Goal: Task Accomplishment & Management: Manage account settings

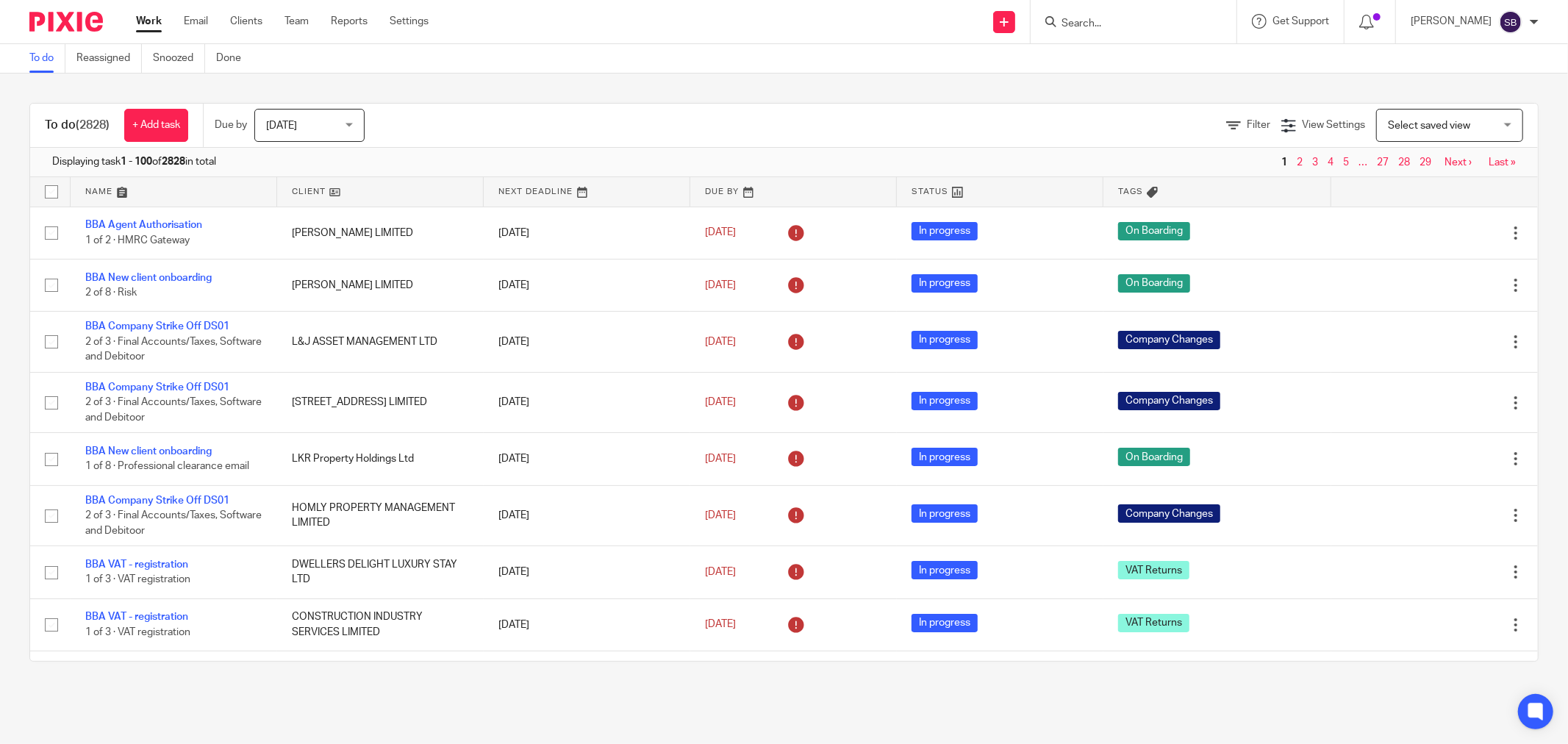
click at [1181, 24] on input "Search" at bounding box center [1126, 25] width 132 height 13
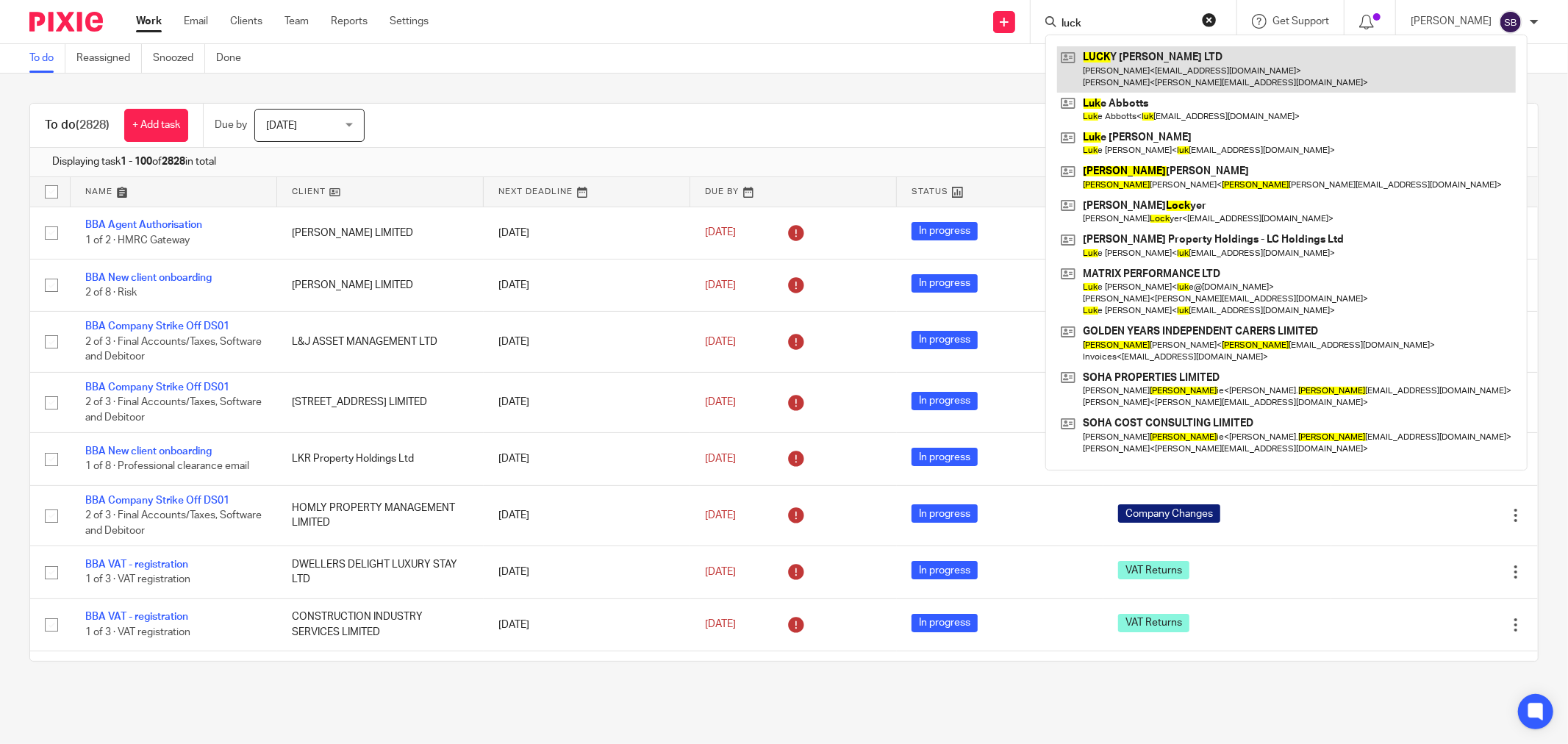
type input "luck"
click at [1202, 63] on link at bounding box center [1287, 69] width 459 height 46
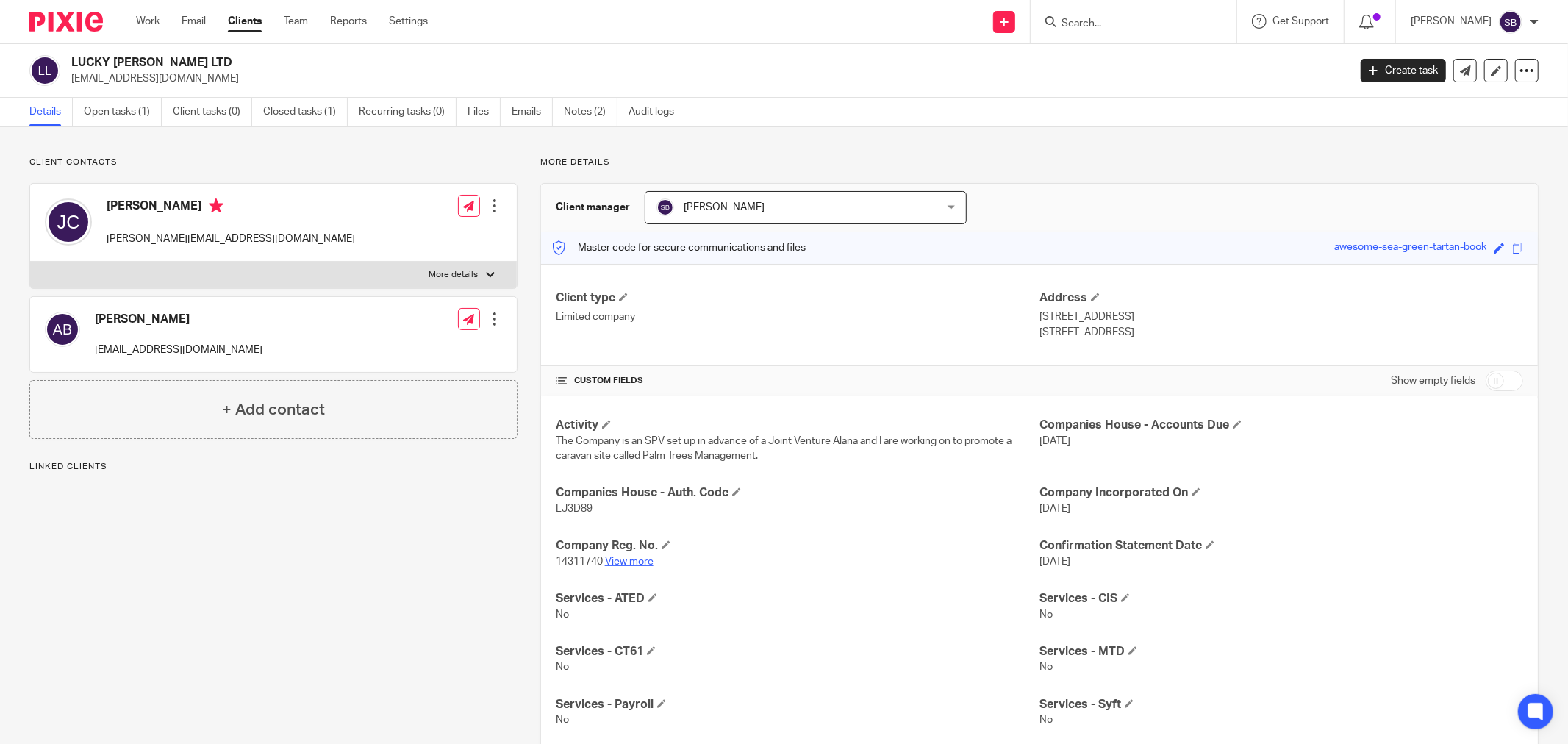
click at [635, 566] on link "View more" at bounding box center [629, 561] width 49 height 10
click at [1111, 12] on form at bounding box center [1139, 21] width 157 height 18
click at [1118, 30] on form at bounding box center [1139, 21] width 157 height 18
click at [1116, 19] on input "Search" at bounding box center [1126, 25] width 132 height 13
type input "g"
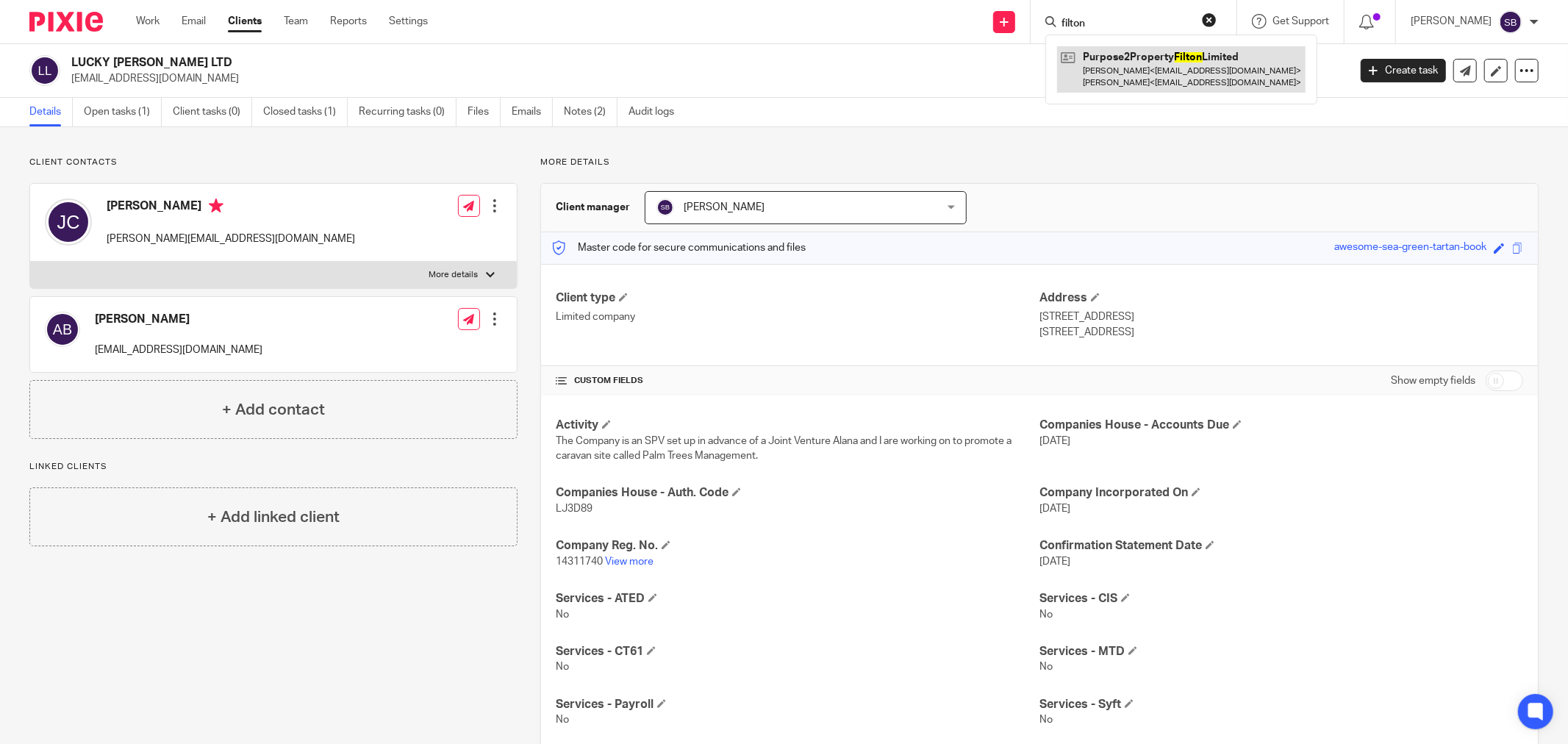
type input "filton"
click at [1167, 73] on link at bounding box center [1181, 69] width 248 height 46
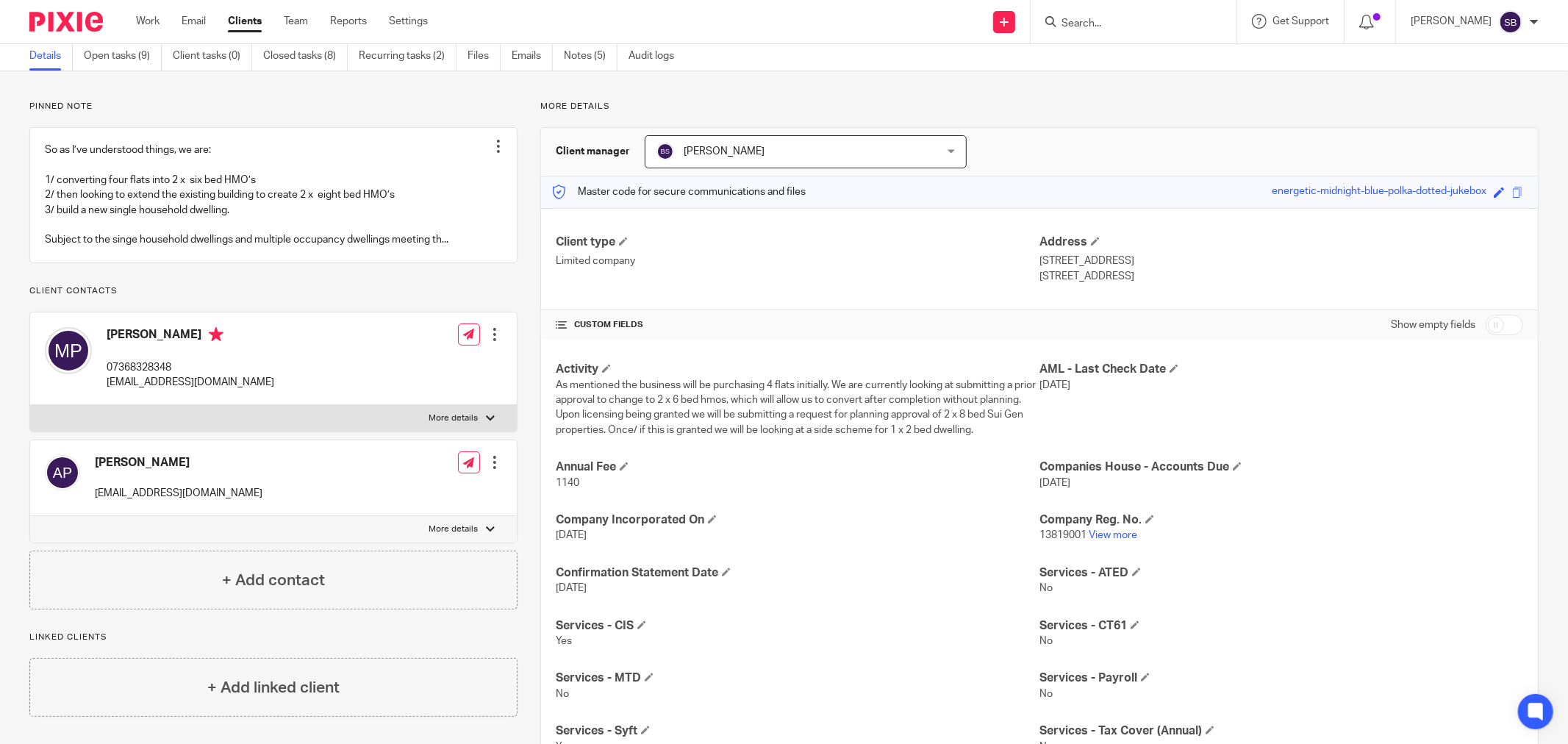
scroll to position [82, 0]
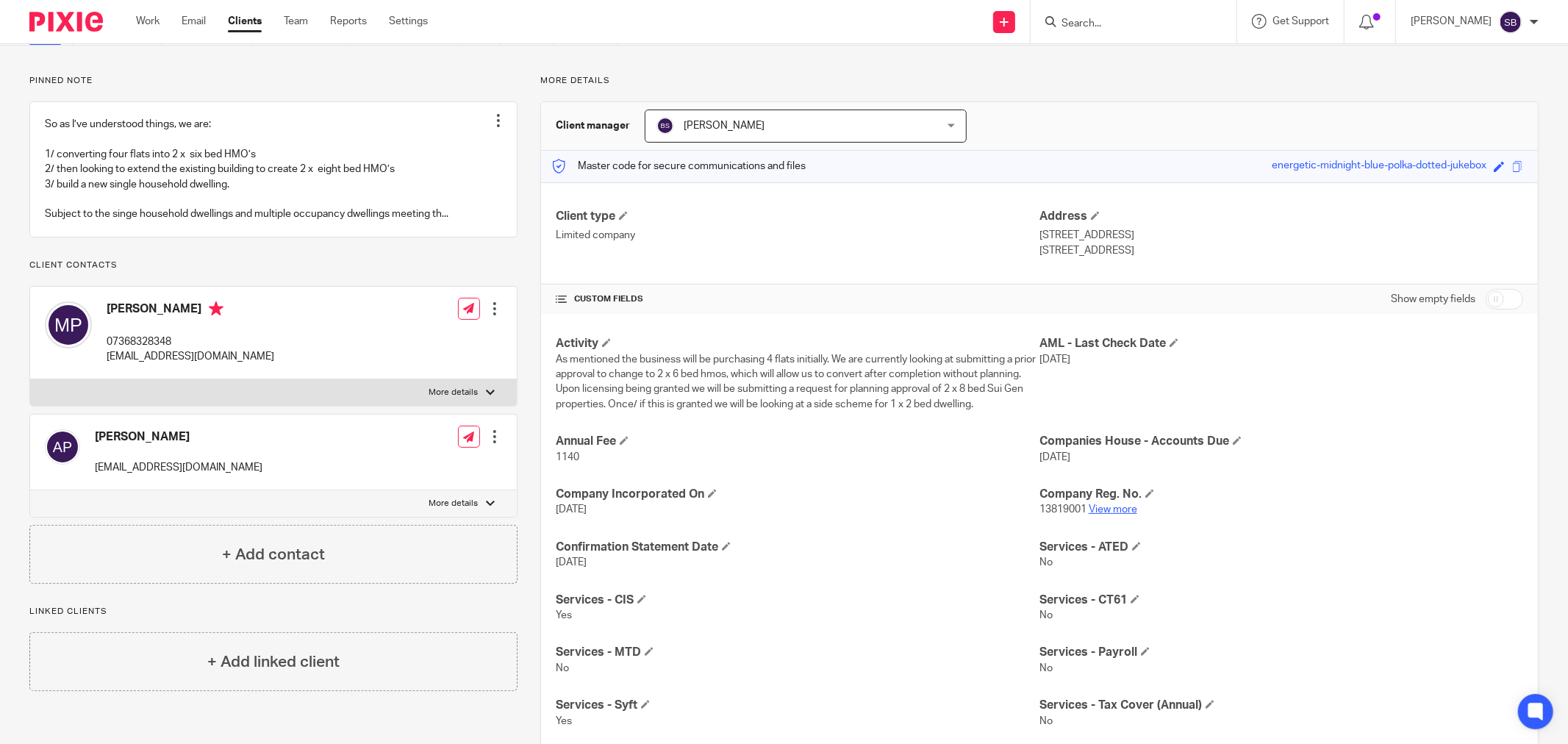
click at [1104, 508] on link "View more" at bounding box center [1113, 509] width 49 height 10
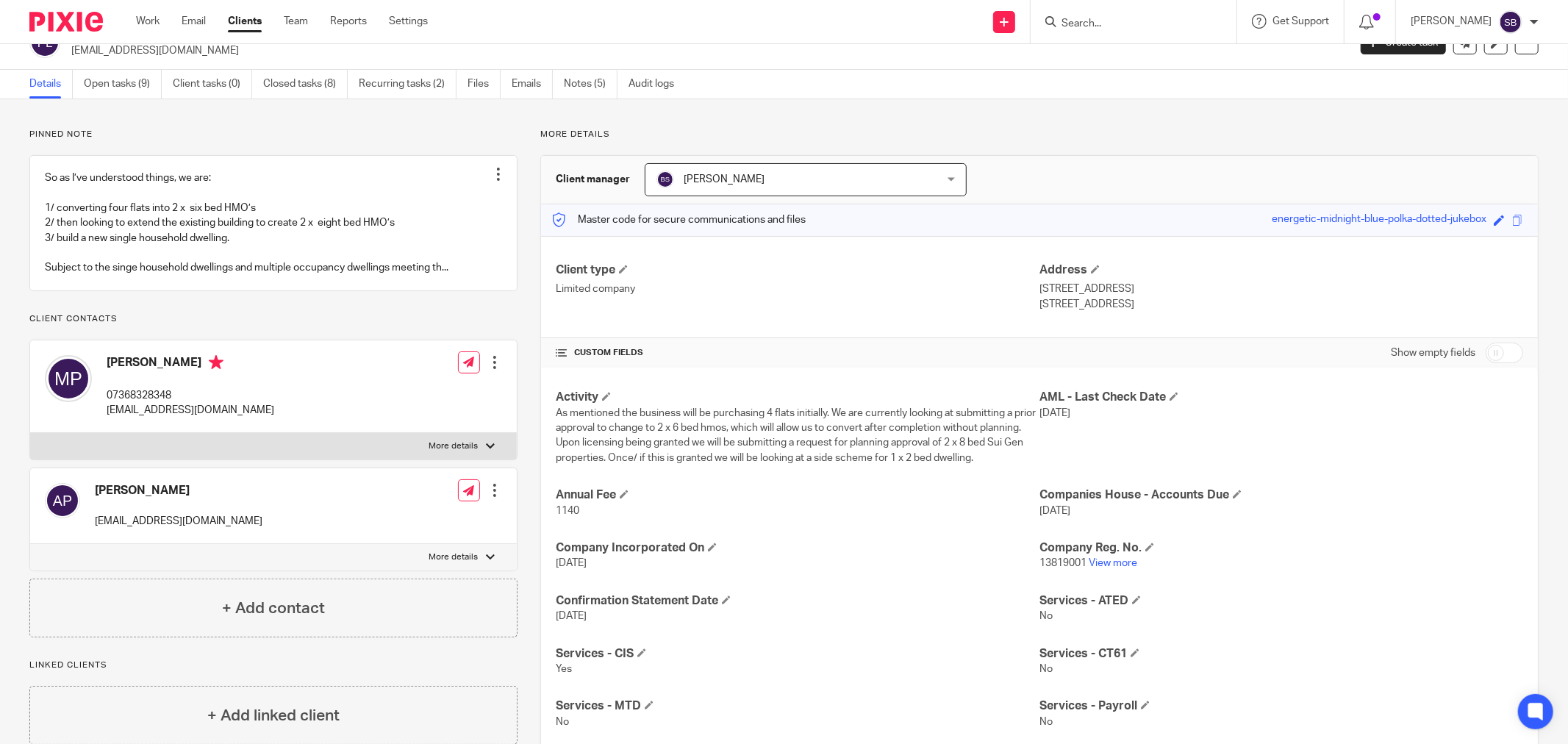
scroll to position [0, 0]
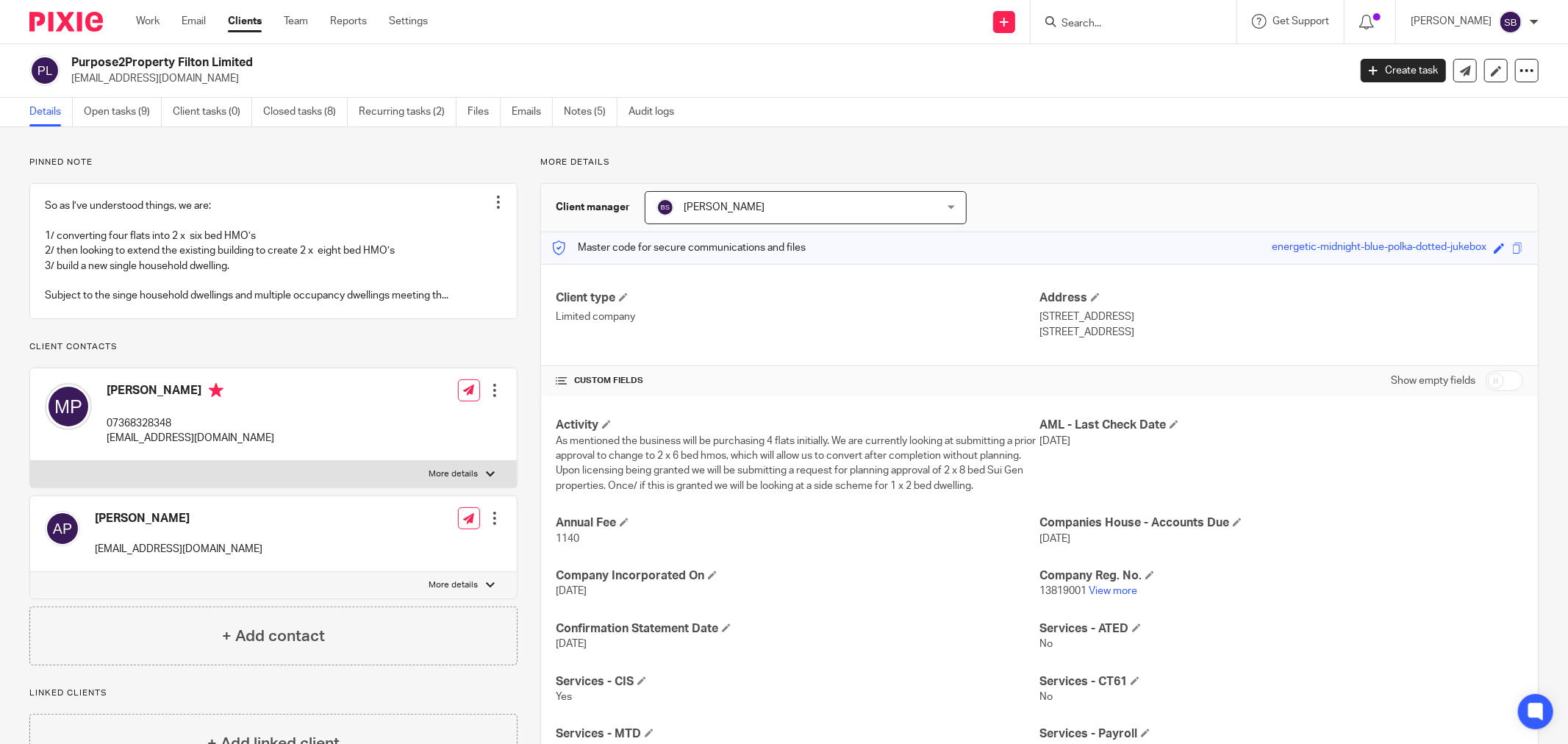
click at [1141, 18] on input "Search" at bounding box center [1126, 25] width 132 height 13
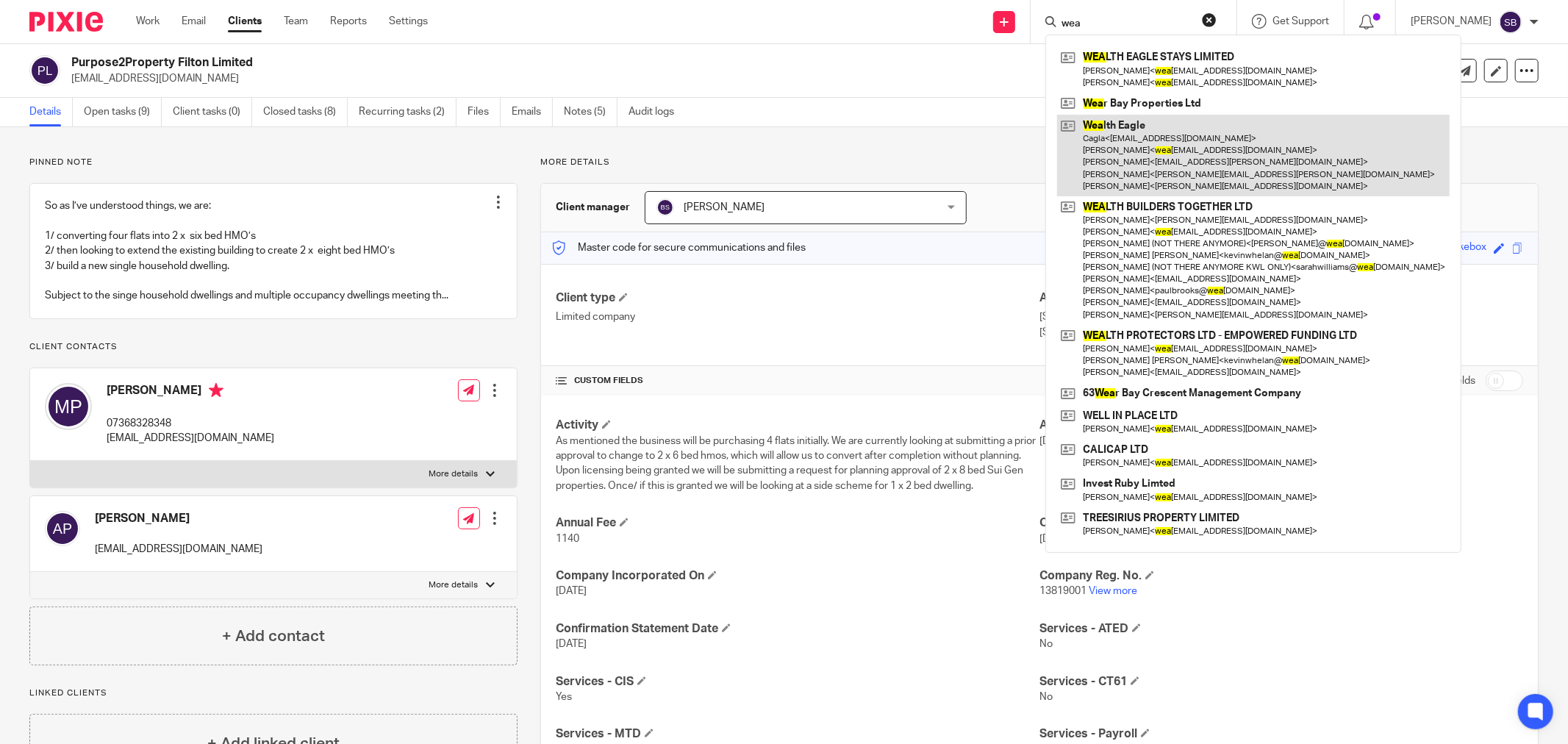
type input "wea"
click at [1185, 162] on link at bounding box center [1254, 155] width 392 height 82
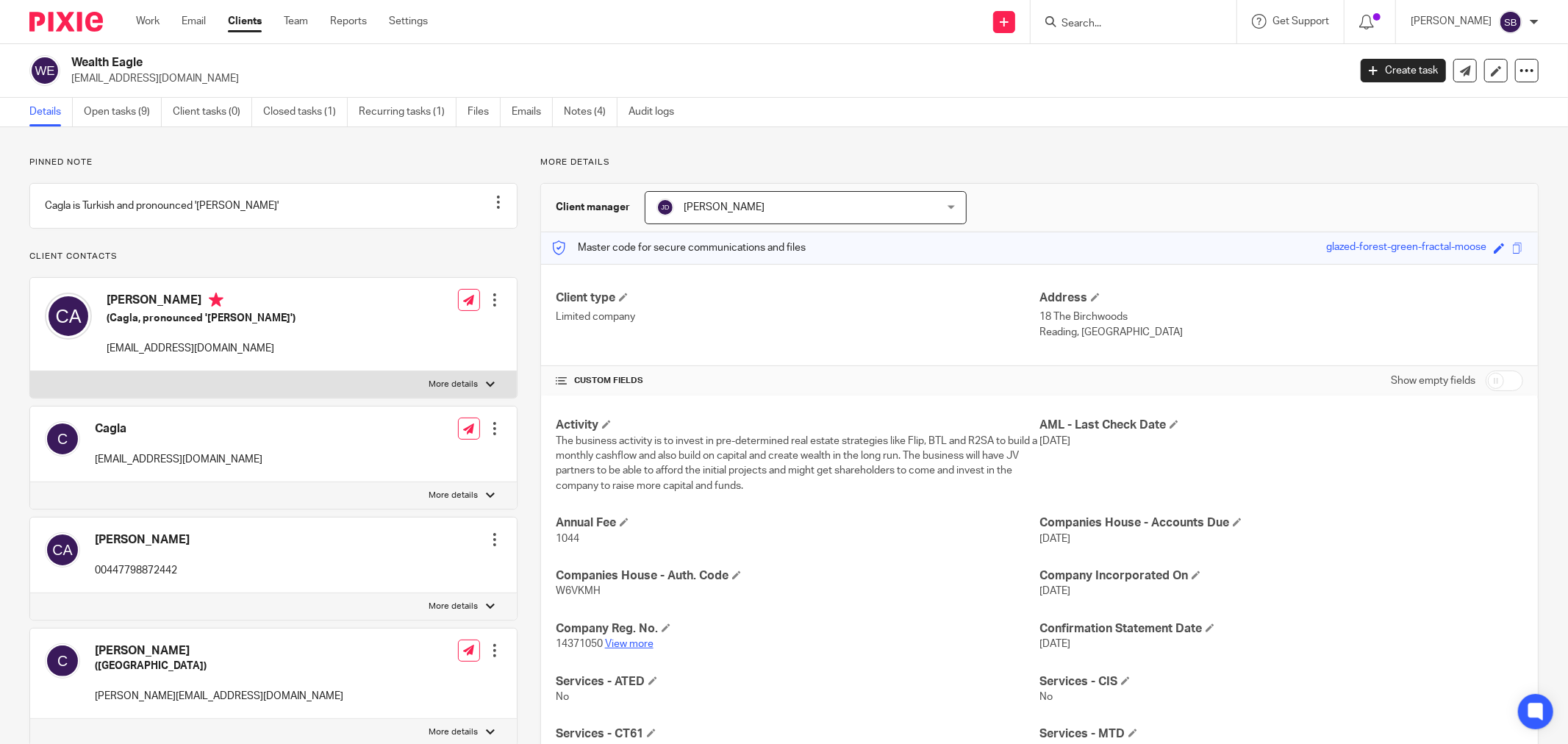
click at [632, 648] on link "View more" at bounding box center [629, 643] width 49 height 10
click at [1145, 28] on input "Search" at bounding box center [1126, 25] width 132 height 13
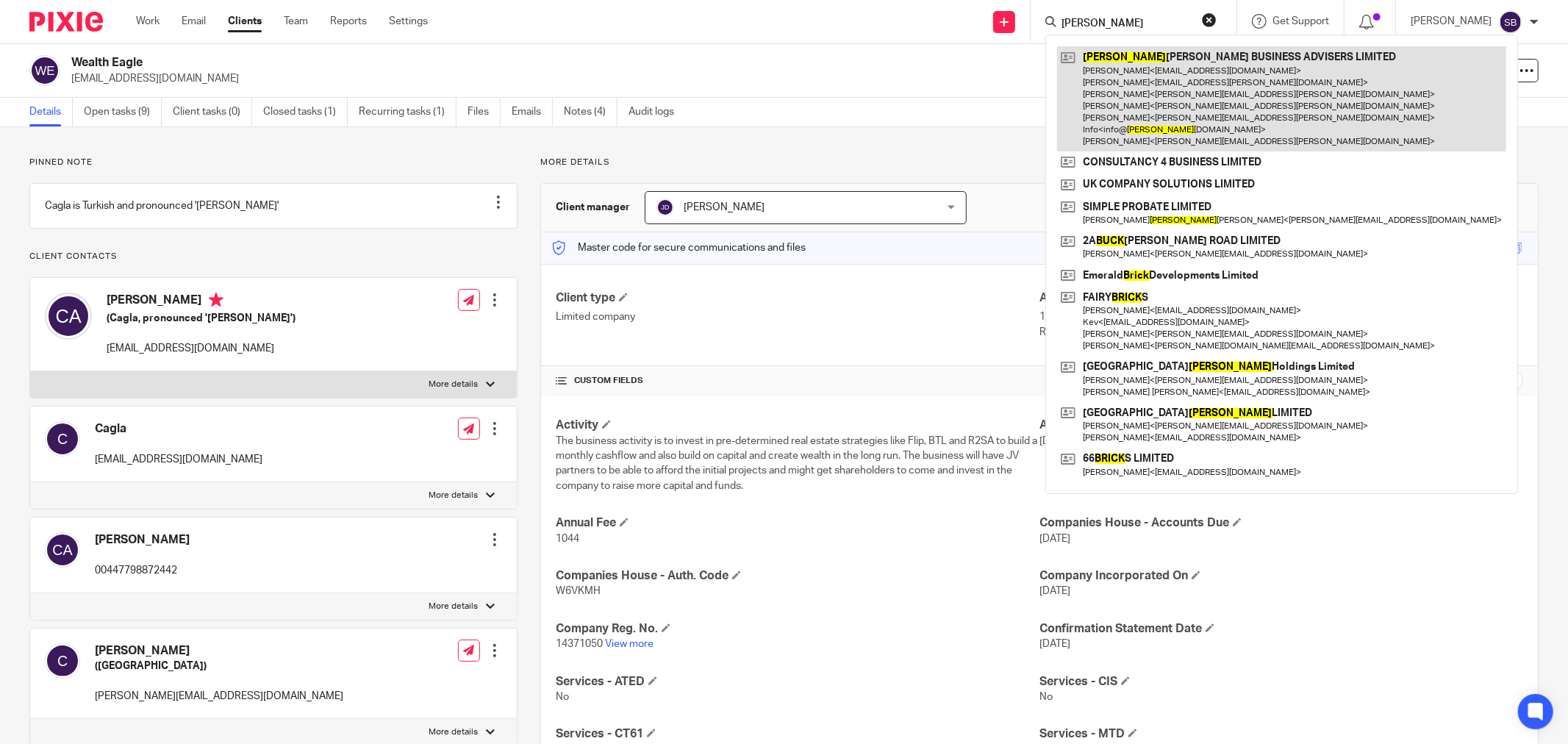
type input "bick"
click at [1184, 83] on link at bounding box center [1282, 99] width 449 height 105
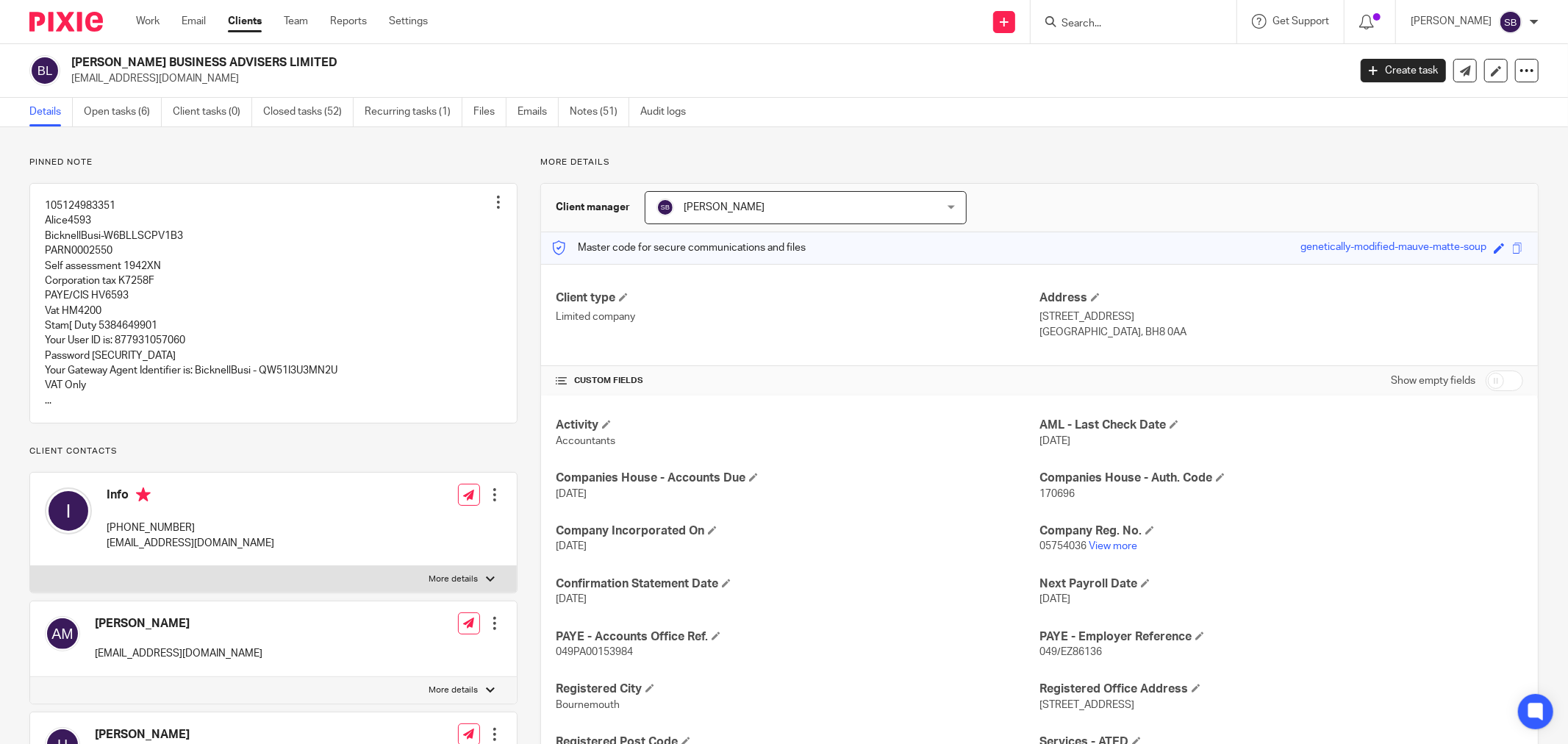
click at [1116, 20] on input "Search" at bounding box center [1126, 25] width 132 height 13
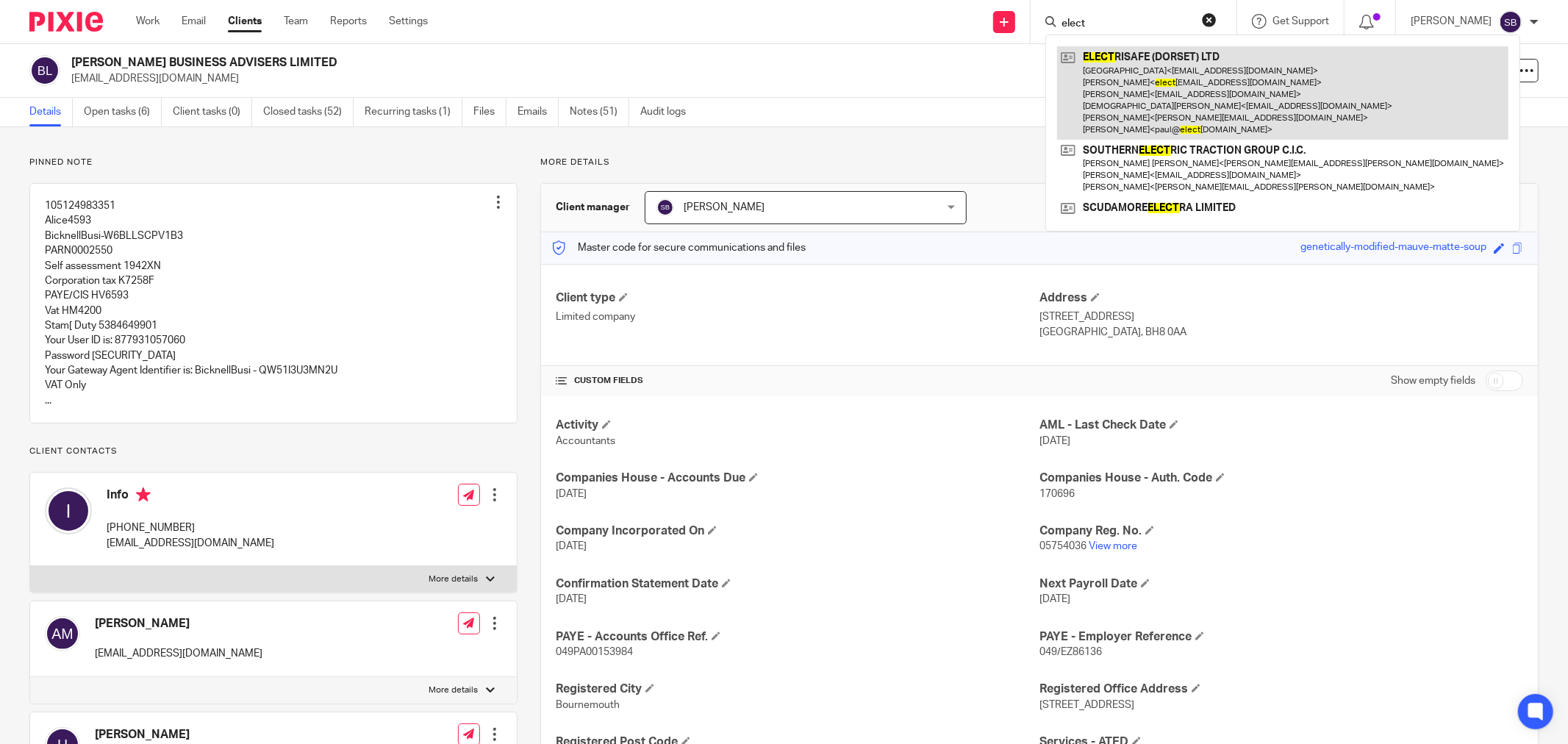
type input "elect"
click at [1115, 63] on link at bounding box center [1283, 93] width 451 height 93
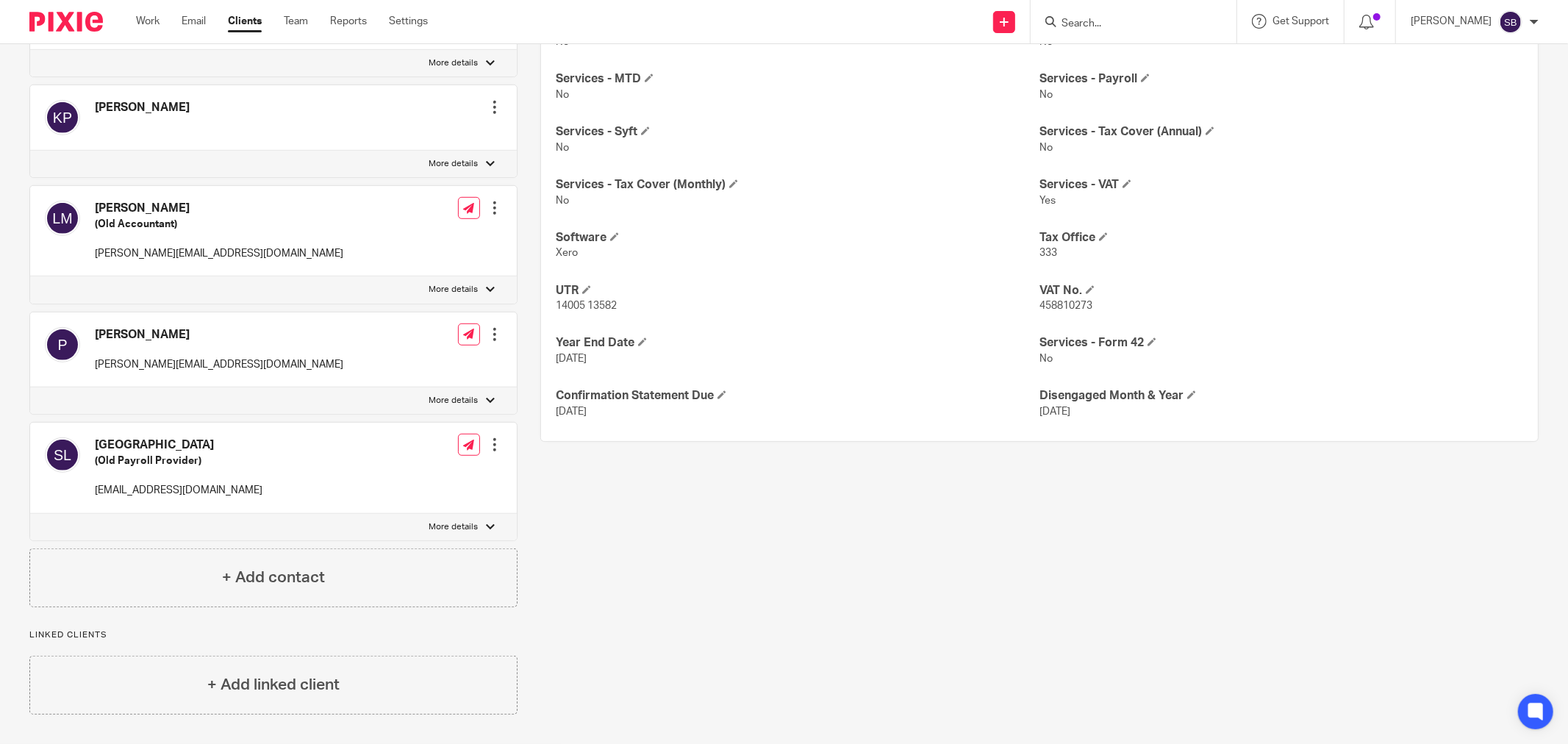
scroll to position [695, 0]
click at [336, 590] on div "+ Add contact" at bounding box center [273, 578] width 488 height 59
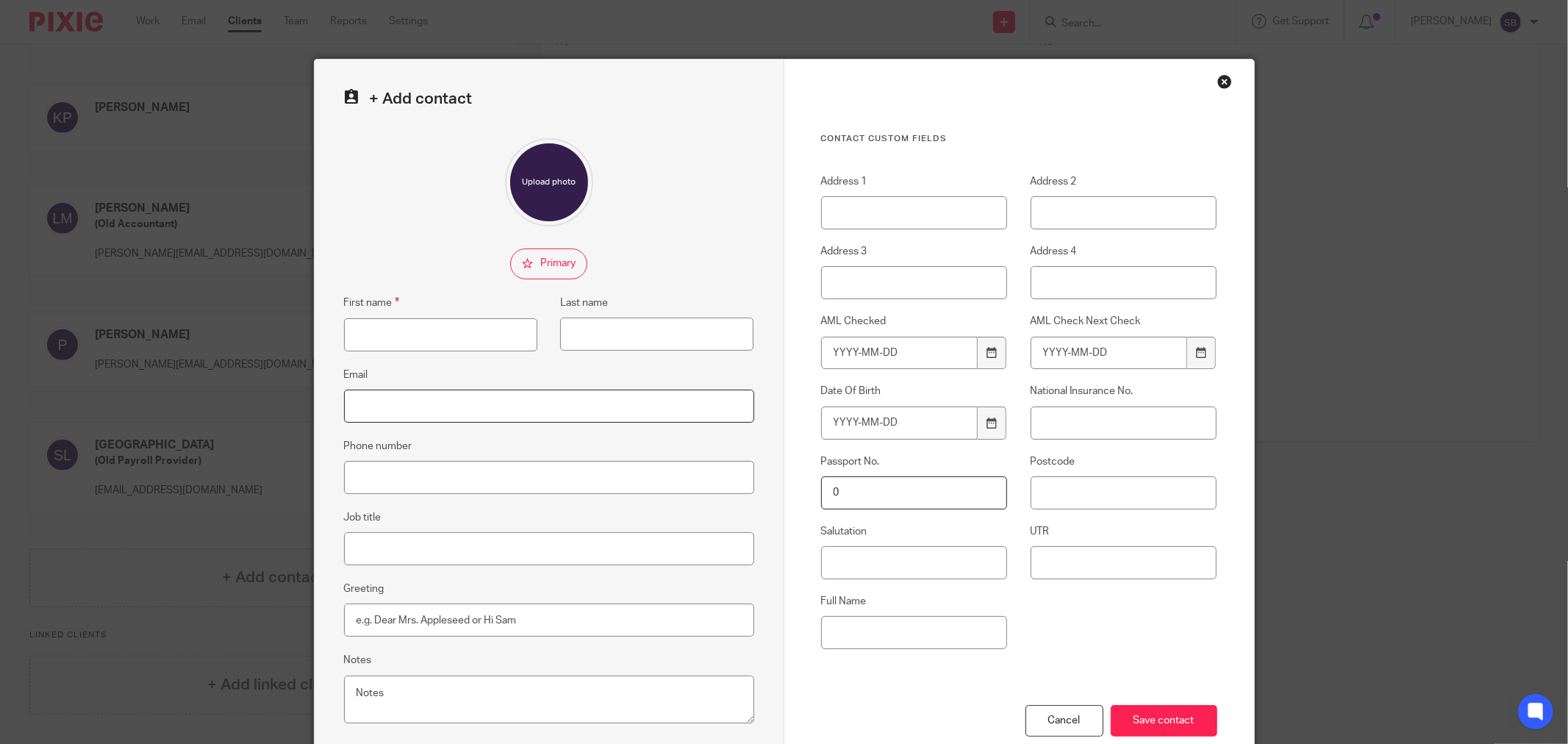
paste input "accounts@pullanconsultancy.co.uk"
type input "accounts@pullanconsultancy.co.uk"
click at [446, 327] on input "First name" at bounding box center [440, 334] width 193 height 33
type input "Rebecca"
click at [635, 343] on input "Last name" at bounding box center [657, 334] width 193 height 33
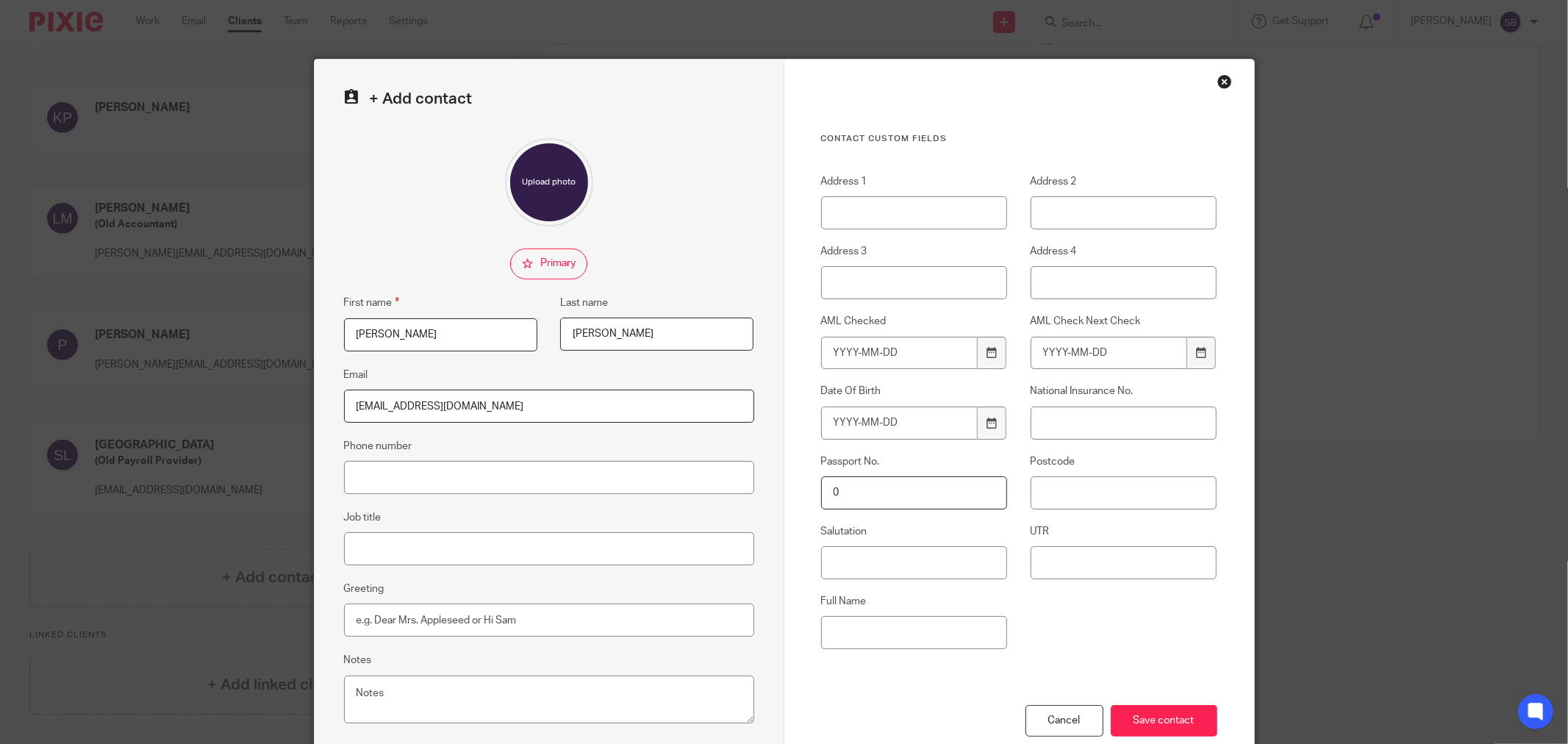
type input "Pullan"
click at [434, 557] on input "Job title" at bounding box center [548, 548] width 410 height 33
type input "New Accountant"
click at [1149, 718] on input "Save contact" at bounding box center [1164, 720] width 107 height 31
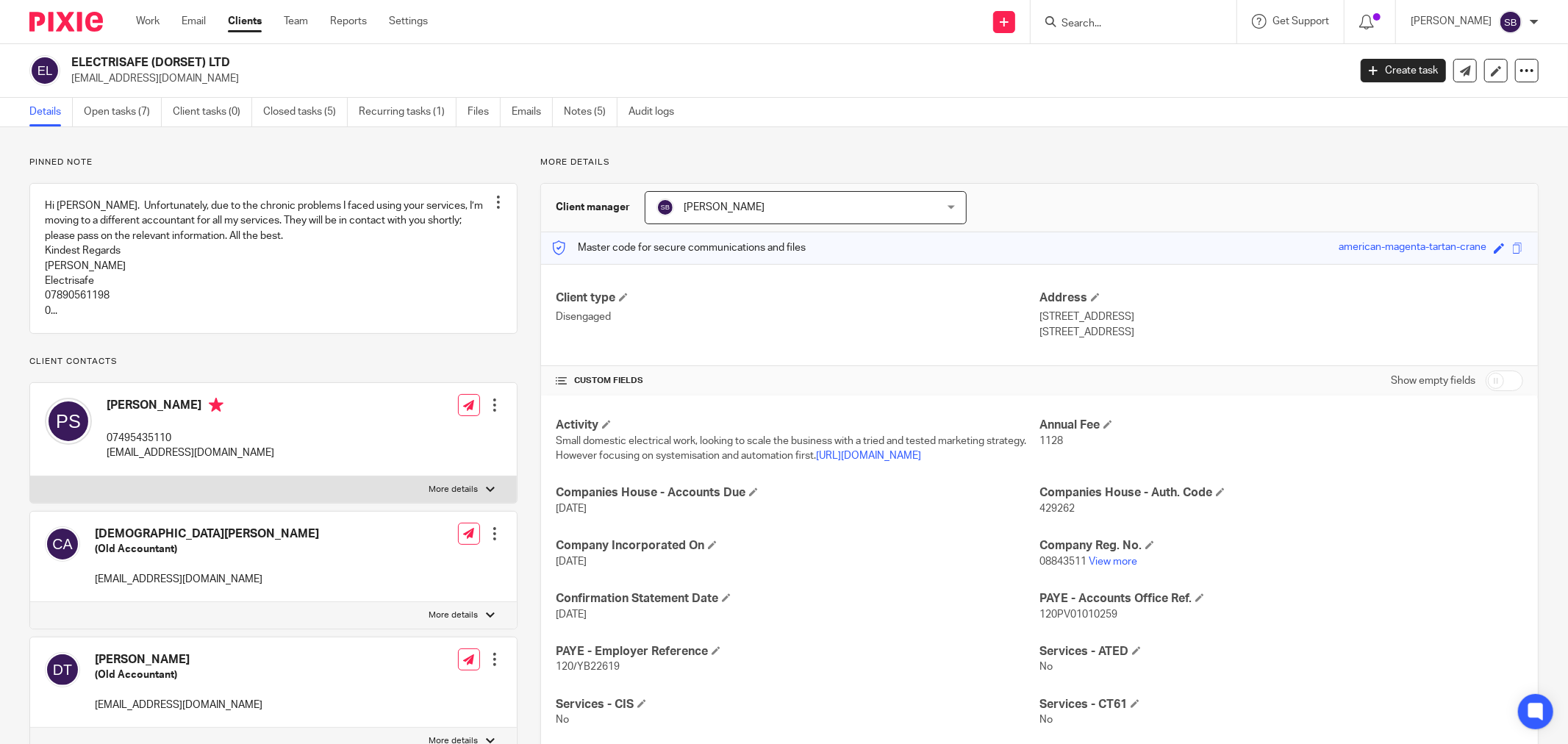
click at [1122, 18] on input "Search" at bounding box center [1126, 25] width 132 height 13
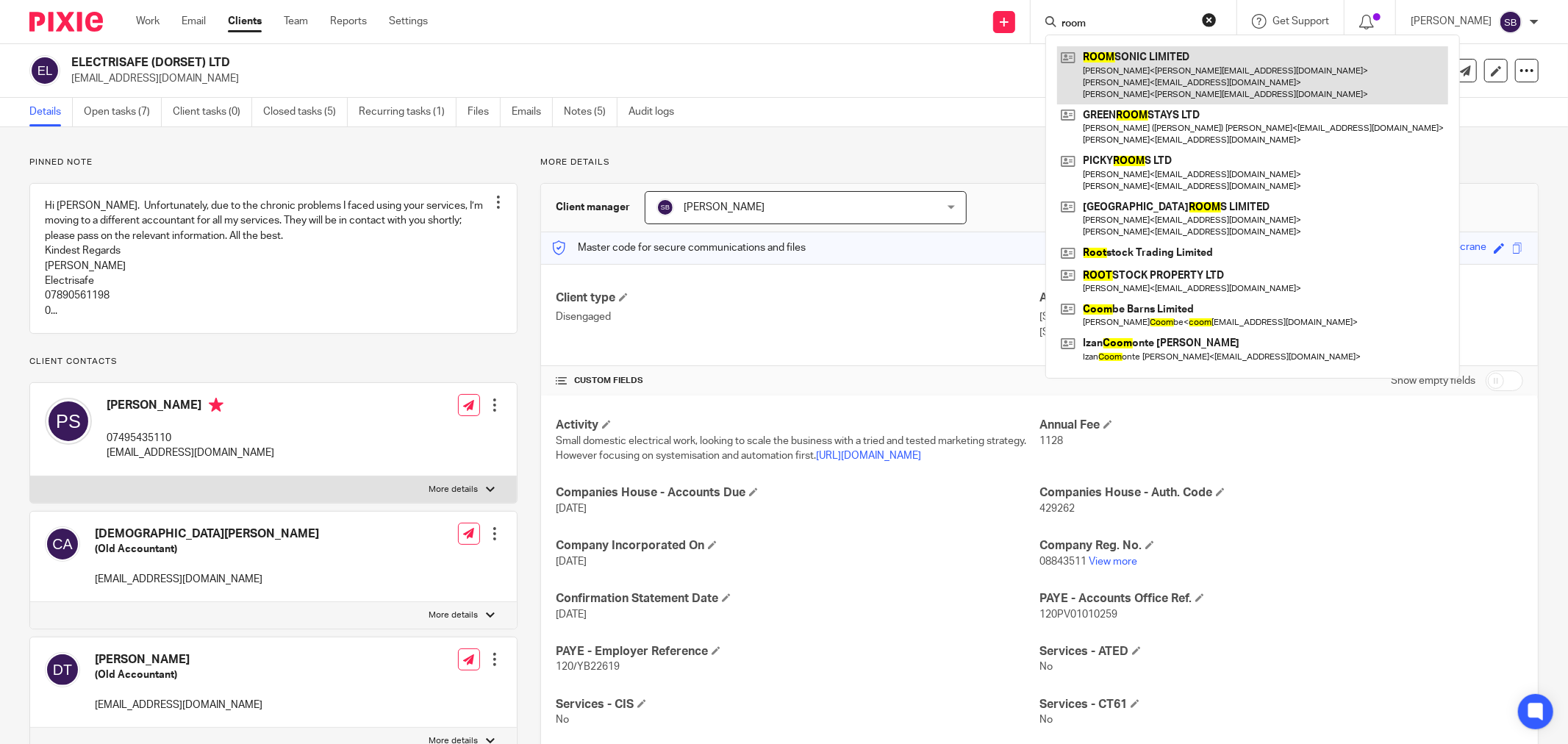
type input "room"
click at [1189, 59] on link at bounding box center [1253, 75] width 391 height 58
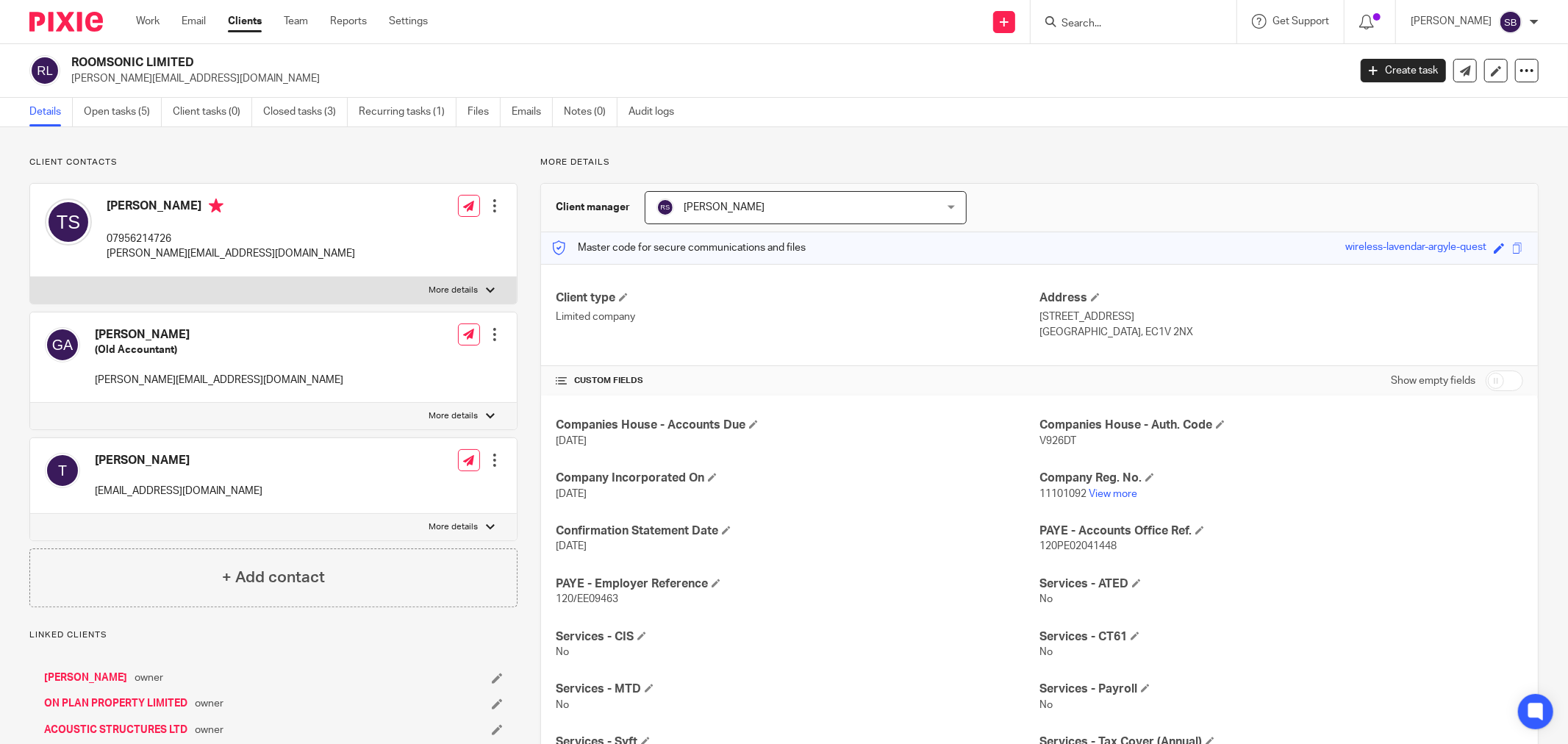
click at [1148, 18] on input "Search" at bounding box center [1126, 25] width 132 height 13
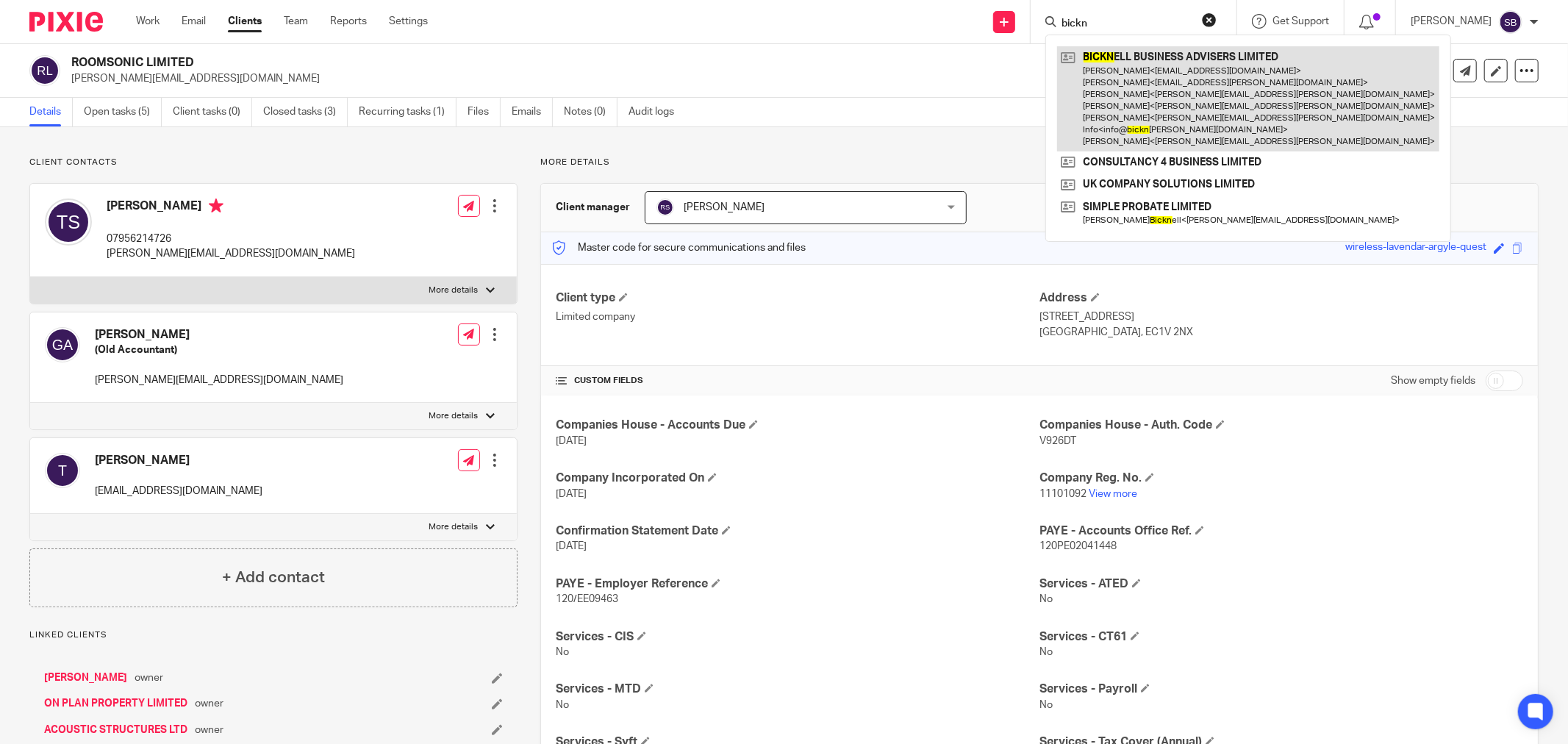
type input "bickn"
click at [1180, 64] on link at bounding box center [1249, 99] width 383 height 105
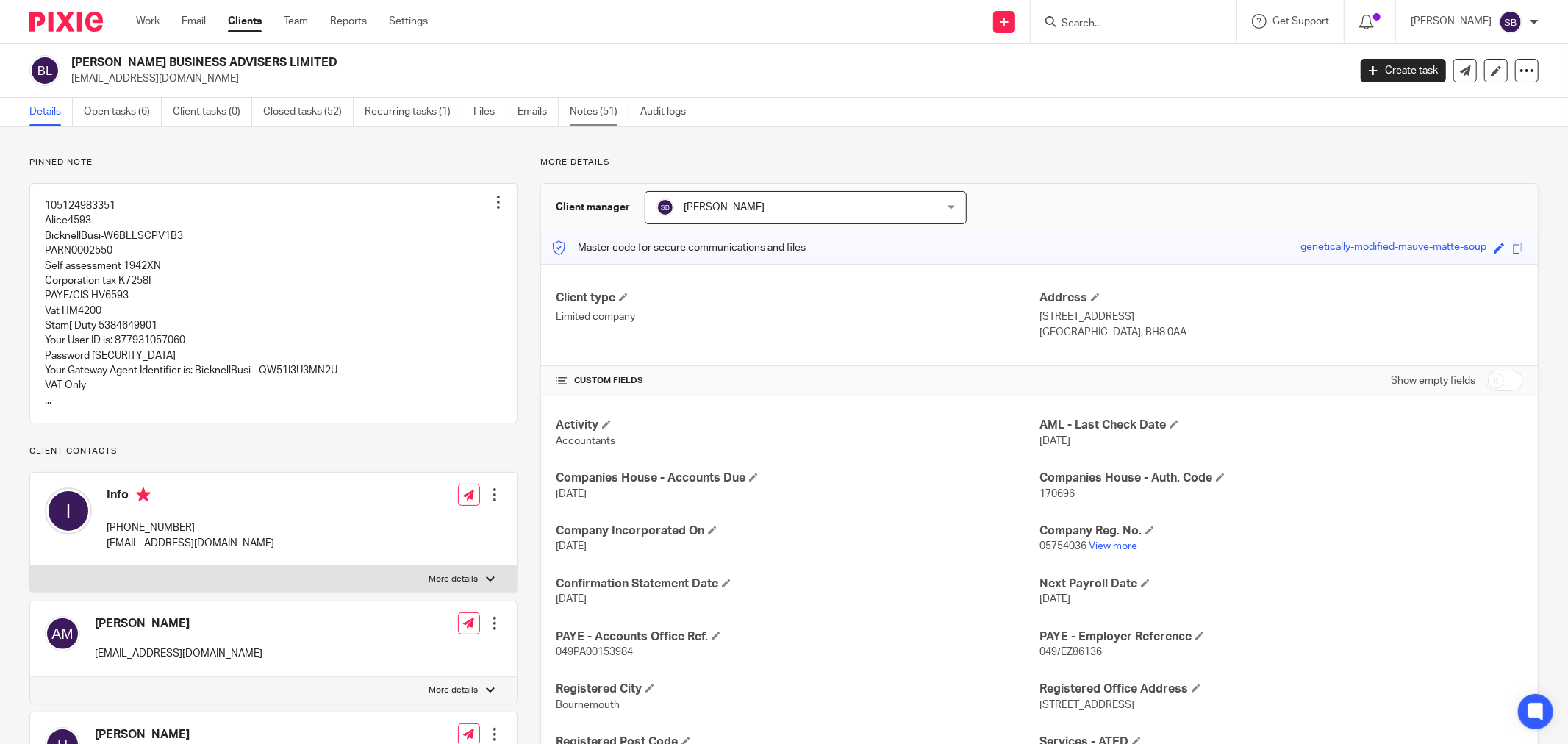
click at [613, 113] on link "Notes (51)" at bounding box center [600, 112] width 60 height 29
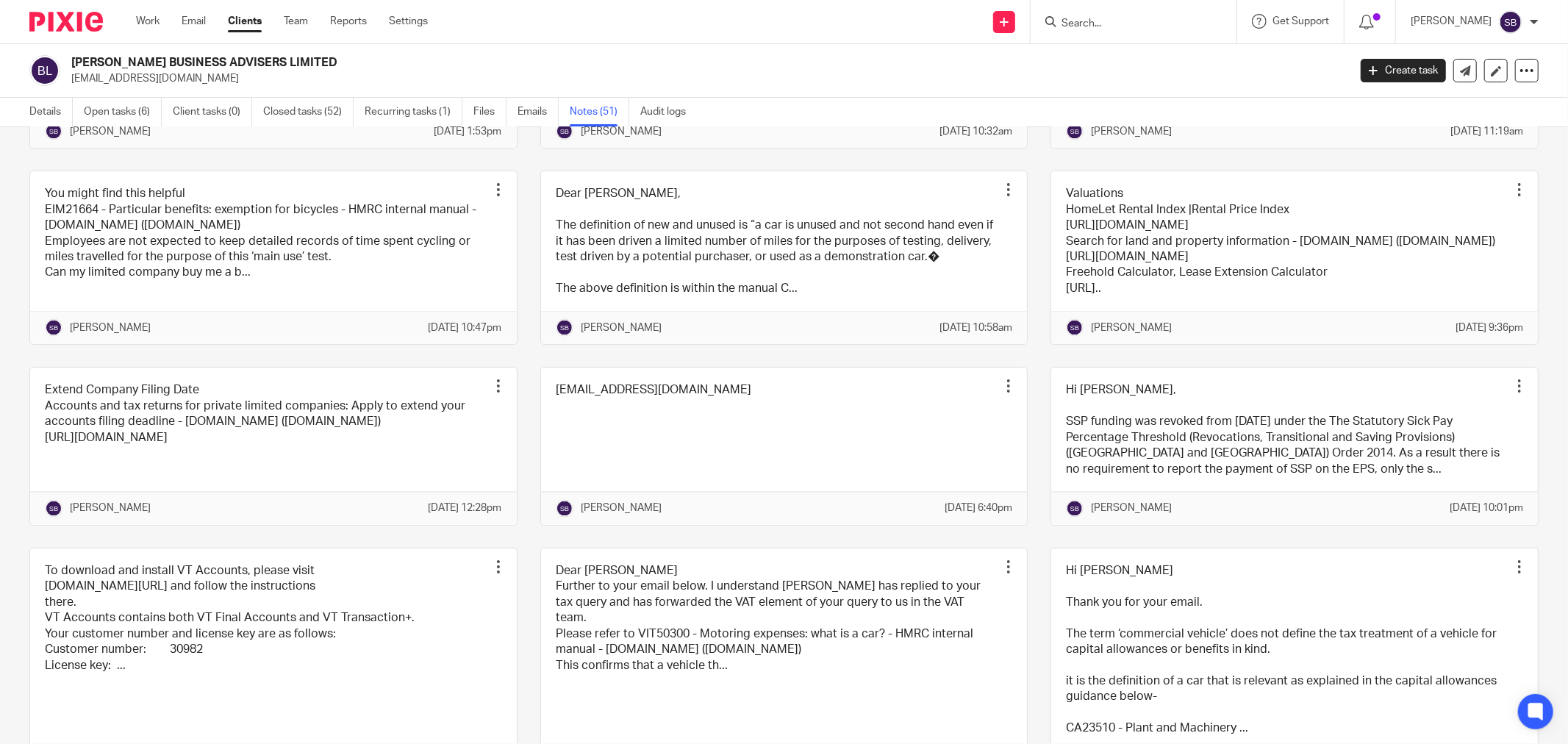
scroll to position [2122, 0]
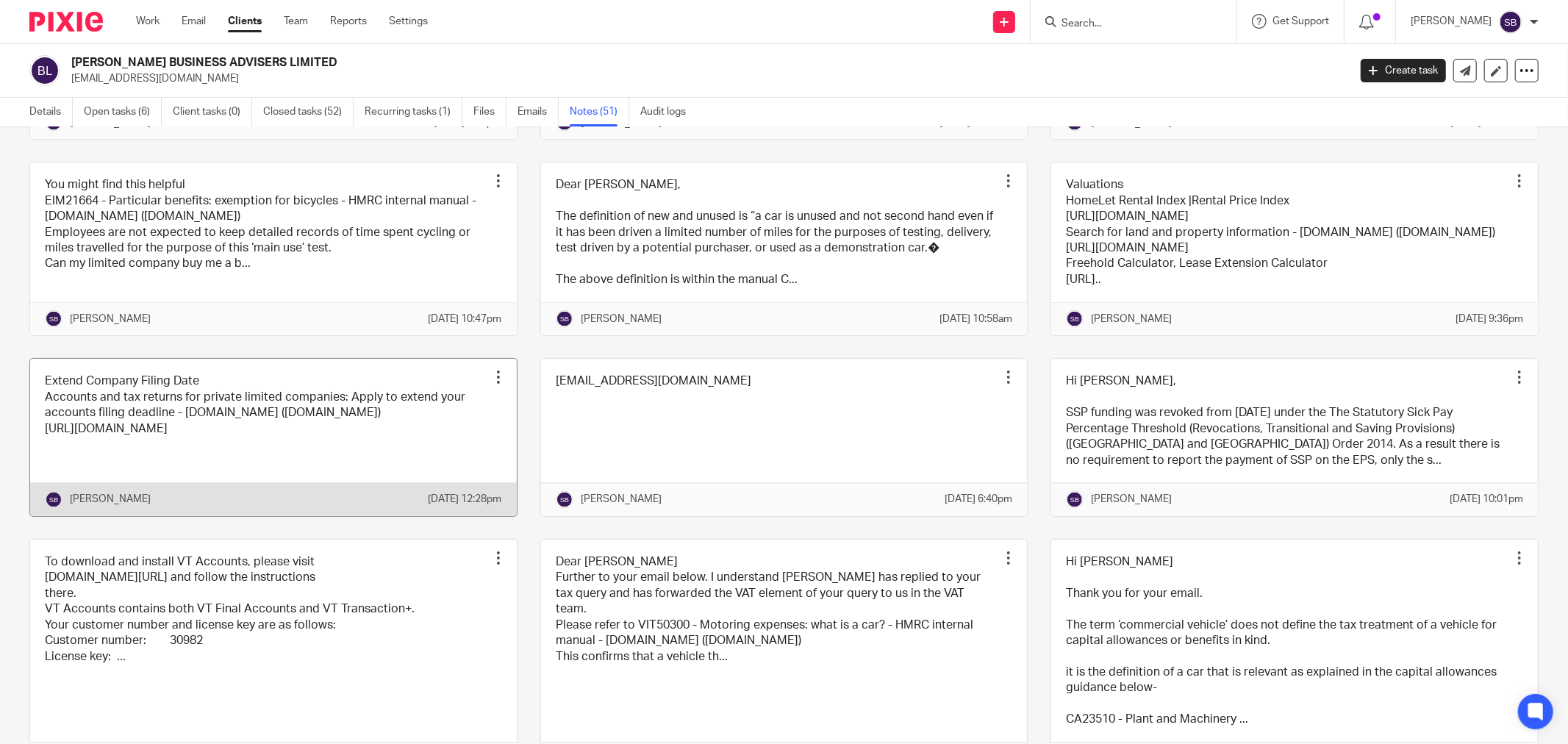
click at [327, 516] on link at bounding box center [273, 437] width 486 height 157
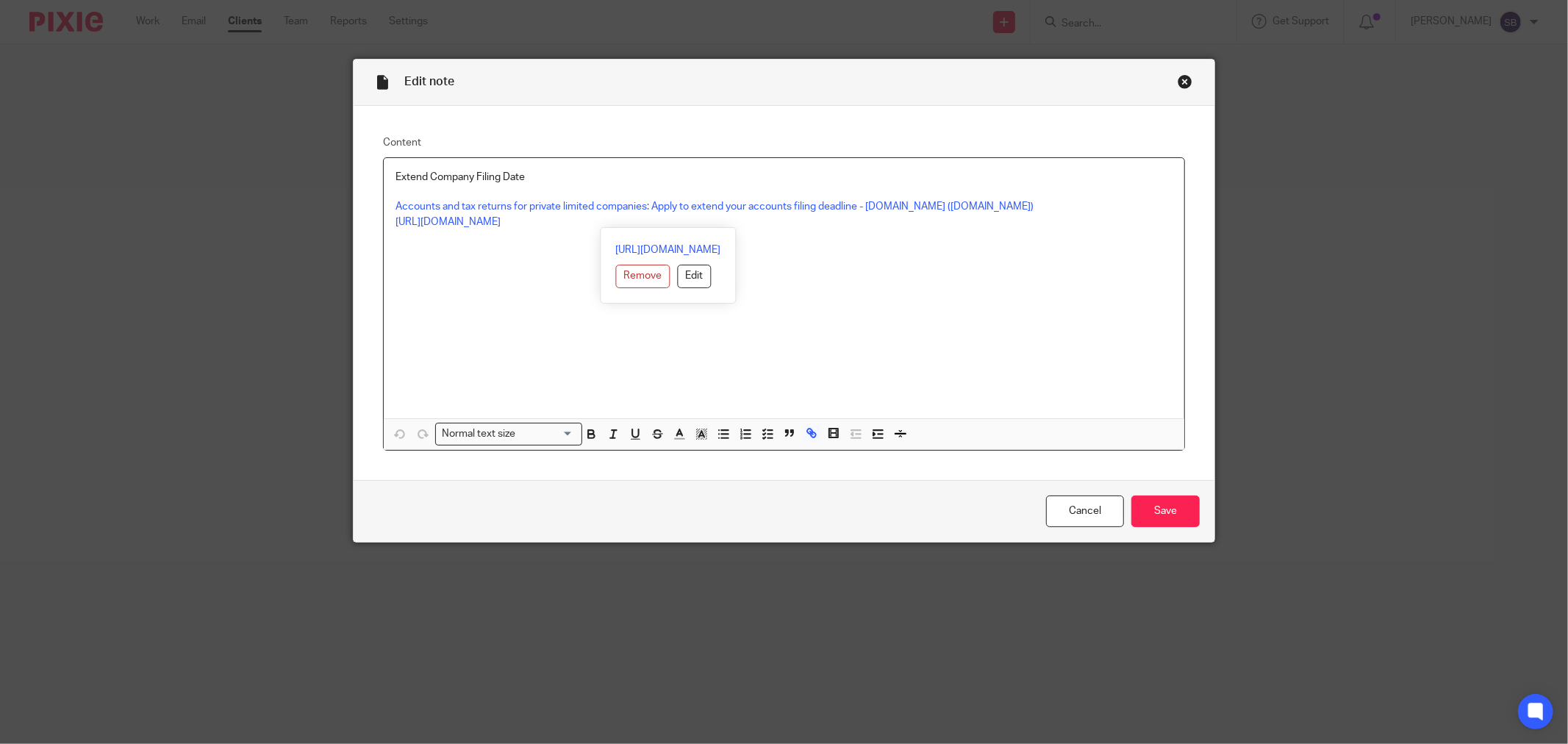
drag, startPoint x: 384, startPoint y: 221, endPoint x: 990, endPoint y: 225, distance: 606.0
click at [990, 225] on div "Extend Company Filing Date Accounts and tax returns for private limited compani…" at bounding box center [784, 287] width 801 height 260
copy link "[URL][DOMAIN_NAME]"
click at [1178, 82] on div "Close this dialog window" at bounding box center [1184, 81] width 14 height 14
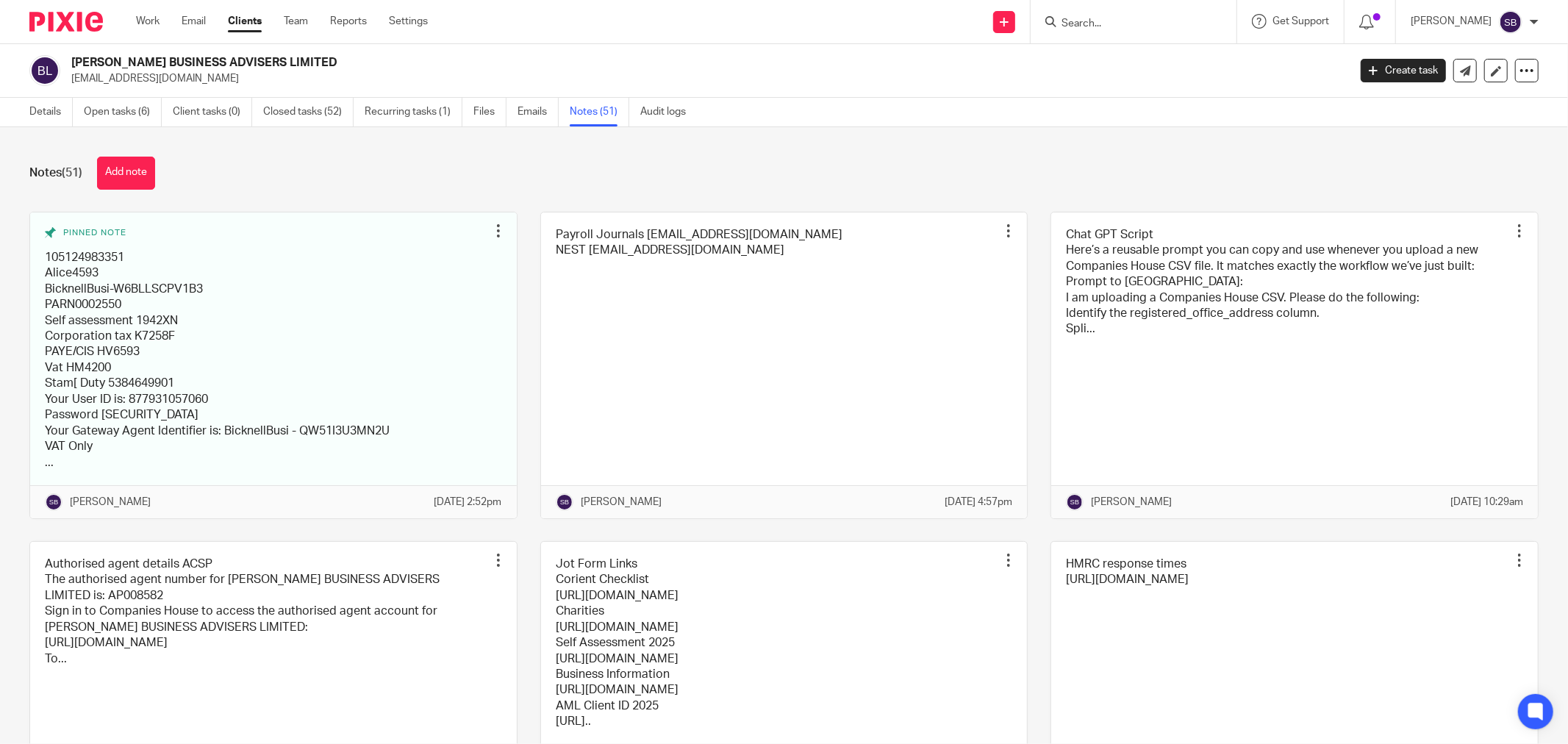
click at [1134, 21] on input "Search" at bounding box center [1126, 25] width 132 height 13
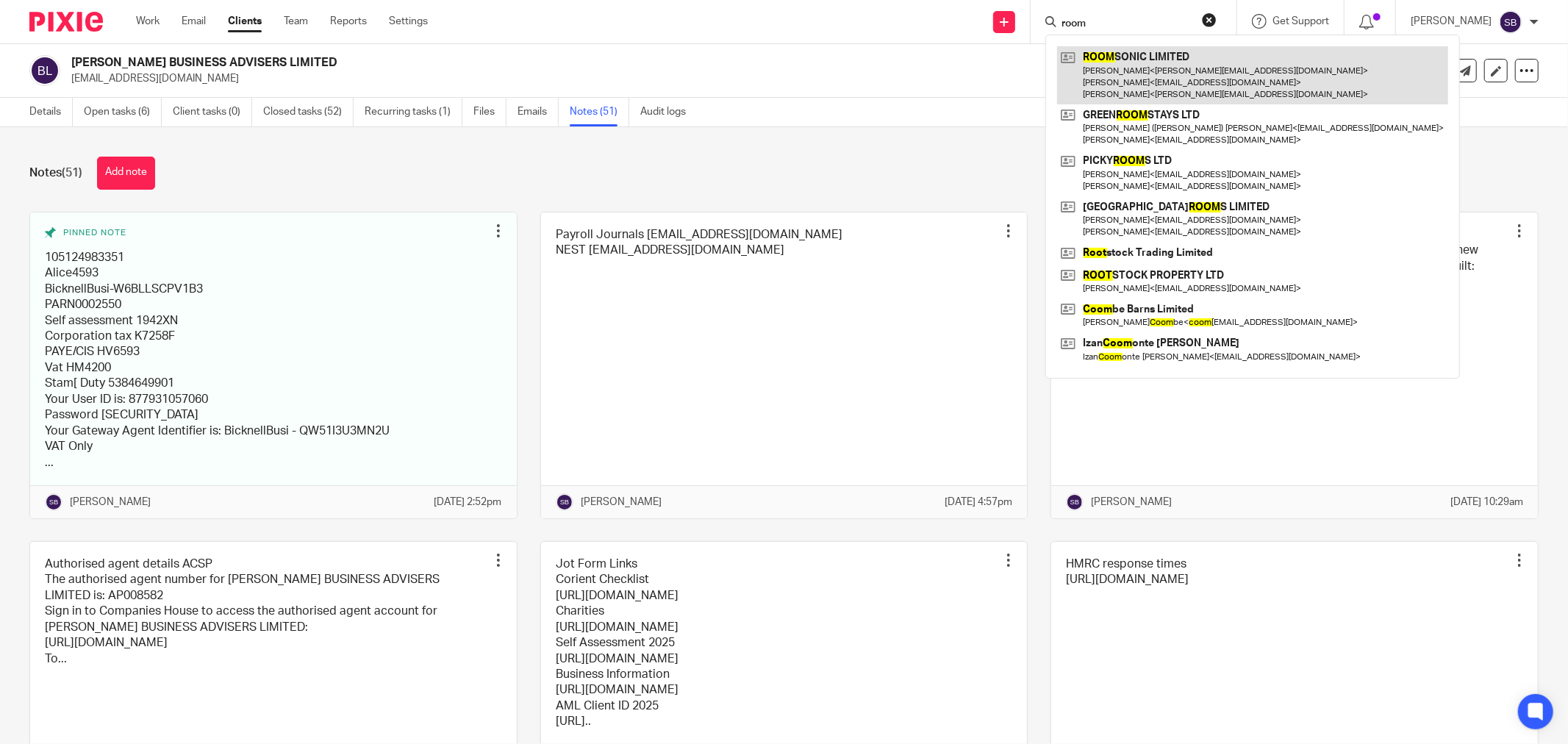
type input "room"
click at [1150, 67] on link at bounding box center [1253, 75] width 391 height 58
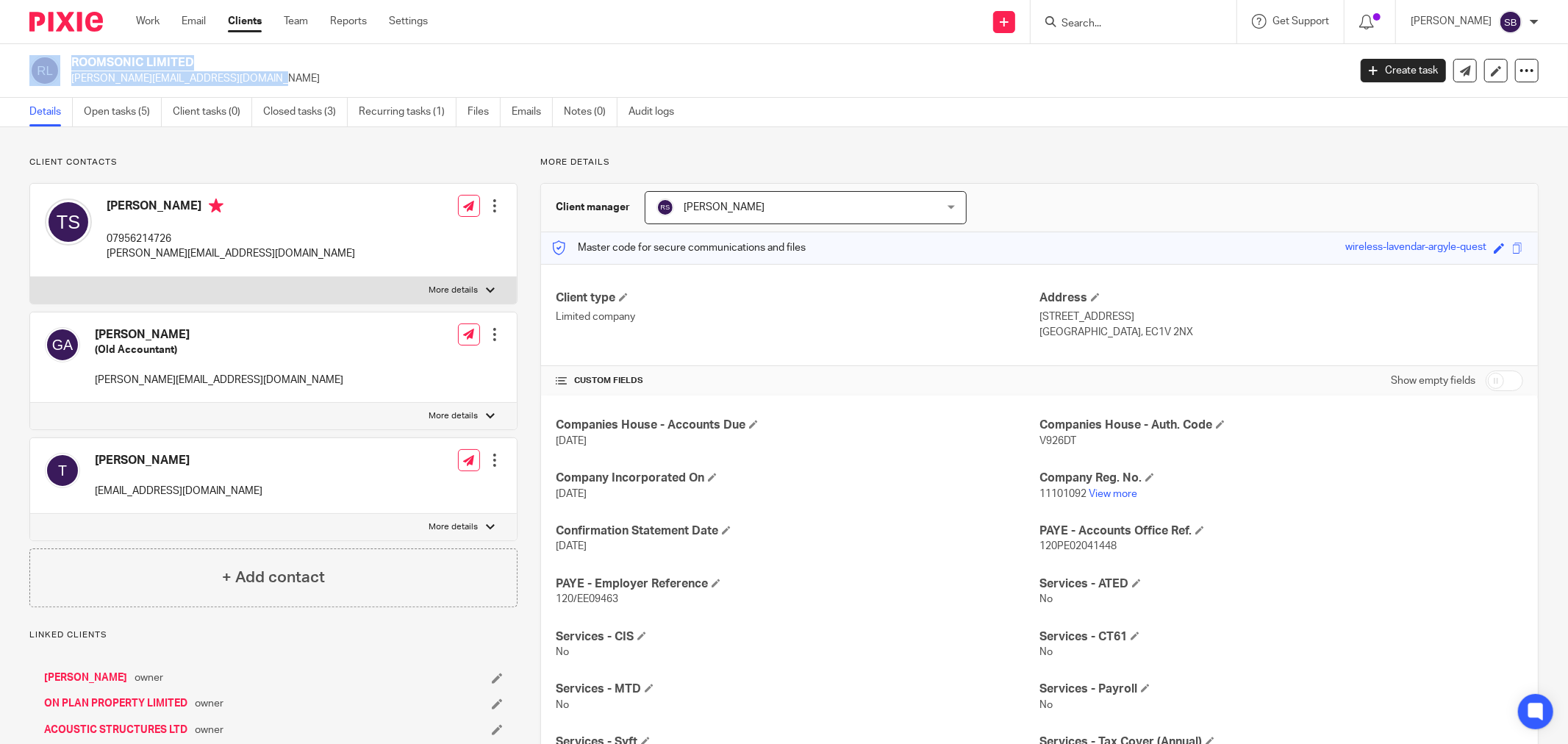
drag, startPoint x: 64, startPoint y: 83, endPoint x: 217, endPoint y: 79, distance: 153.1
click at [217, 79] on div "ROOMSONIC LIMITED [PERSON_NAME][EMAIL_ADDRESS][DOMAIN_NAME]" at bounding box center [685, 70] width 1310 height 30
click at [218, 81] on p "[PERSON_NAME][EMAIL_ADDRESS][DOMAIN_NAME]" at bounding box center [705, 78] width 1268 height 14
drag, startPoint x: 69, startPoint y: 82, endPoint x: 199, endPoint y: 76, distance: 130.1
click at [199, 76] on div "ROOMSONIC LIMITED tim@gsacoustics.org" at bounding box center [685, 70] width 1310 height 30
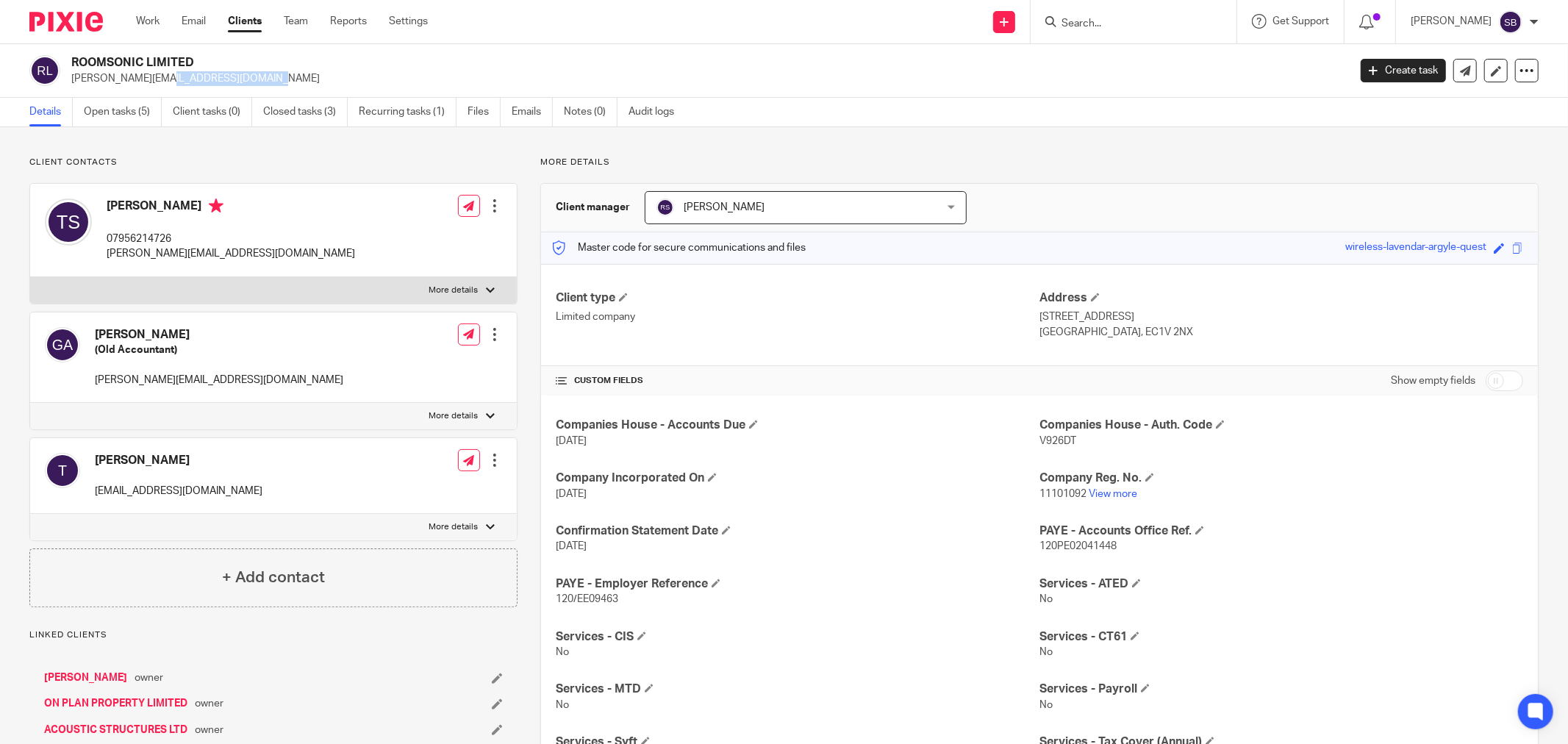
copy p "tim@gsacoustics.org"
click at [1161, 24] on input "Search" at bounding box center [1126, 25] width 132 height 13
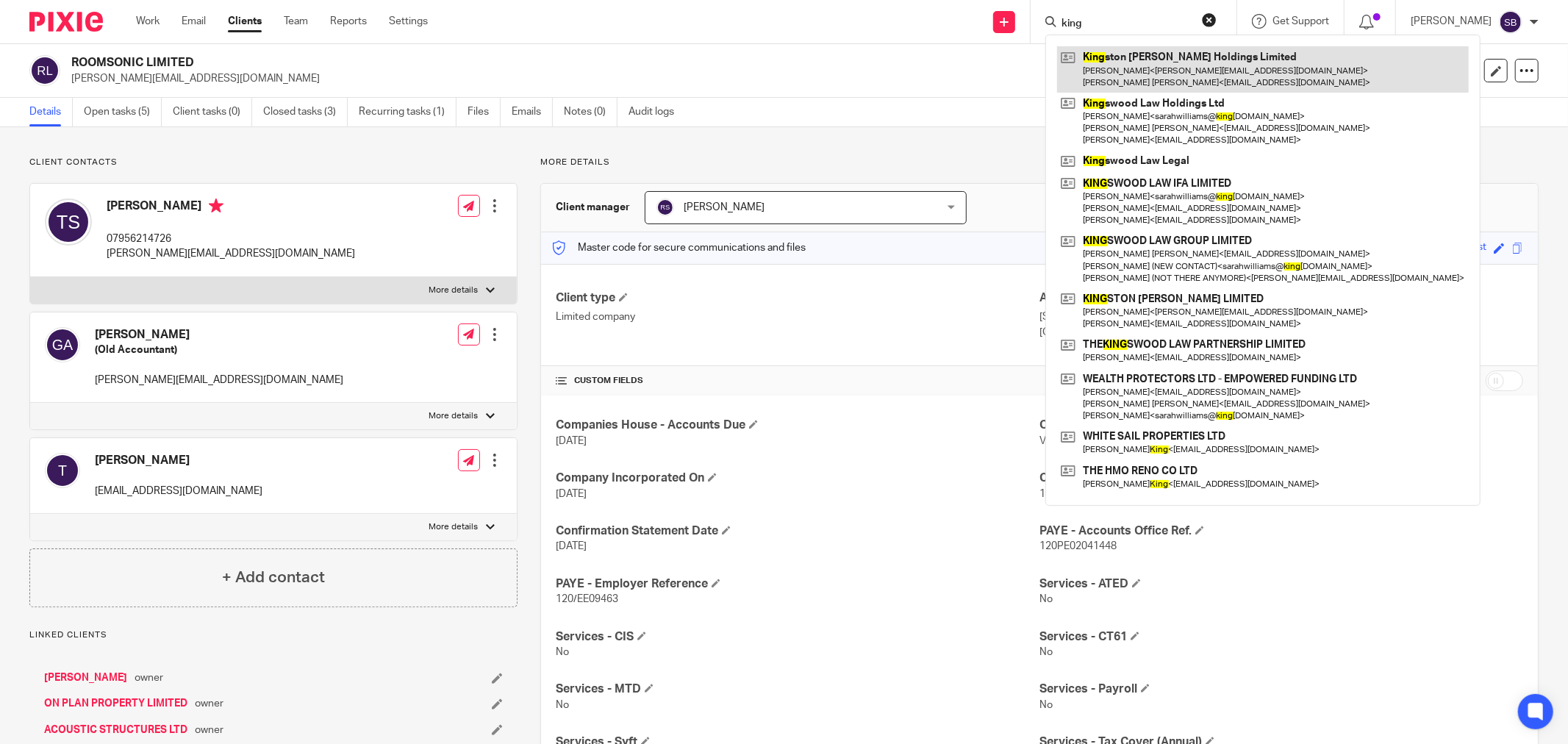
type input "king"
click at [1147, 63] on link at bounding box center [1263, 69] width 412 height 46
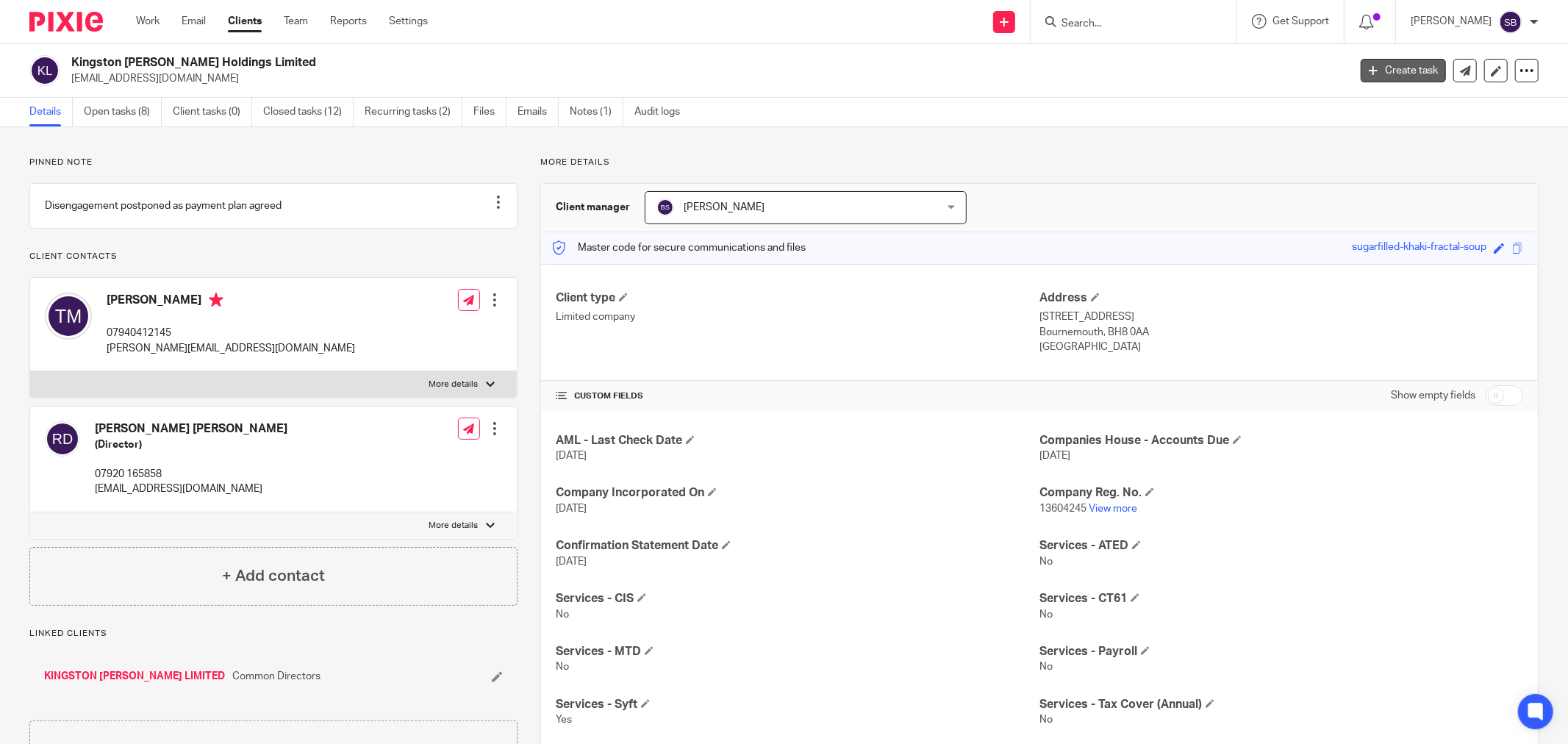
click at [1391, 68] on link "Create task" at bounding box center [1404, 70] width 86 height 24
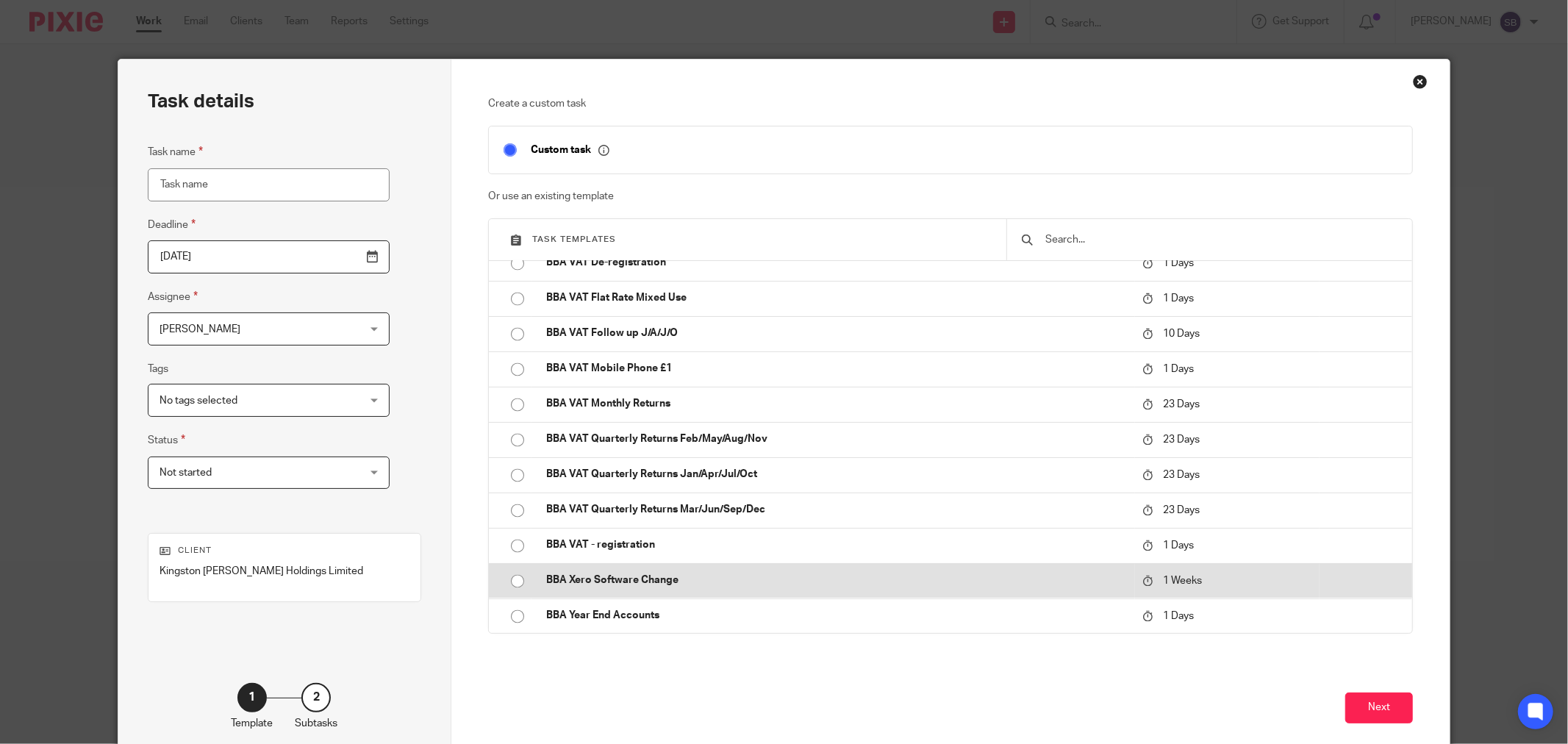
scroll to position [2613, 0]
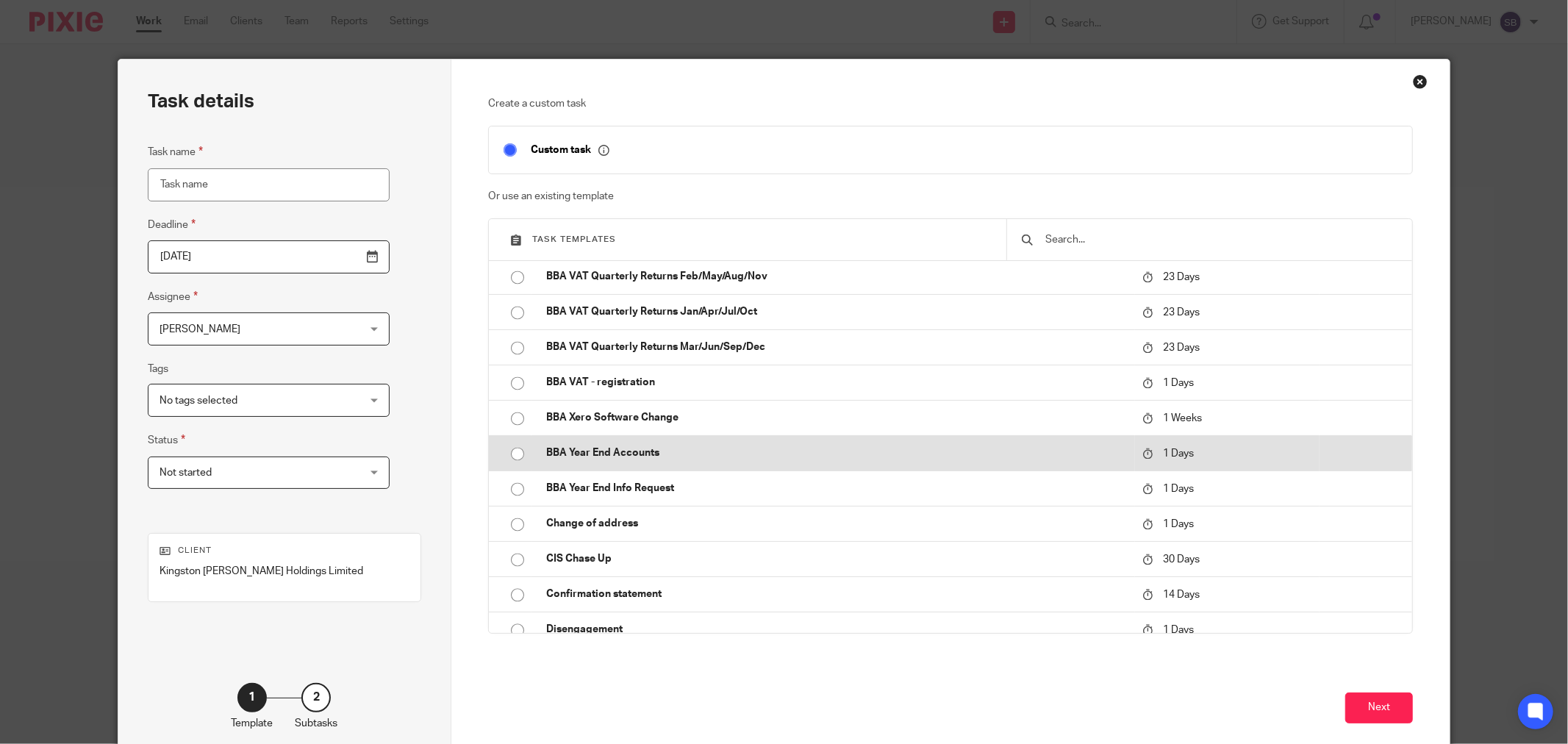
click at [677, 459] on p "BBA Year End Accounts" at bounding box center [837, 452] width 582 height 14
type input "2025-09-27"
type input "BBA Year End Accounts"
checkbox input "false"
radio input "true"
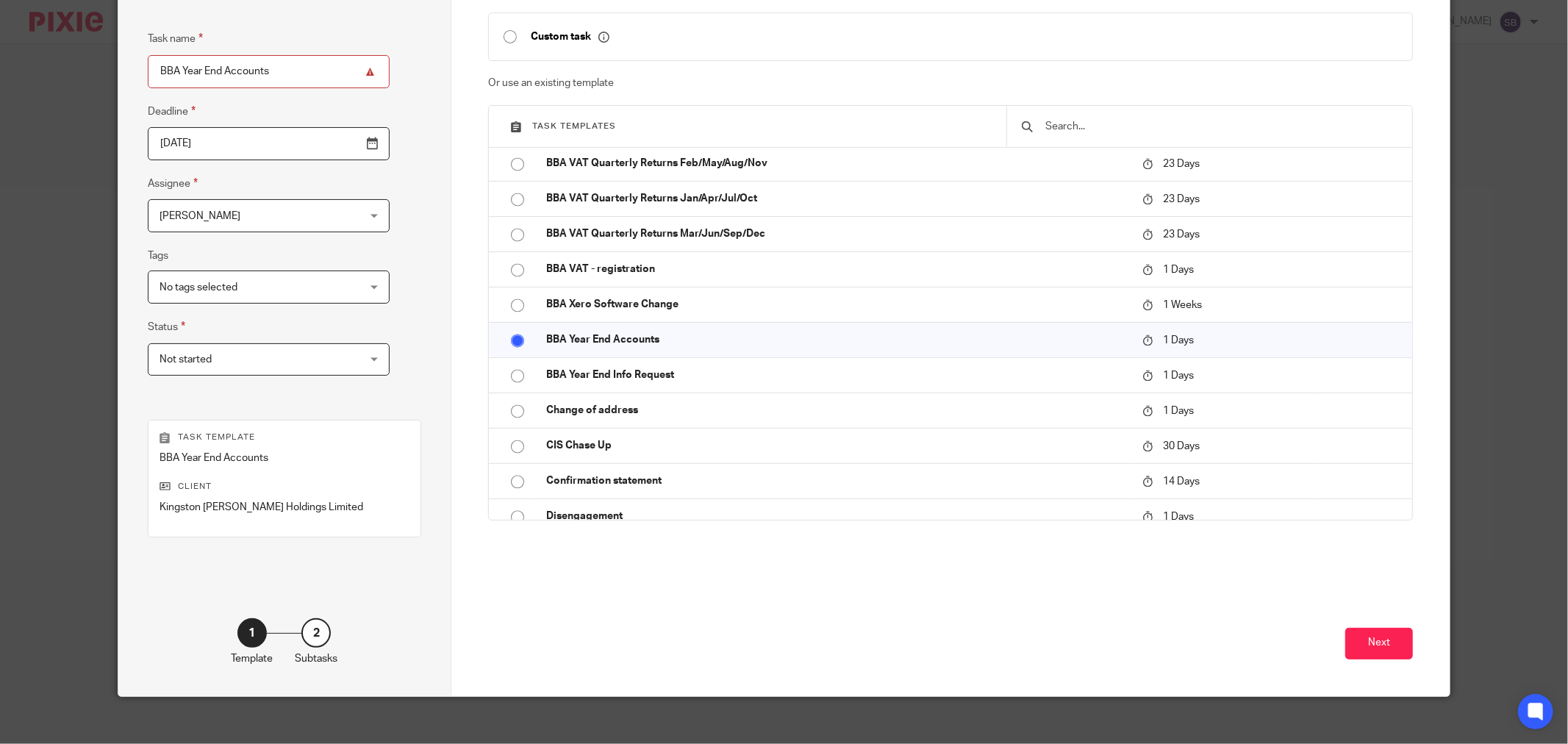
scroll to position [125, 0]
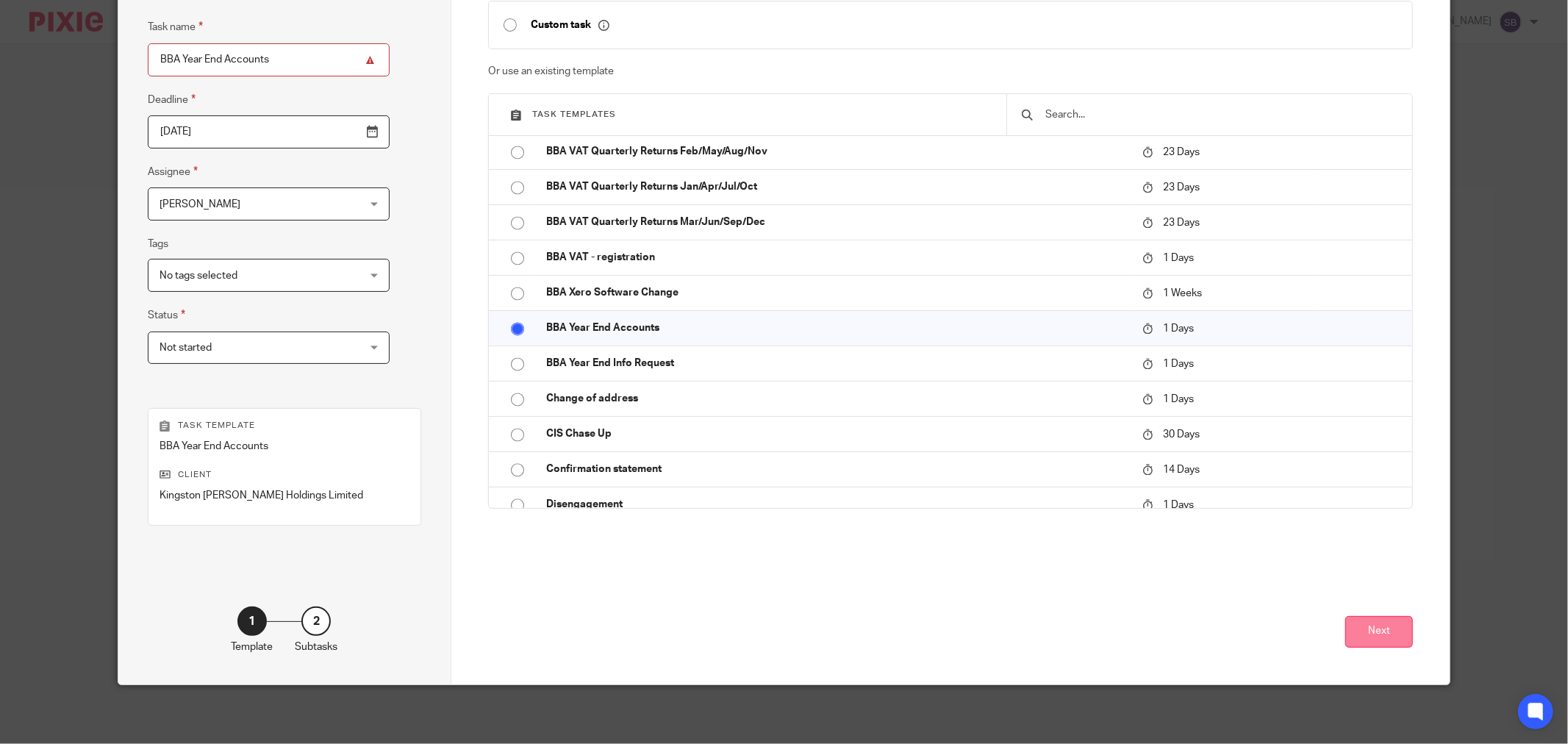
click at [1350, 621] on button "Next" at bounding box center [1379, 631] width 68 height 31
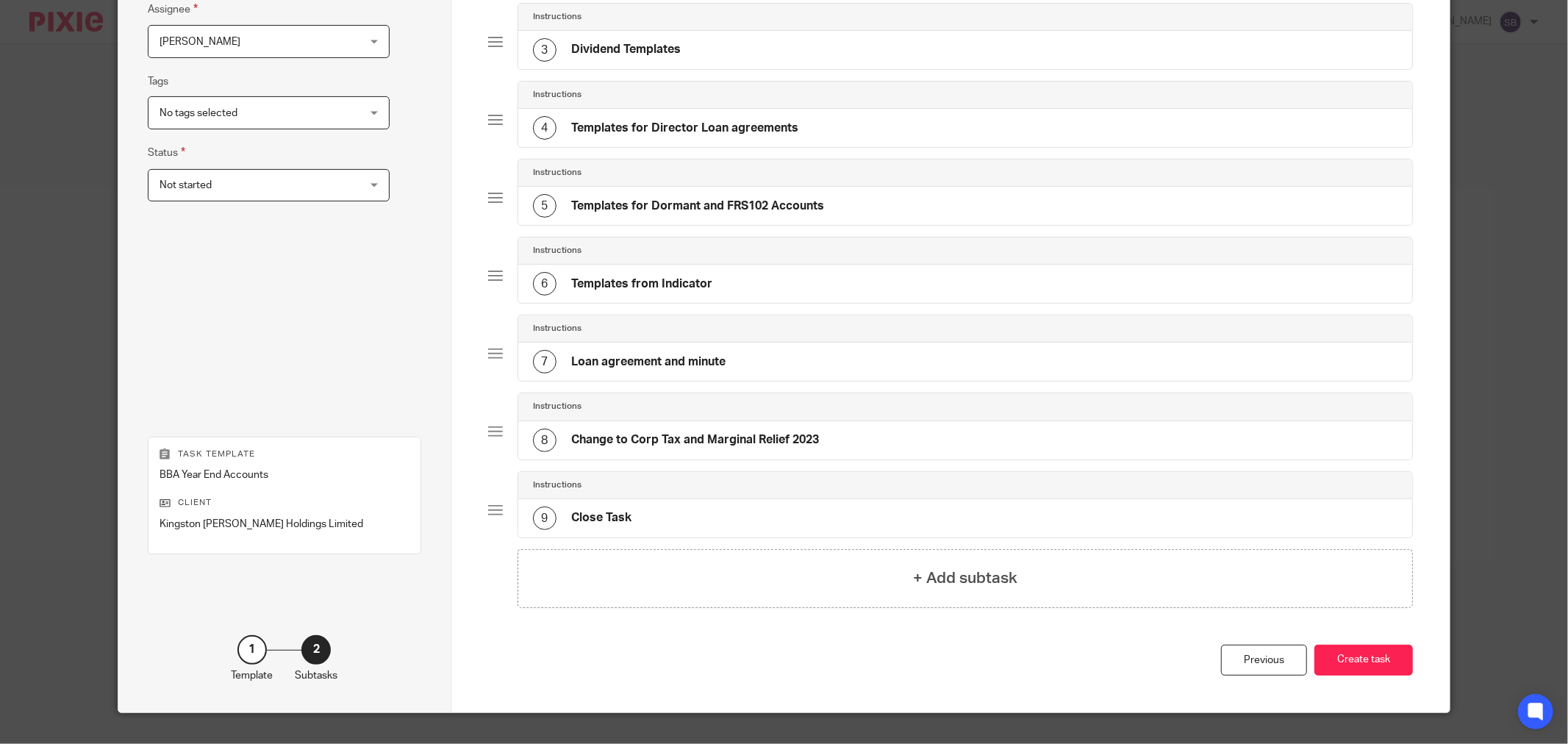
scroll to position [318, 0]
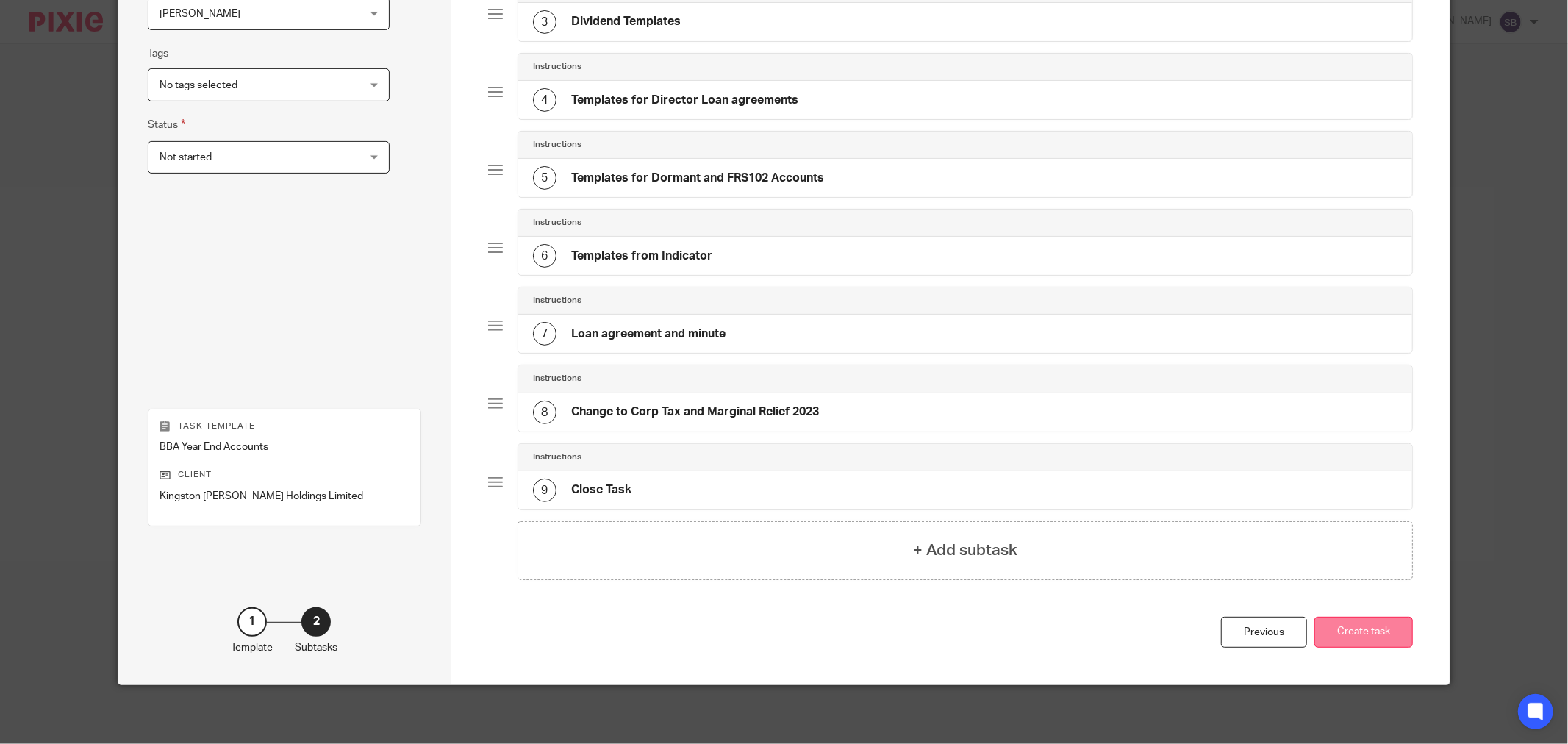
click at [1369, 633] on button "Create task" at bounding box center [1363, 632] width 98 height 31
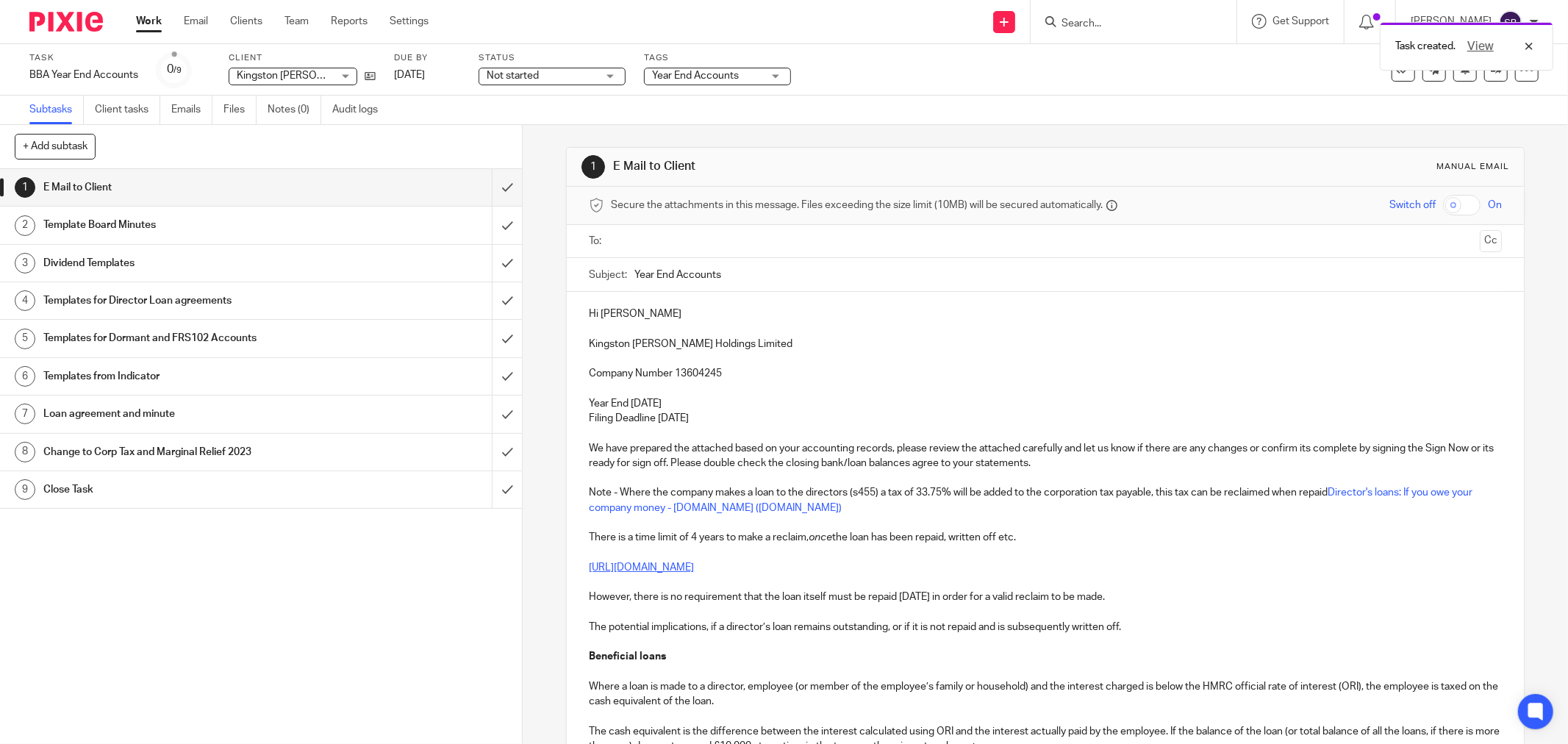
click at [670, 250] on ul at bounding box center [1045, 241] width 867 height 24
click at [667, 240] on input "text" at bounding box center [1044, 242] width 858 height 17
click at [767, 251] on input "text" at bounding box center [1107, 243] width 735 height 29
click at [961, 248] on input "text" at bounding box center [1201, 243] width 547 height 29
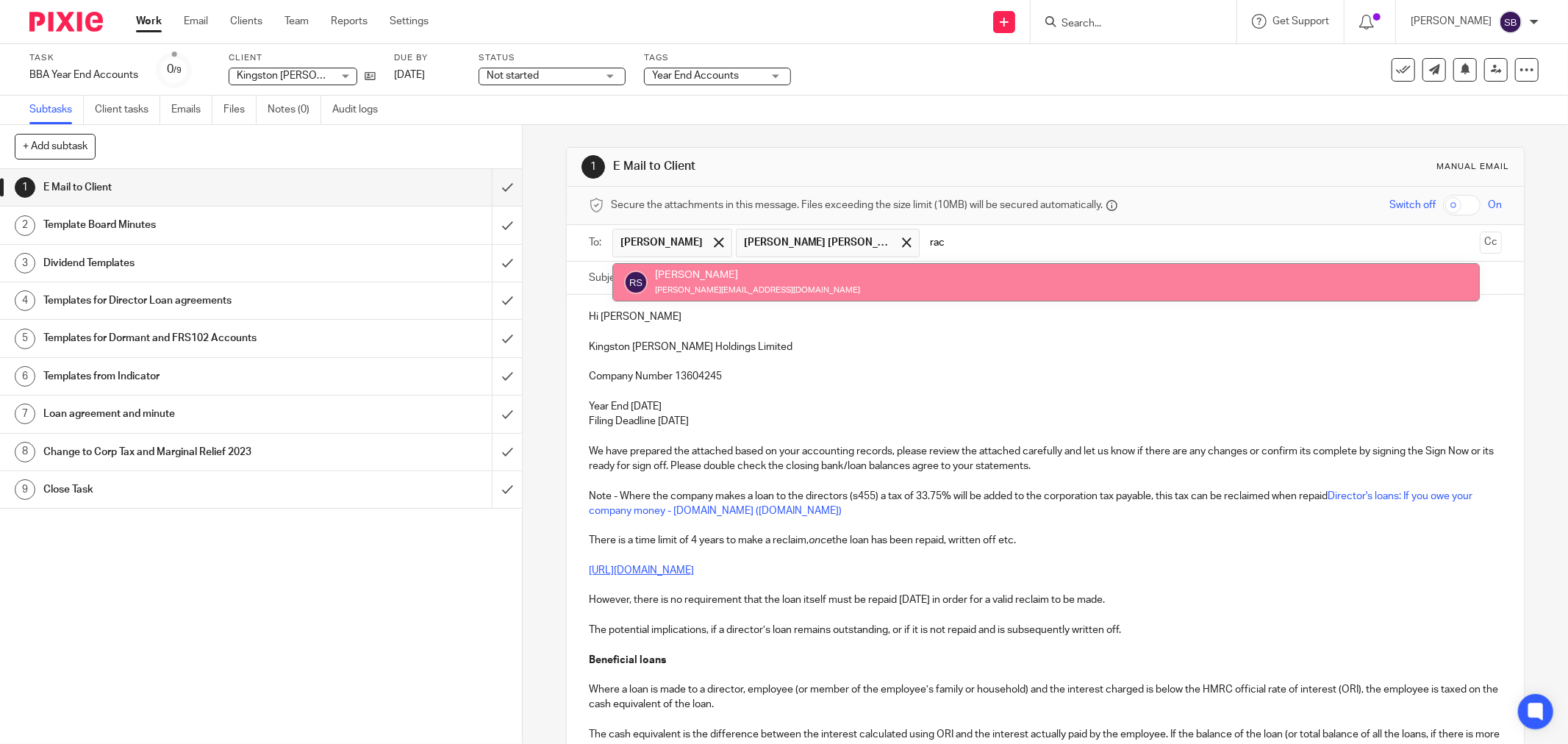
type input "rac"
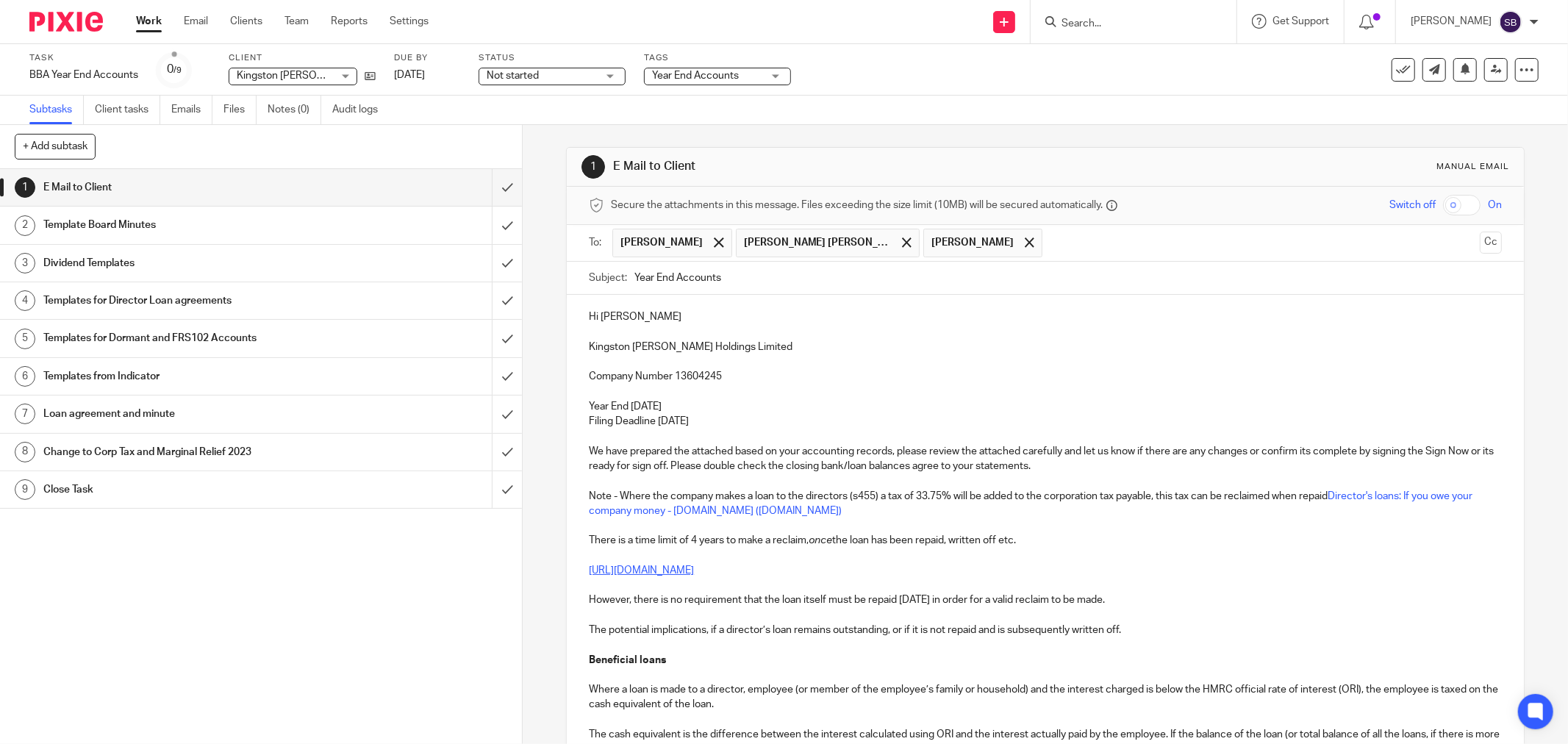
click at [821, 289] on input "Year End Accounts" at bounding box center [1068, 278] width 867 height 33
drag, startPoint x: 579, startPoint y: 347, endPoint x: 732, endPoint y: 346, distance: 153.0
copy p "Kingston [PERSON_NAME] Holdings Limited"
click at [824, 274] on input "Year End Accounts 2024 -" at bounding box center [1068, 278] width 867 height 33
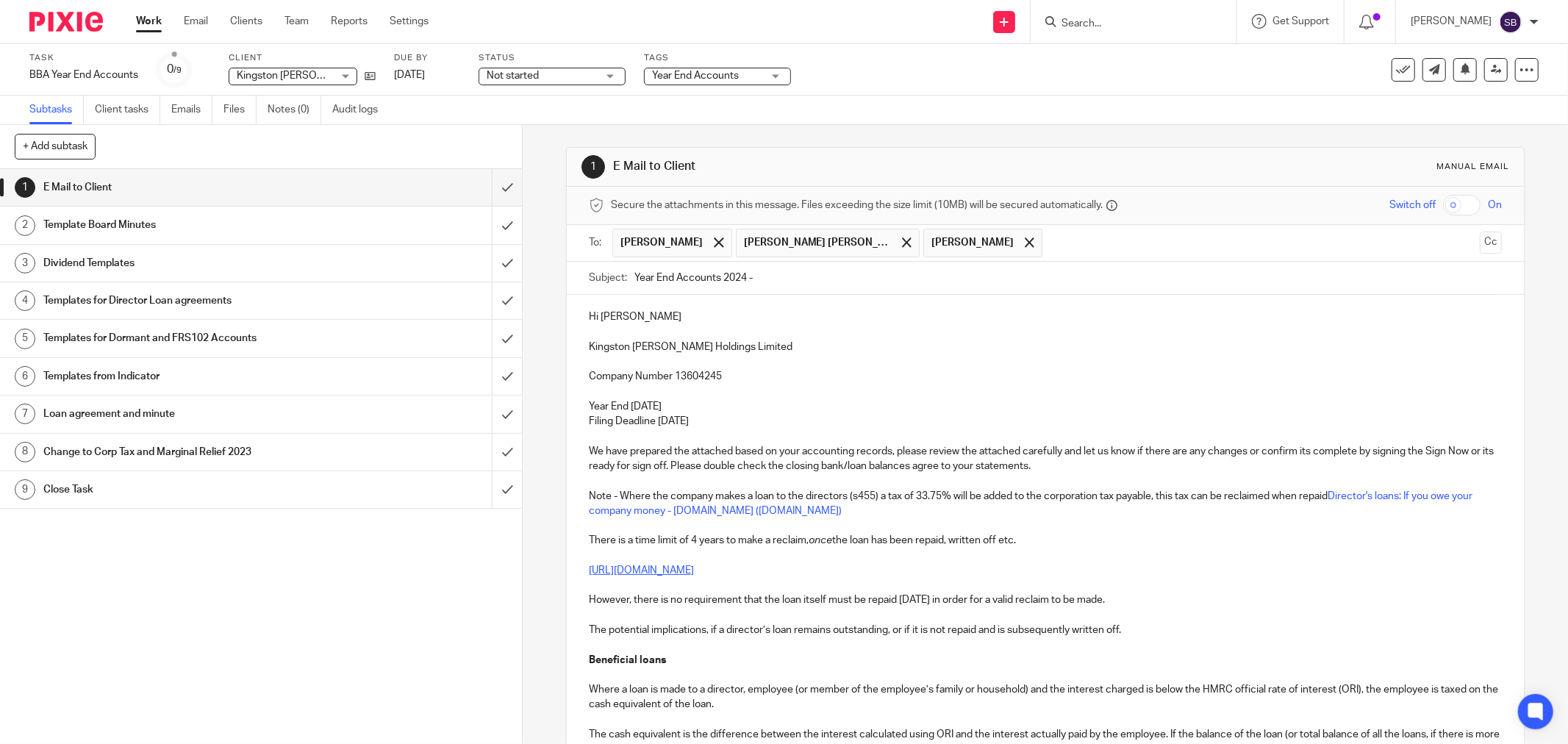
paste input "Kingston [PERSON_NAME] Holdings Limited"
type input "Year End Accounts 2024 - Kingston Beck Holdings Limited"
click at [675, 314] on p "Hi Tanya" at bounding box center [1045, 316] width 913 height 14
click at [786, 376] on p "Company Number 13604245" at bounding box center [1045, 376] width 913 height 14
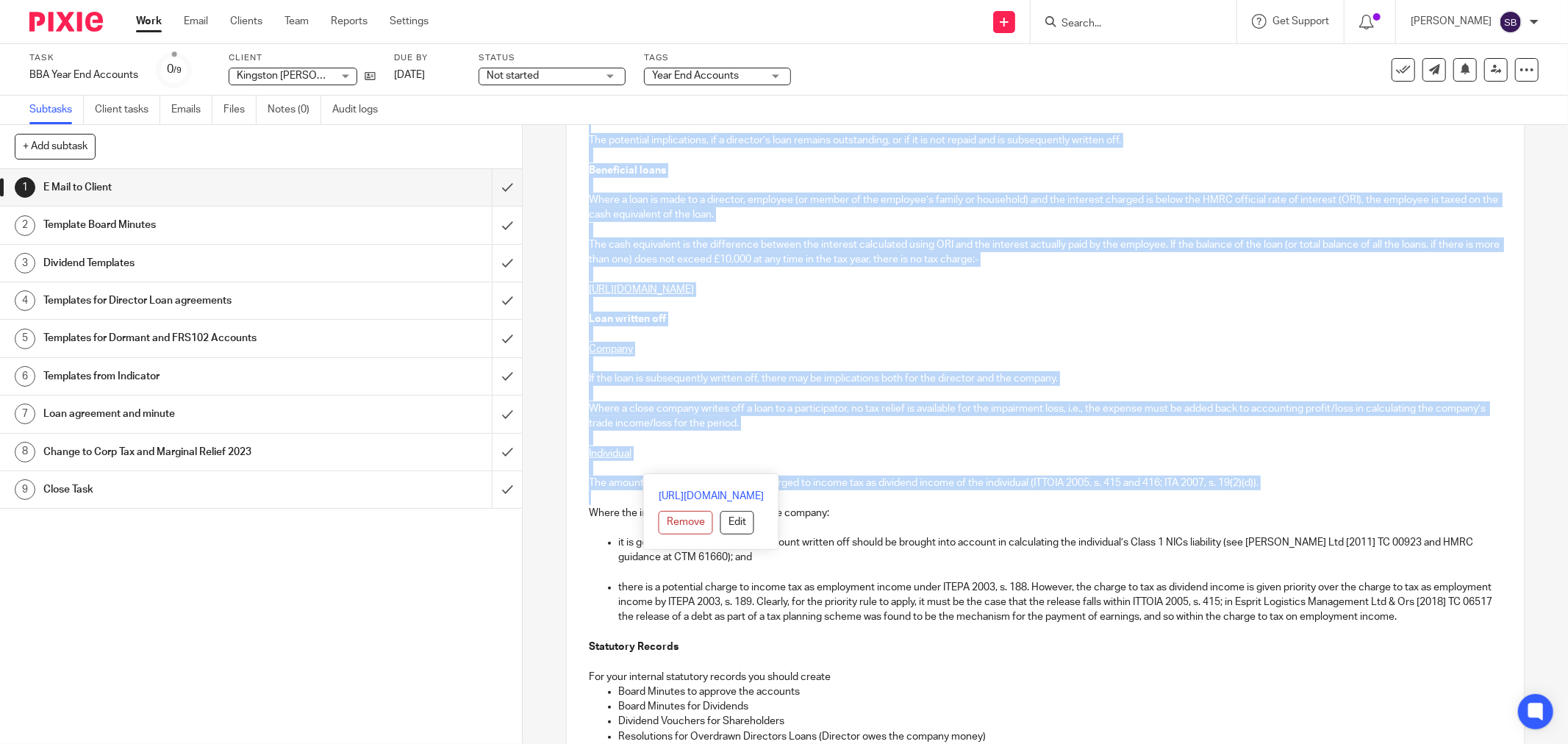
scroll to position [571, 0]
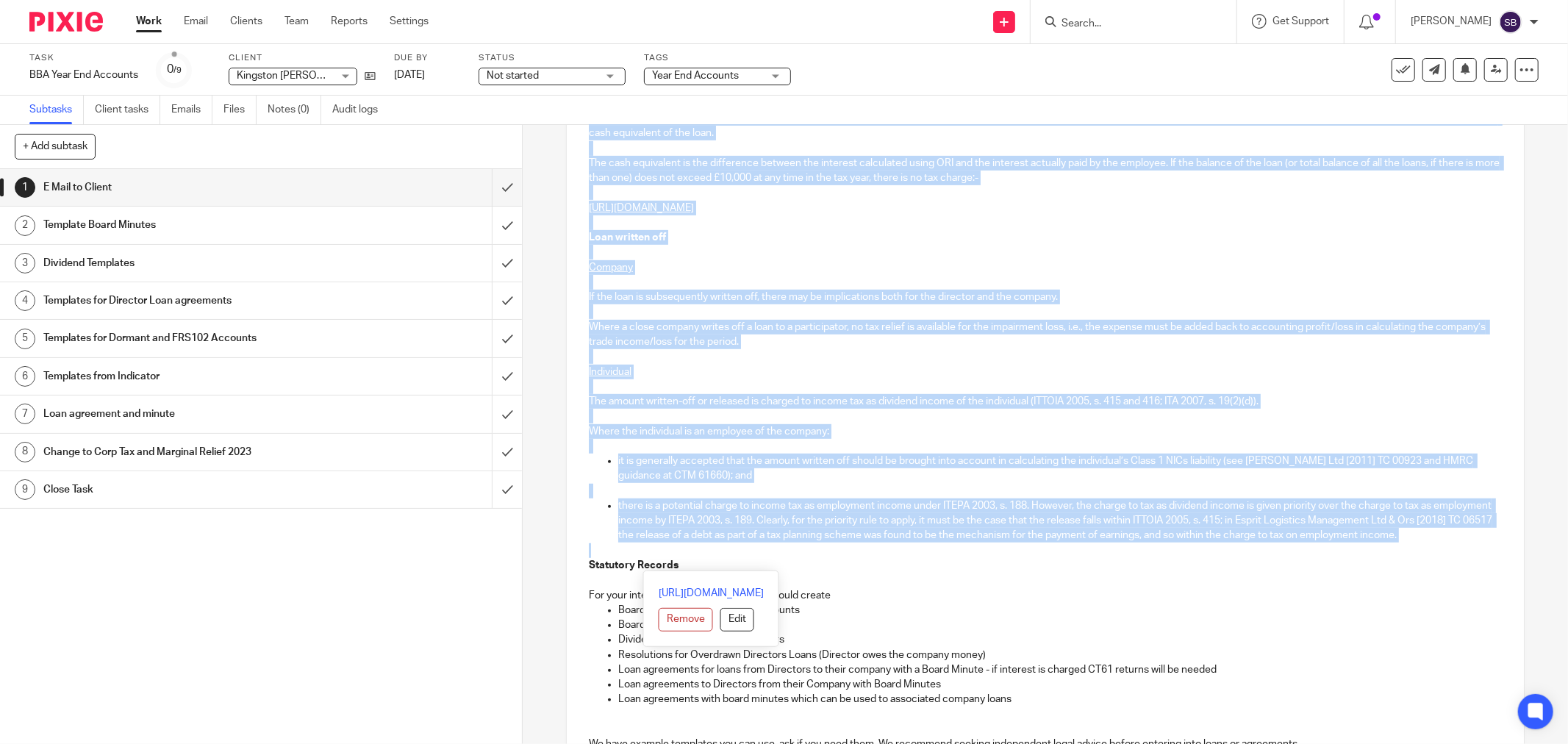
drag, startPoint x: 583, startPoint y: 467, endPoint x: 1042, endPoint y: 560, distance: 468.3
click at [1042, 560] on div "Hi Tanya and Richard Kingston Beck Holdings Limited Company Number 13604245 Yea…" at bounding box center [1045, 503] width 958 height 1559
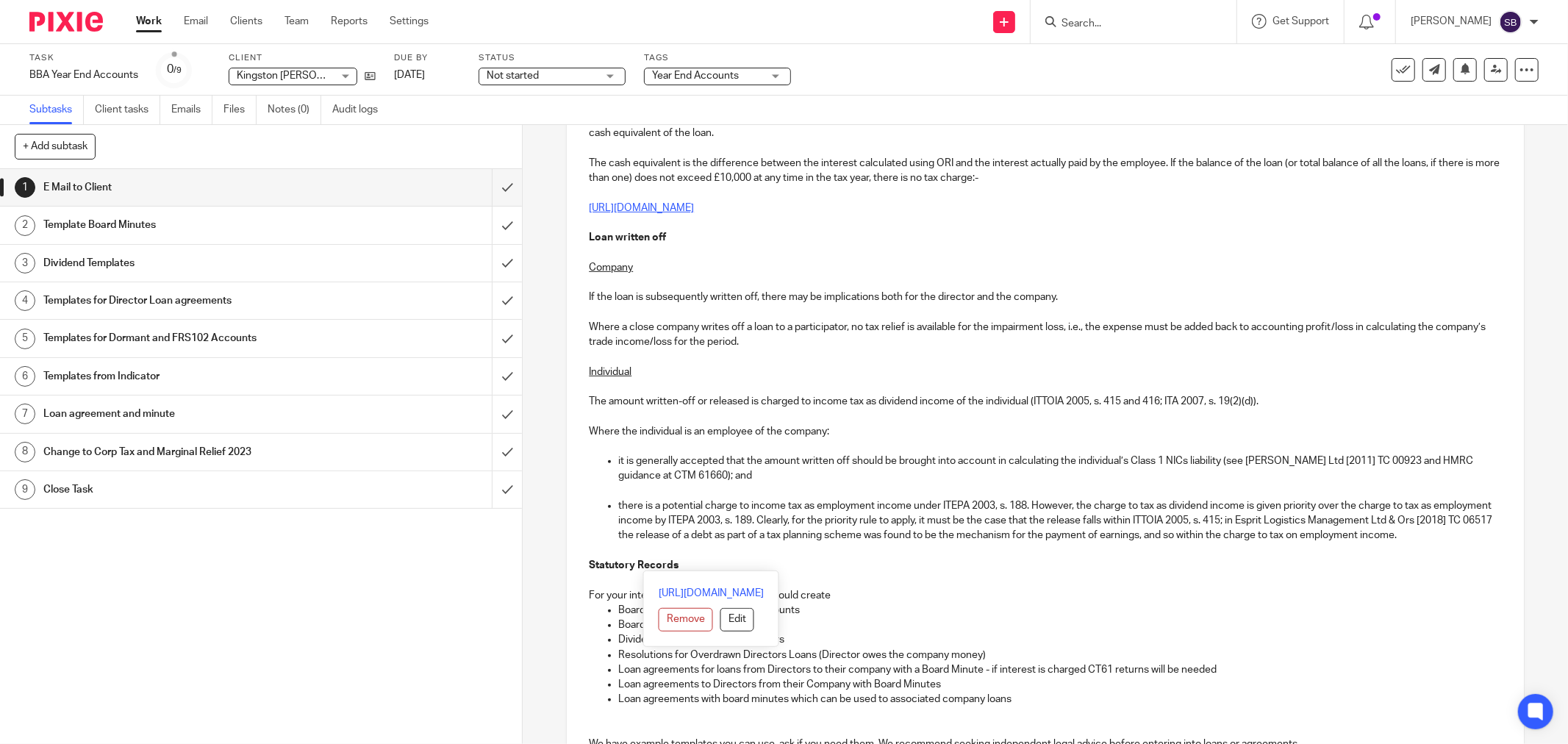
scroll to position [0, 0]
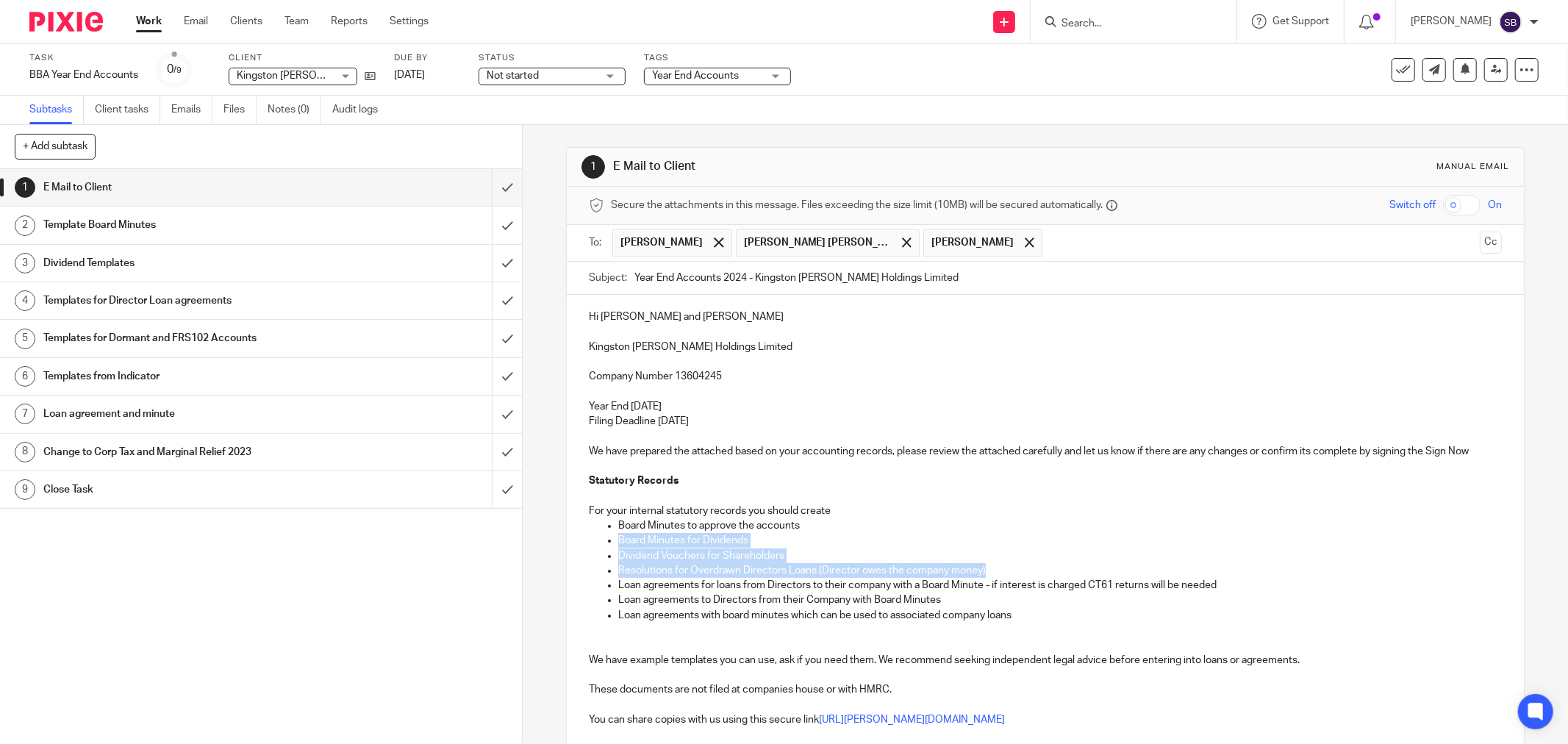
drag, startPoint x: 613, startPoint y: 538, endPoint x: 1034, endPoint y: 570, distance: 422.2
click at [1034, 570] on ul "Board Minutes to approve the accounts Board Minutes for Dividends Dividend Vouc…" at bounding box center [1045, 570] width 913 height 105
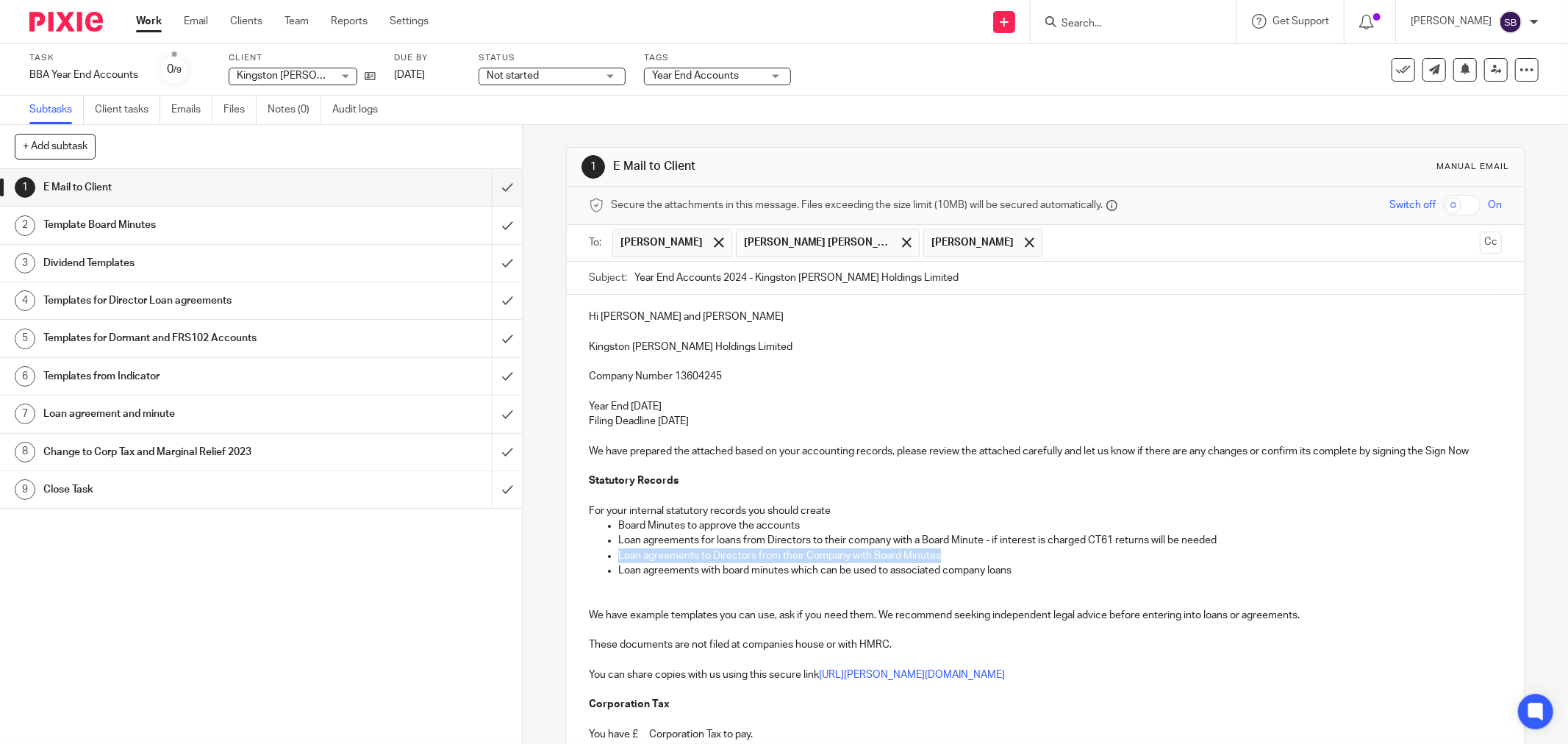
drag, startPoint x: 615, startPoint y: 557, endPoint x: 957, endPoint y: 554, distance: 342.0
click at [957, 554] on p "Loan agreements to Directors from their Company with Board Minutes" at bounding box center [1061, 555] width 883 height 14
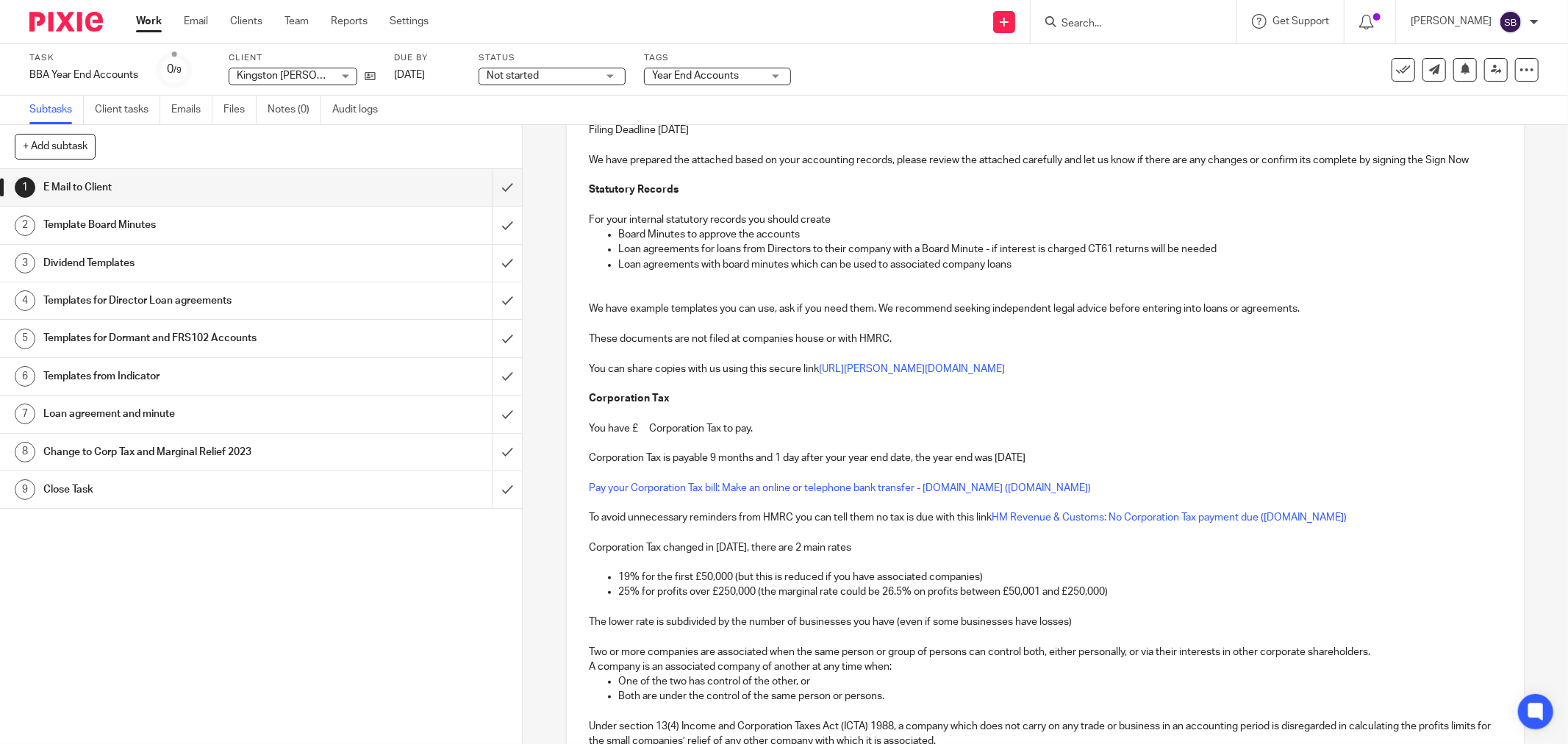
scroll to position [326, 0]
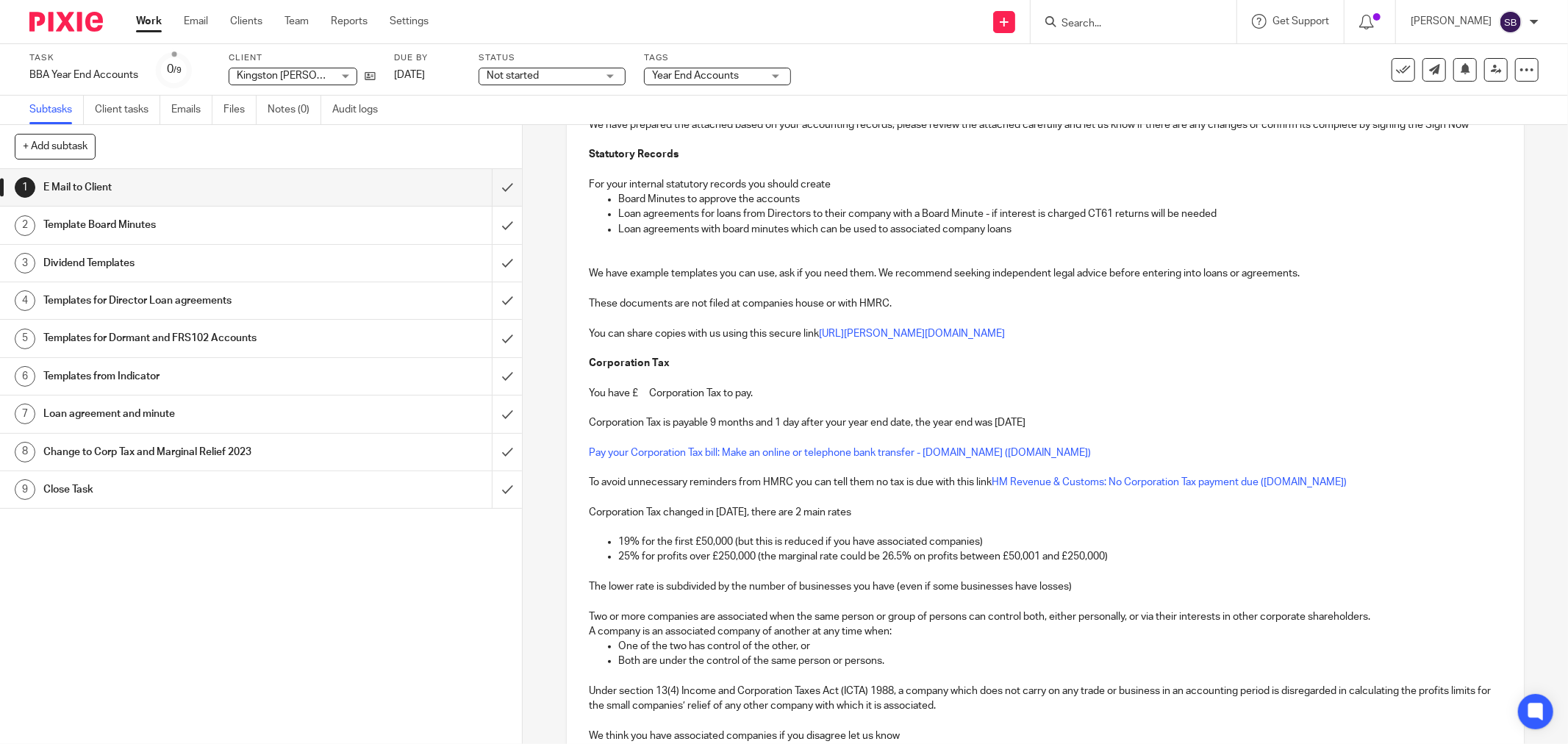
click at [642, 395] on p "You have £ Corporation Tax to pay." at bounding box center [1045, 392] width 913 height 14
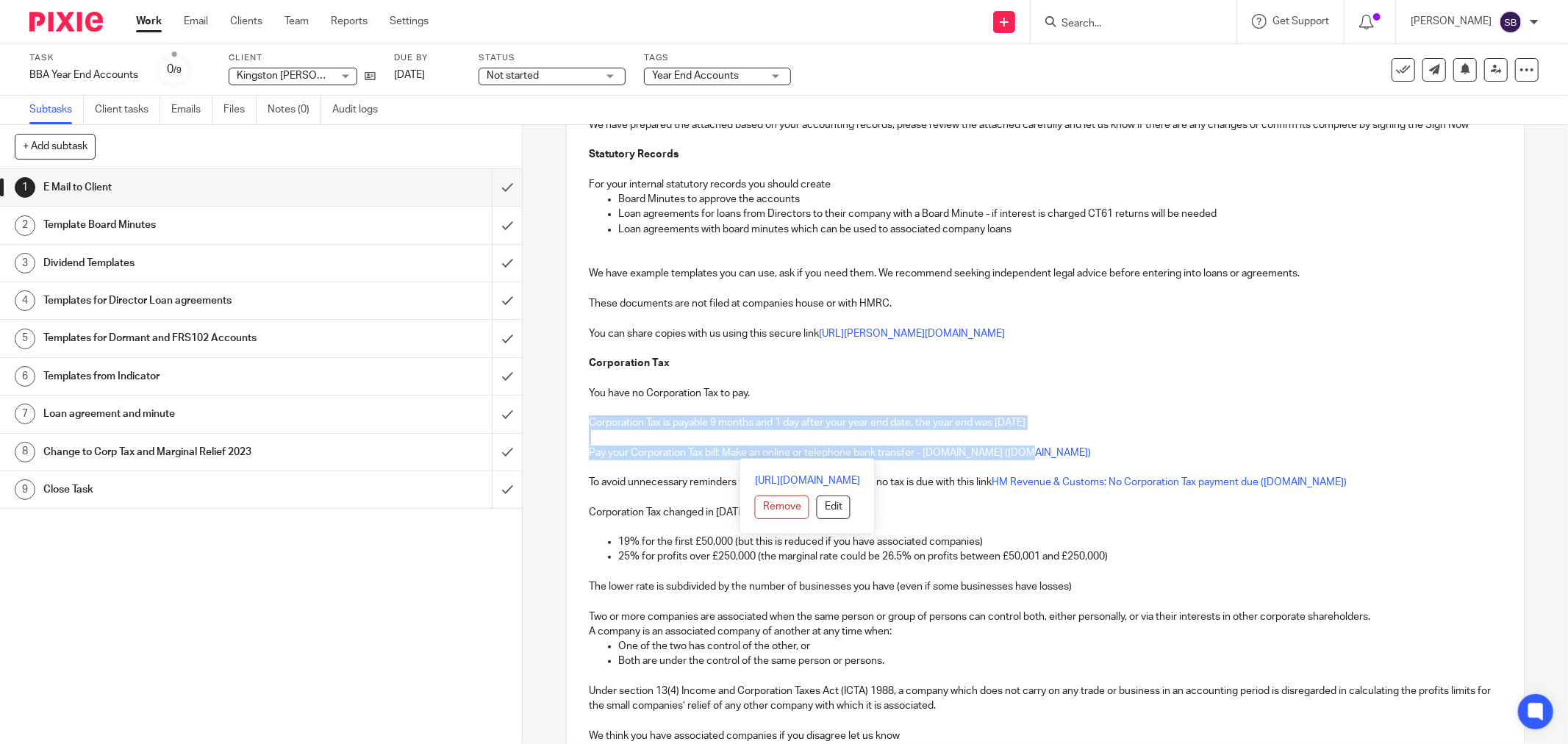
drag, startPoint x: 585, startPoint y: 416, endPoint x: 1116, endPoint y: 459, distance: 532.7
click at [1116, 459] on div "Hi Tanya and Richard Kingston Beck Holdings Limited Company Number 13604245 Yea…" at bounding box center [1045, 391] width 958 height 845
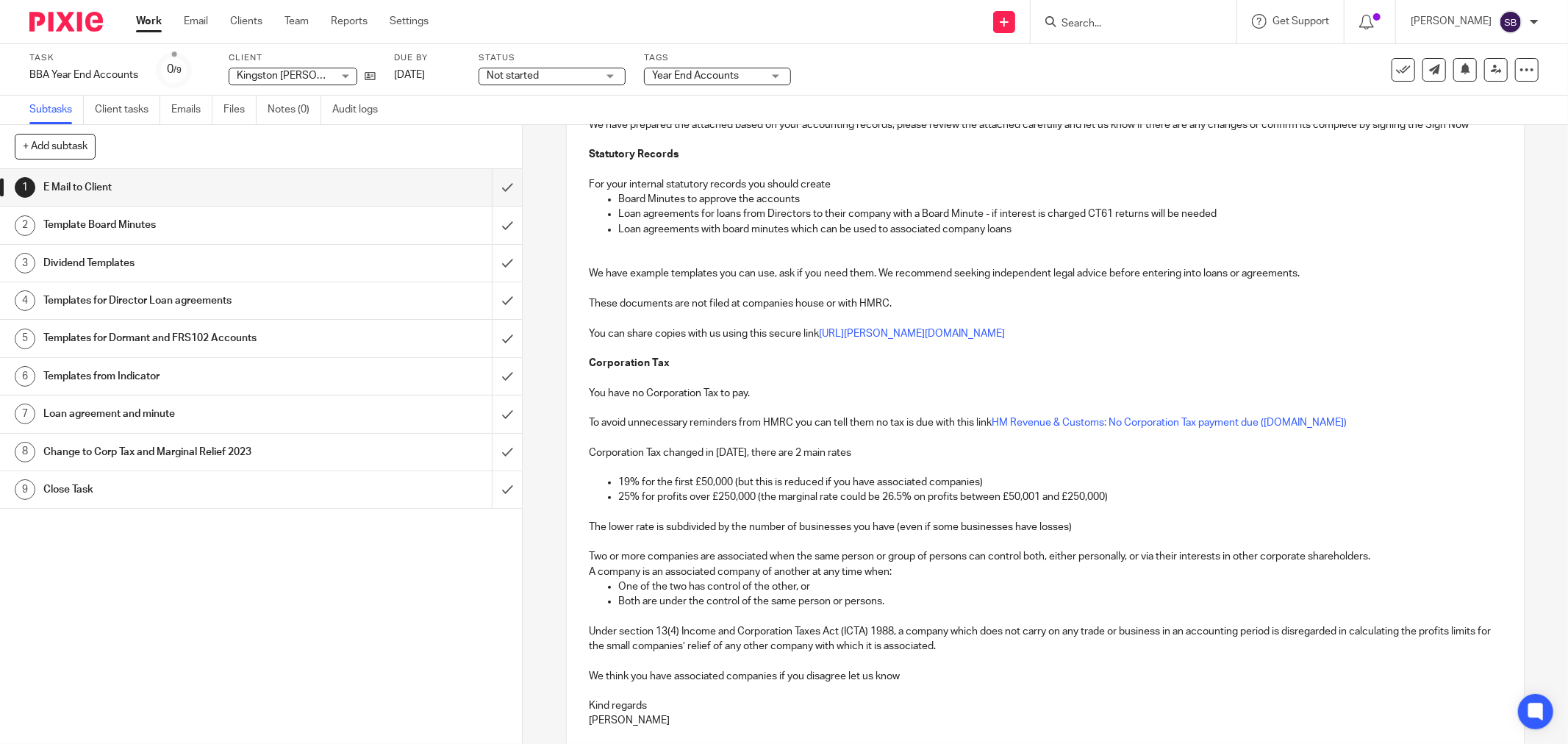
click at [673, 680] on p "We think you have associated companies if you disagree let us know" at bounding box center [1045, 675] width 913 height 14
click at [781, 677] on p "We think you have one associated companies if you disagree let us know" at bounding box center [1045, 675] width 913 height 14
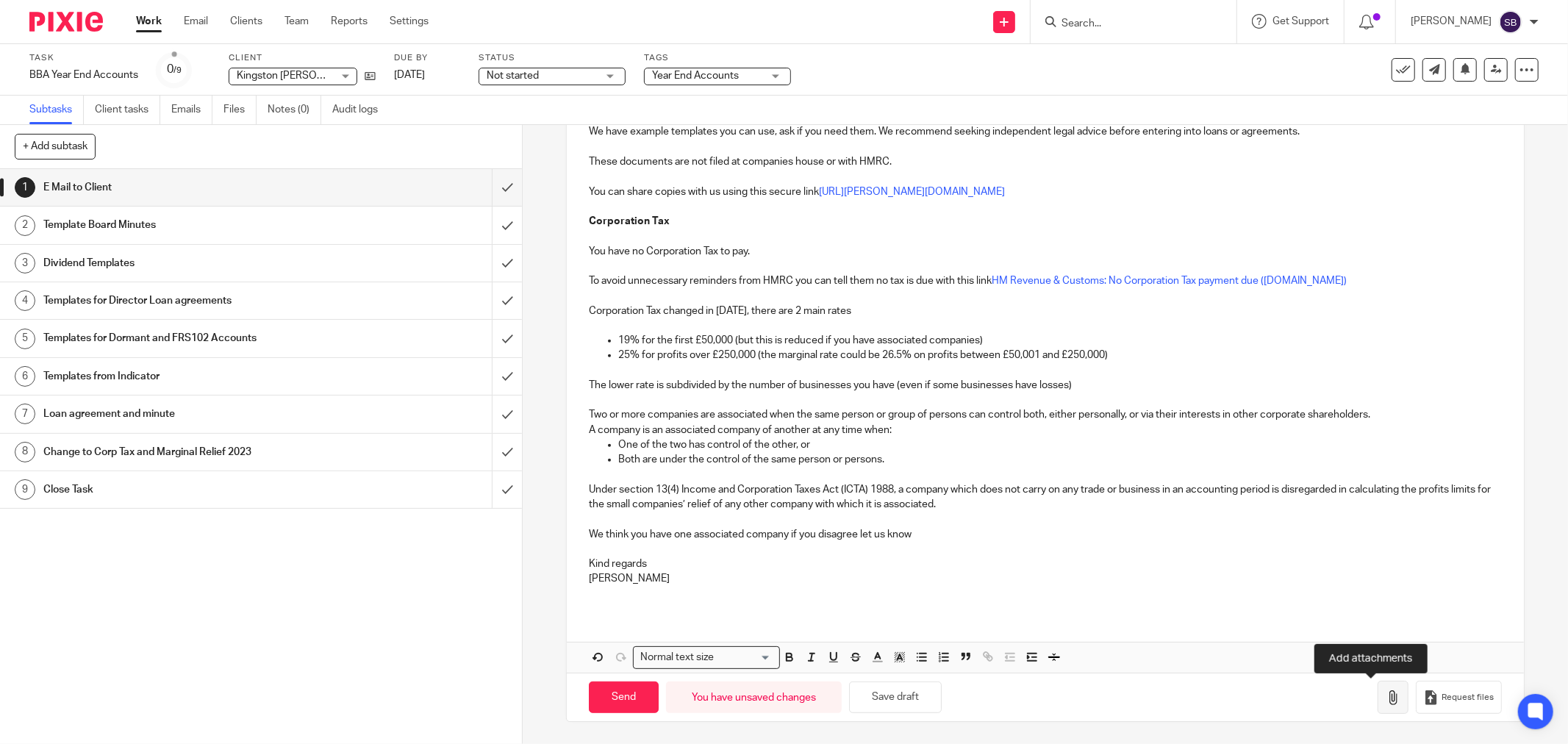
click at [1386, 698] on icon "button" at bounding box center [1393, 696] width 14 height 14
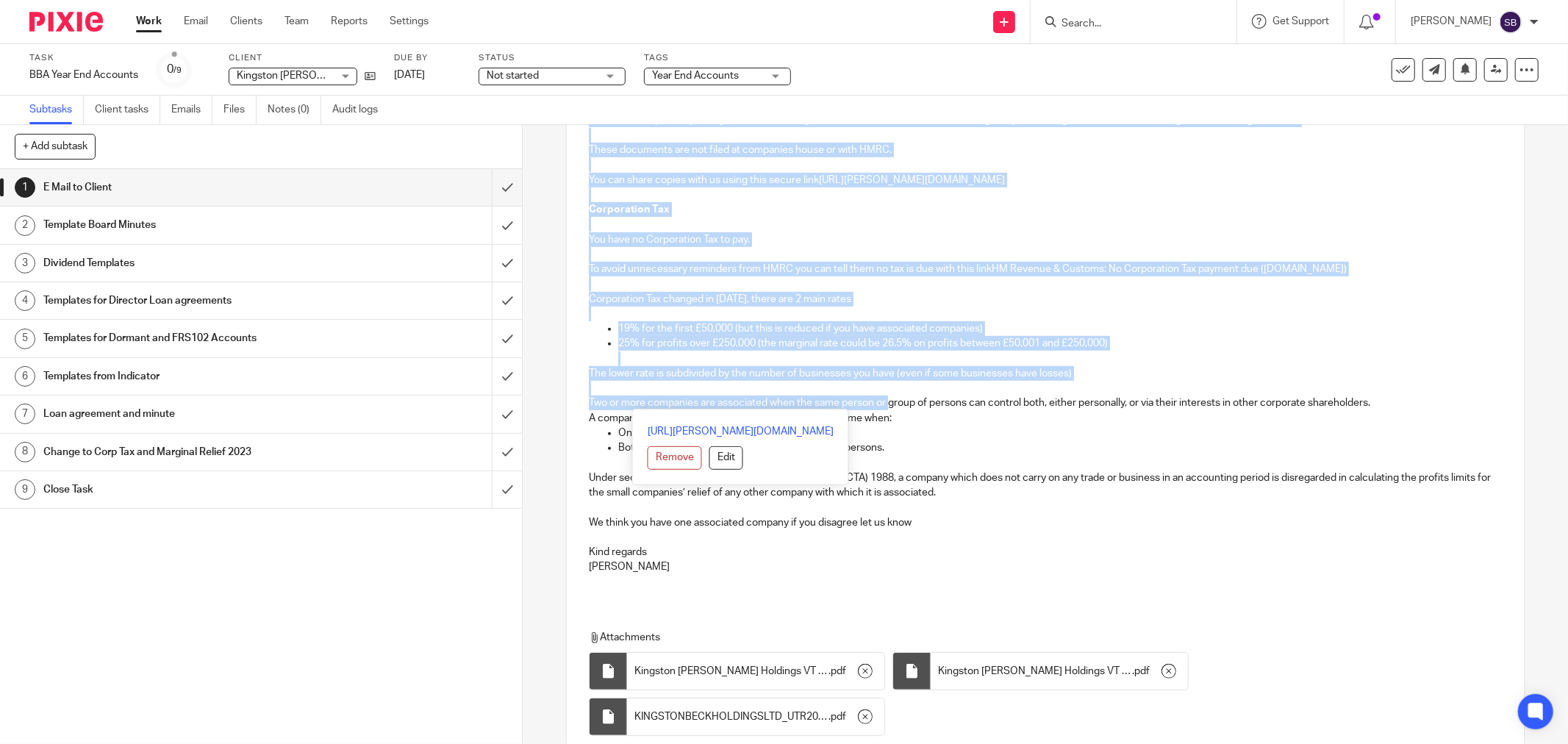
scroll to position [489, 0]
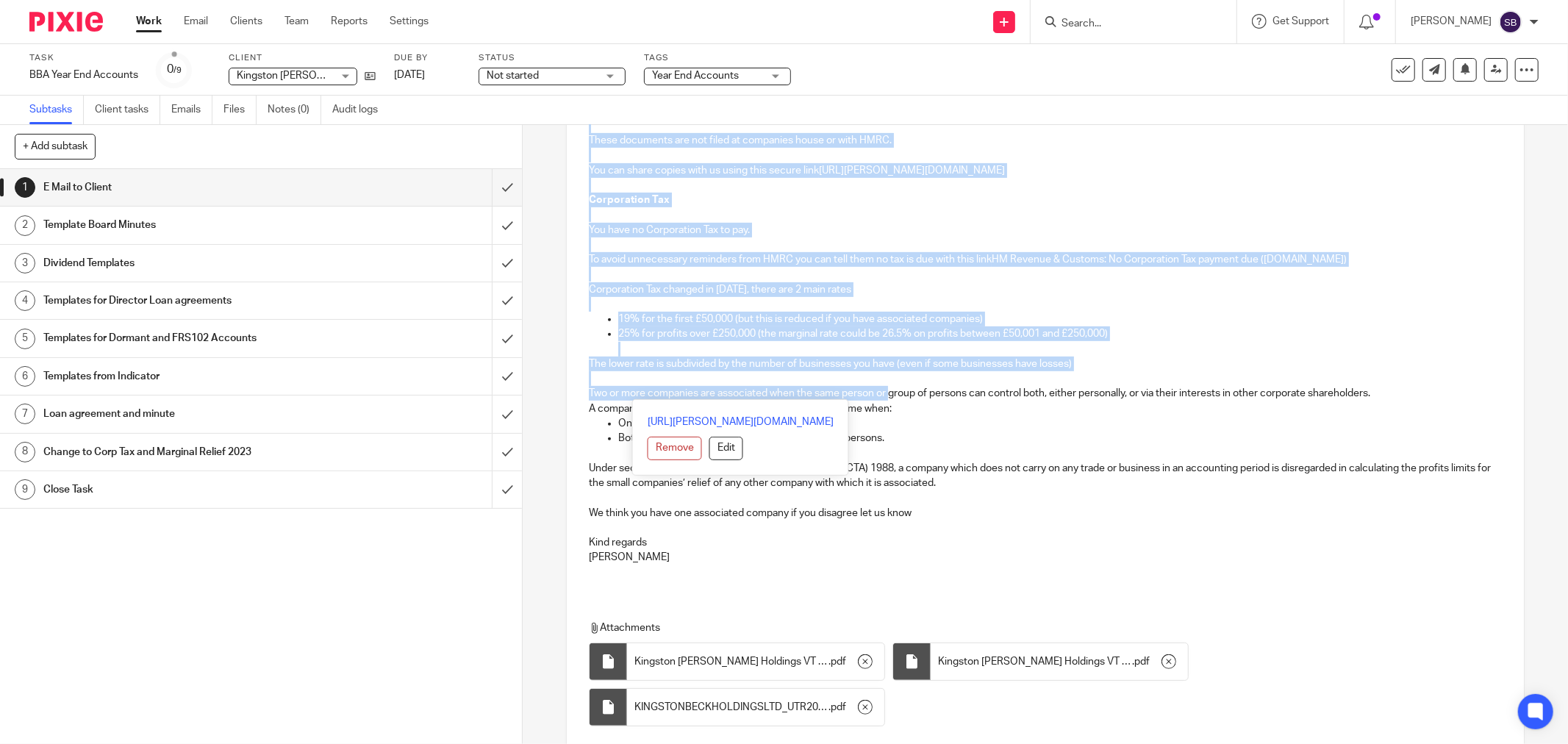
drag, startPoint x: 583, startPoint y: 318, endPoint x: 890, endPoint y: 393, distance: 316.0
click at [890, 393] on div "Hi Tanya and Richard Kingston Beck Holdings Limited Company Number 13604245 Yea…" at bounding box center [1045, 198] width 958 height 786
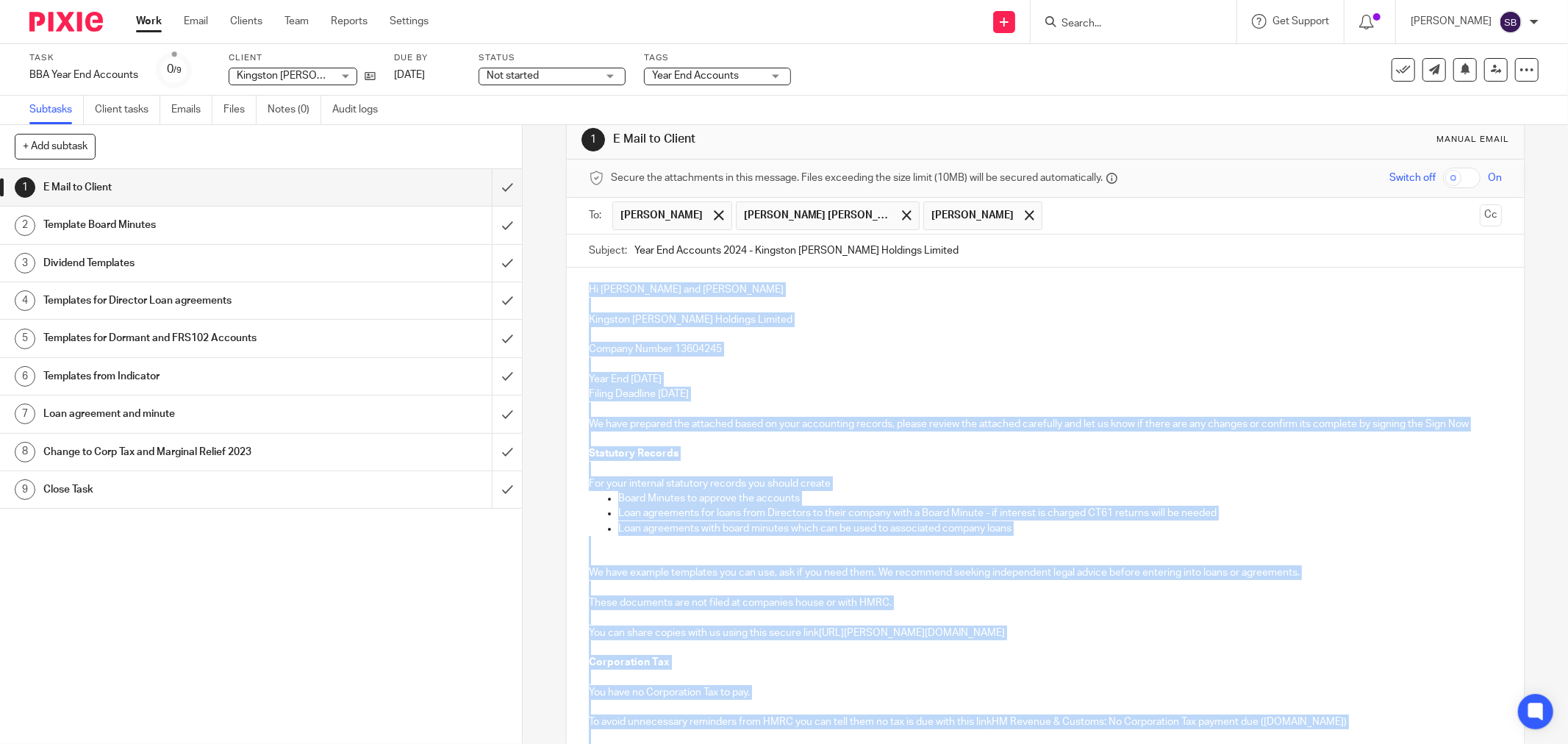
scroll to position [0, 0]
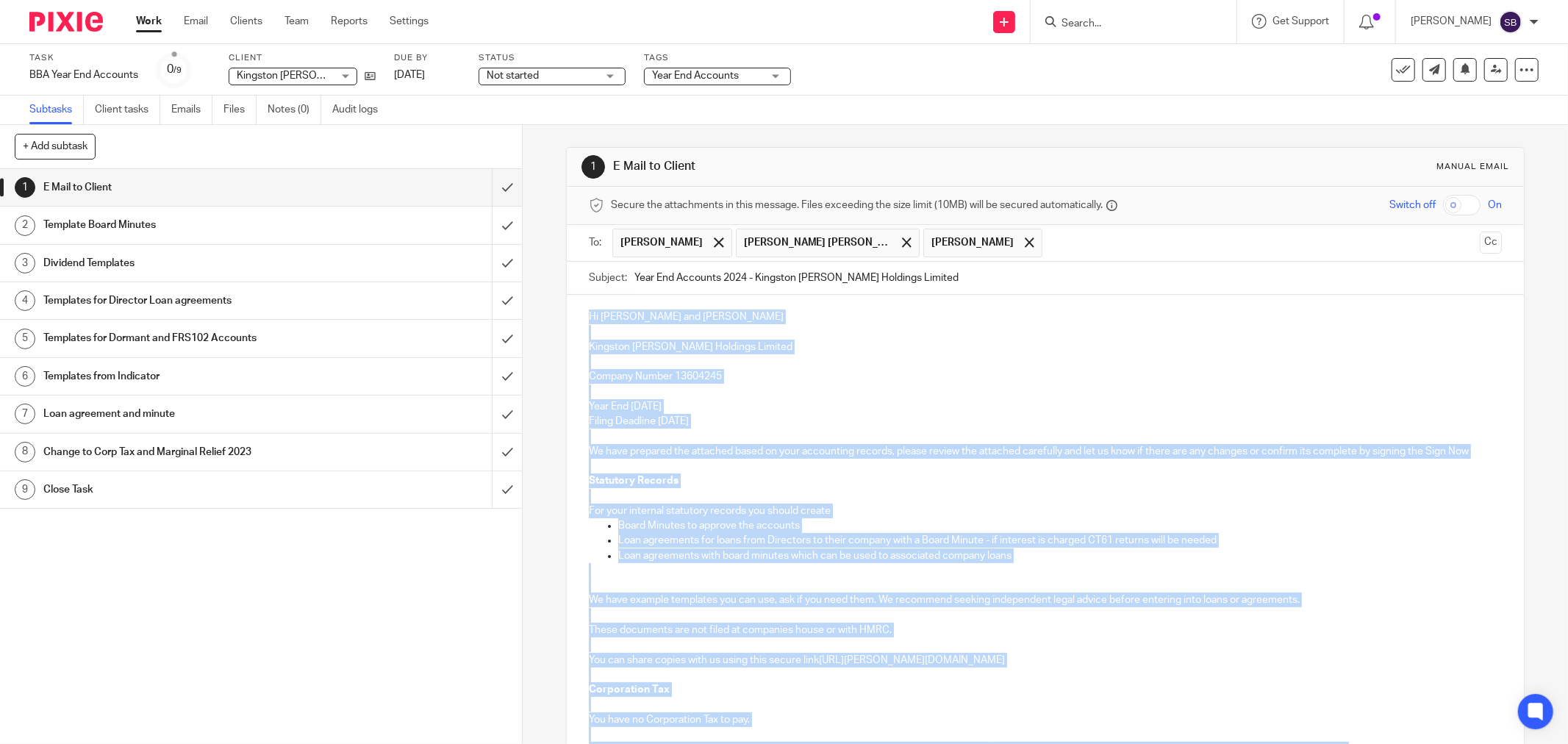
click at [915, 372] on p "Company Number 13604245" at bounding box center [1045, 376] width 913 height 14
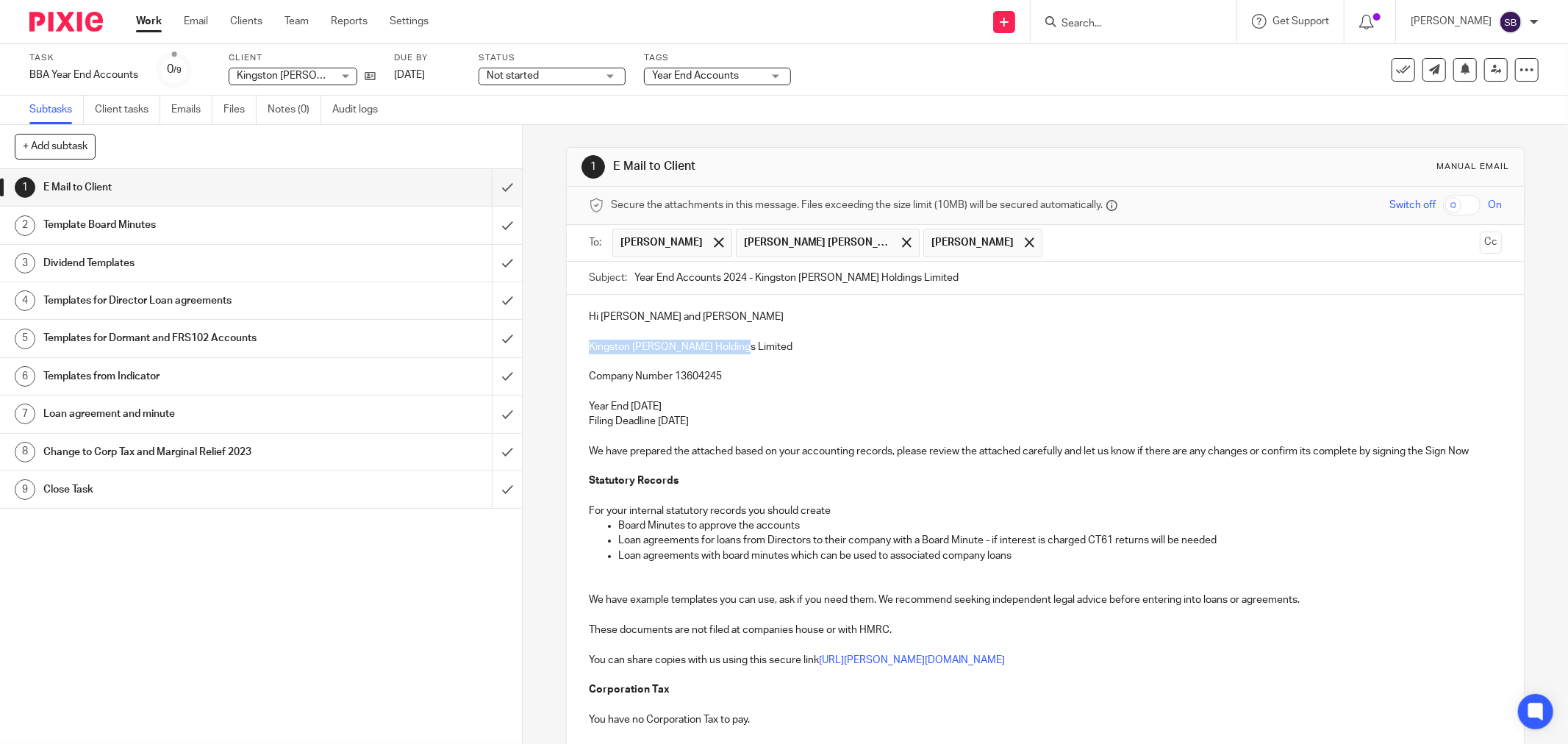
drag, startPoint x: 583, startPoint y: 347, endPoint x: 776, endPoint y: 347, distance: 193.0
click at [774, 347] on div "Hi Tanya and Richard Kingston Beck Holdings Limited Company Number 13604245 Yea…" at bounding box center [1045, 688] width 958 height 786
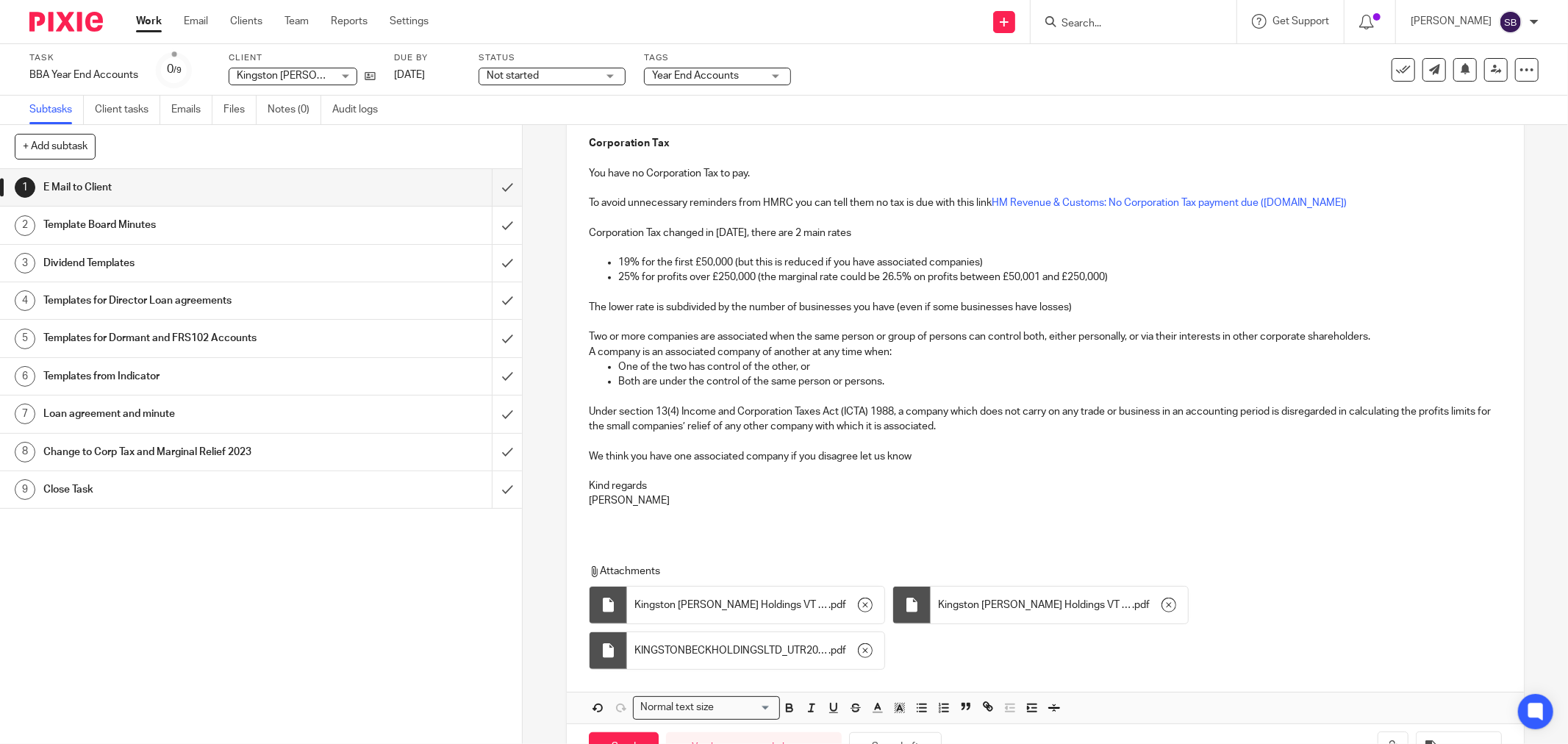
scroll to position [598, 0]
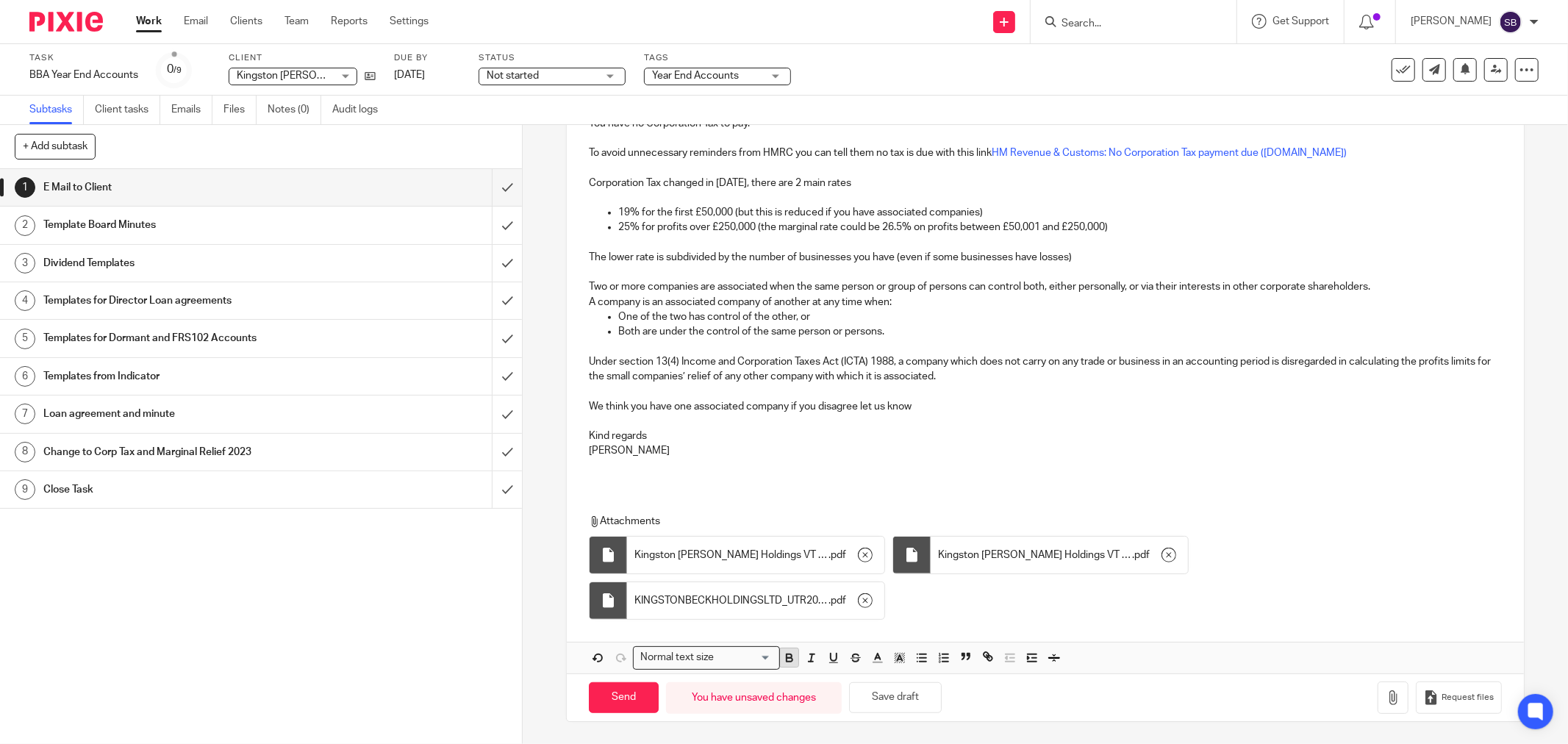
click at [786, 657] on icon "button" at bounding box center [789, 659] width 6 height 4
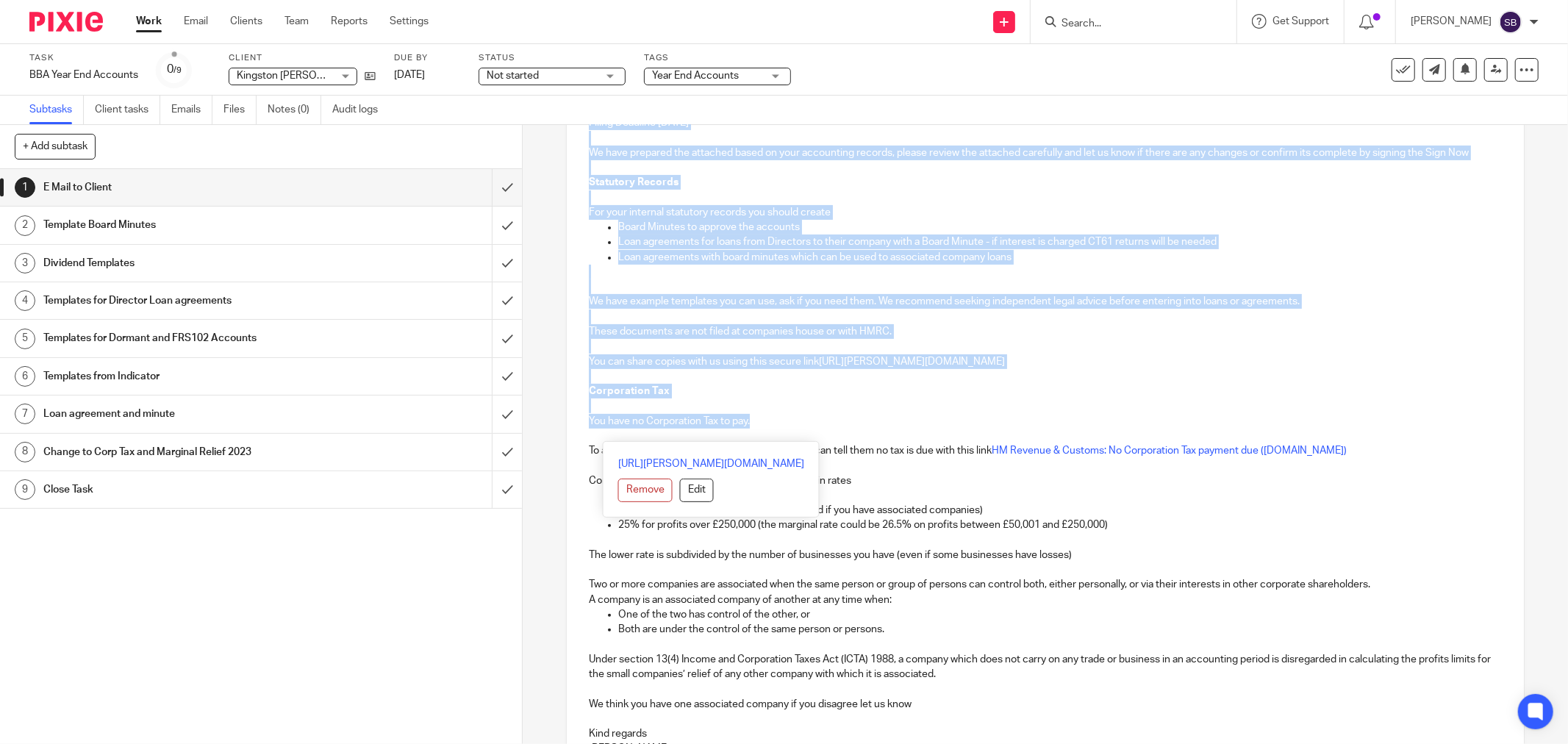
scroll to position [408, 0]
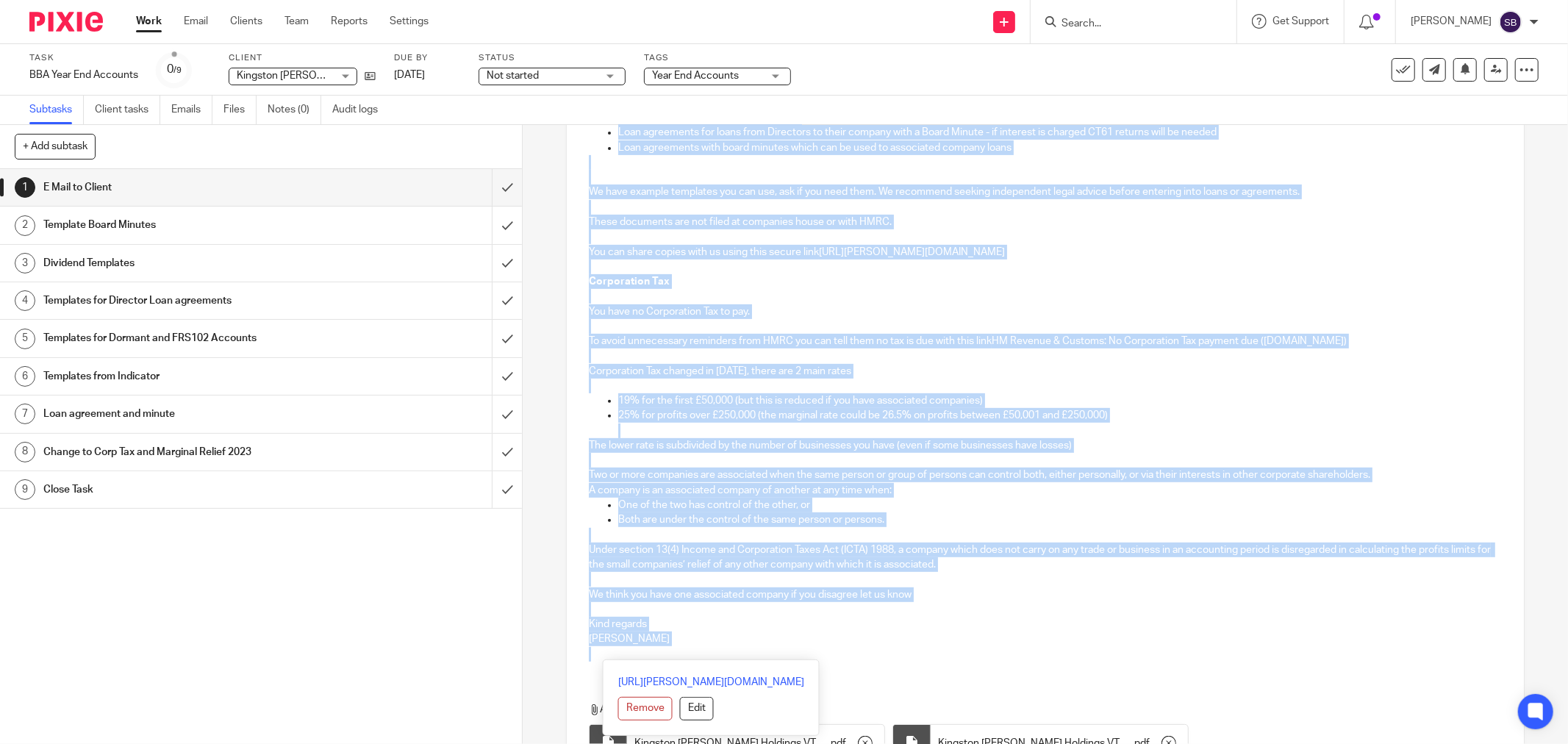
drag, startPoint x: 584, startPoint y: 316, endPoint x: 986, endPoint y: 655, distance: 525.9
click at [986, 655] on div "Hi Tanya and Richard Kingston Beck Holdings Limited Company Number 13604245 Yea…" at bounding box center [1045, 280] width 958 height 786
copy div "Hi Tanya and Richard Kingston Beck Holdings Limited Company Number 13604245 Yea…"
click at [1090, 613] on p at bounding box center [1045, 609] width 913 height 14
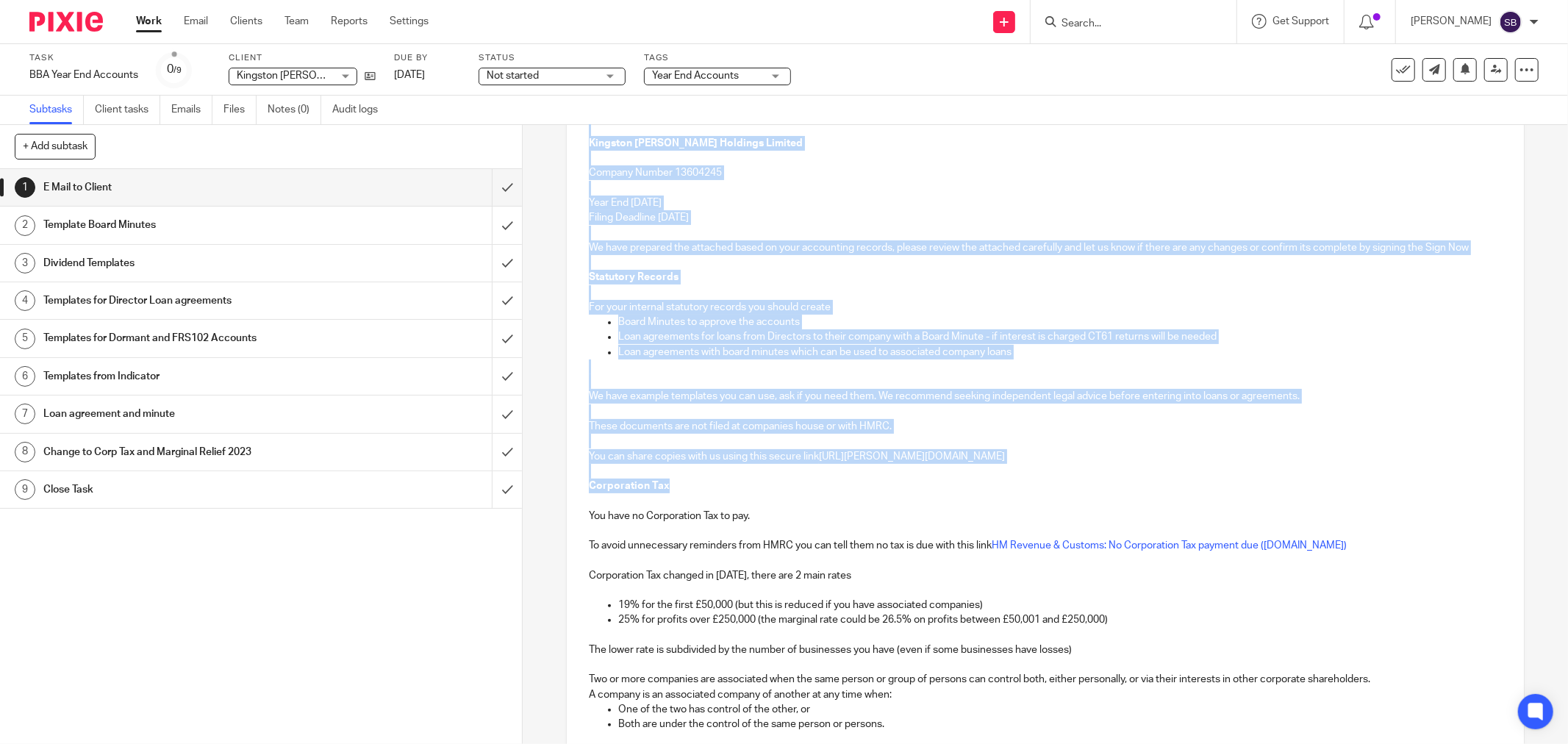
scroll to position [326, 0]
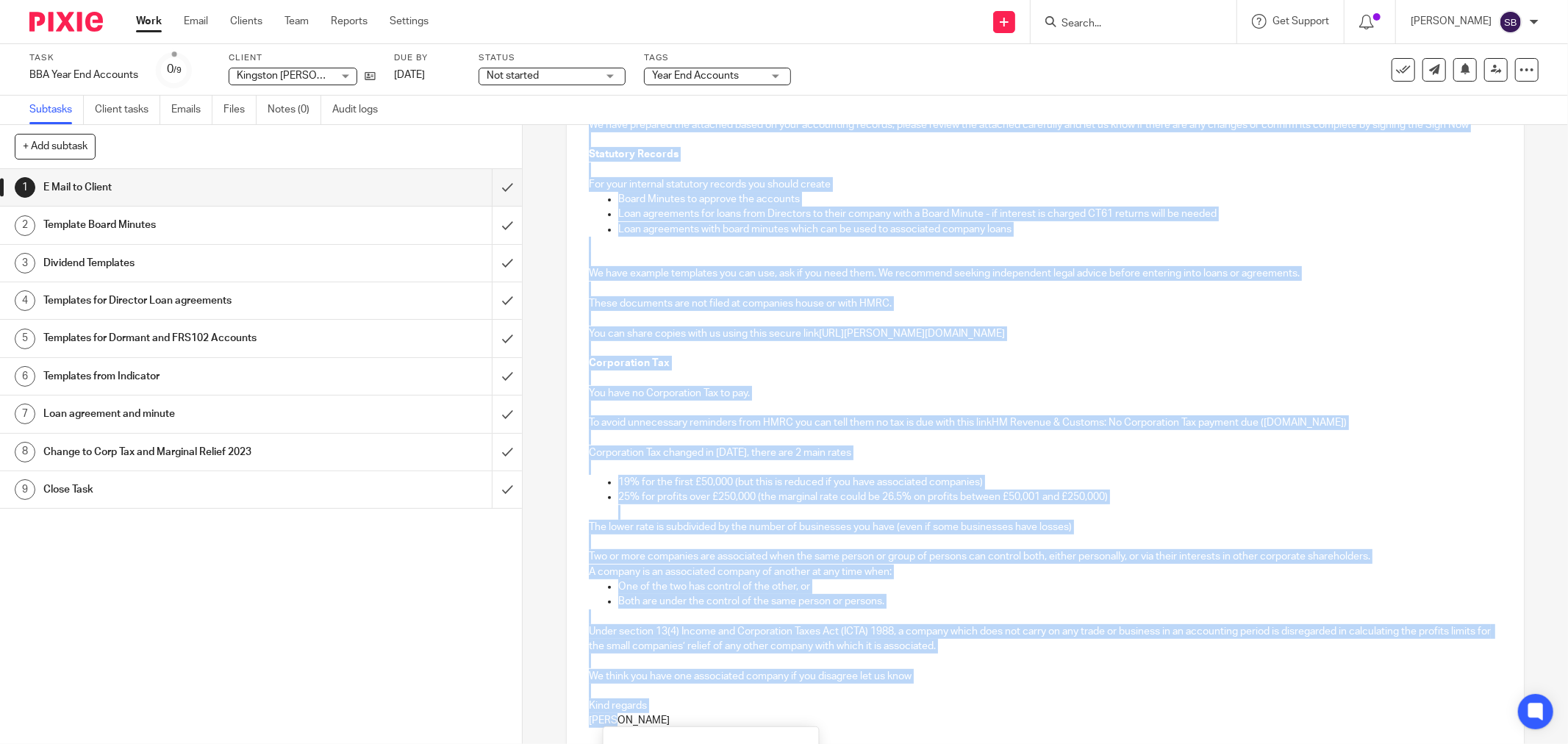
drag, startPoint x: 584, startPoint y: 314, endPoint x: 890, endPoint y: 717, distance: 506.0
click at [890, 717] on div "Hi Tanya and Richard Kingston Beck Holdings Limited Company Number 13604245 Yea…" at bounding box center [1045, 362] width 958 height 786
copy div "Hi Tanya and Richard Kingston Beck Holdings Limited Company Number 13604245 Yea…"
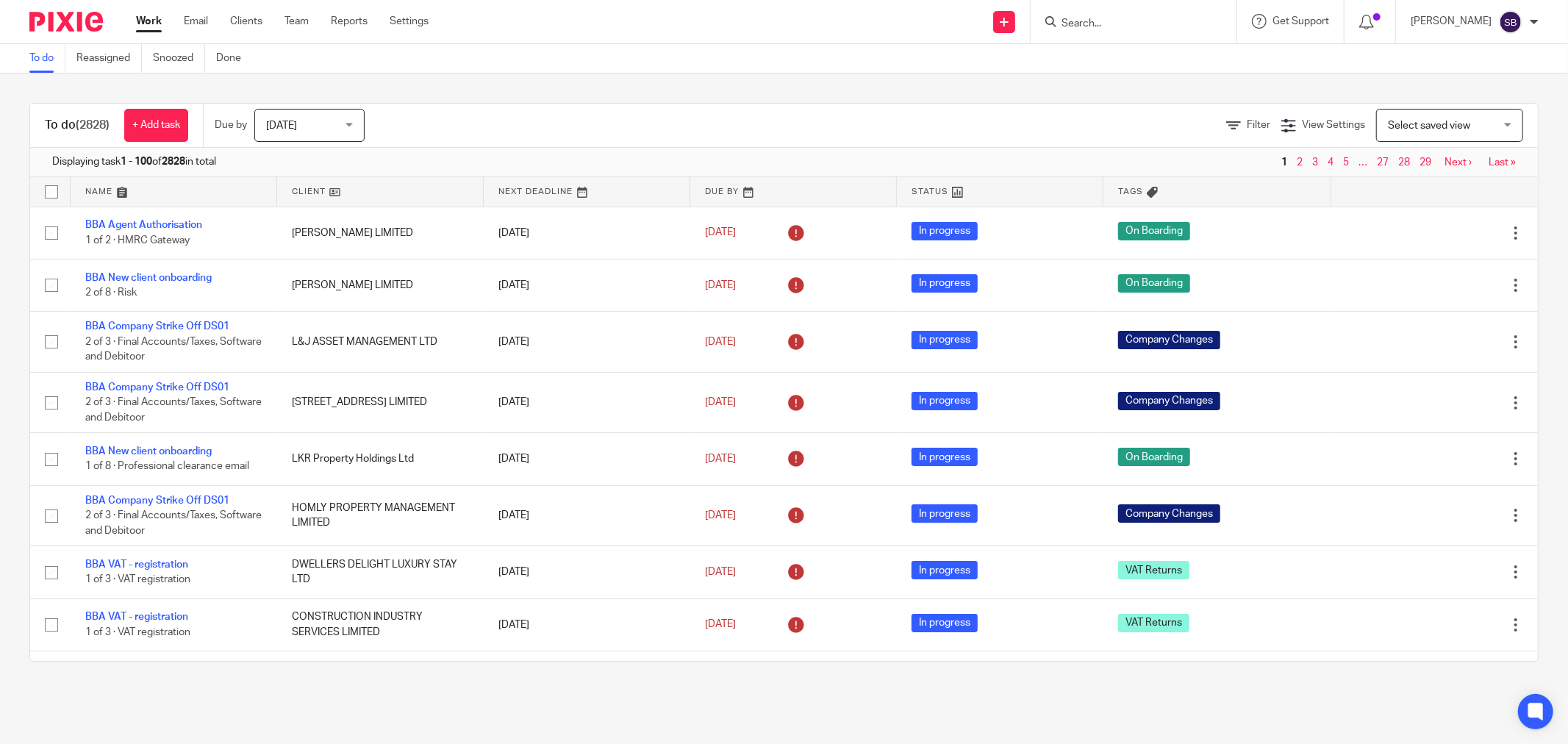
click at [1098, 18] on input "Search" at bounding box center [1126, 25] width 132 height 13
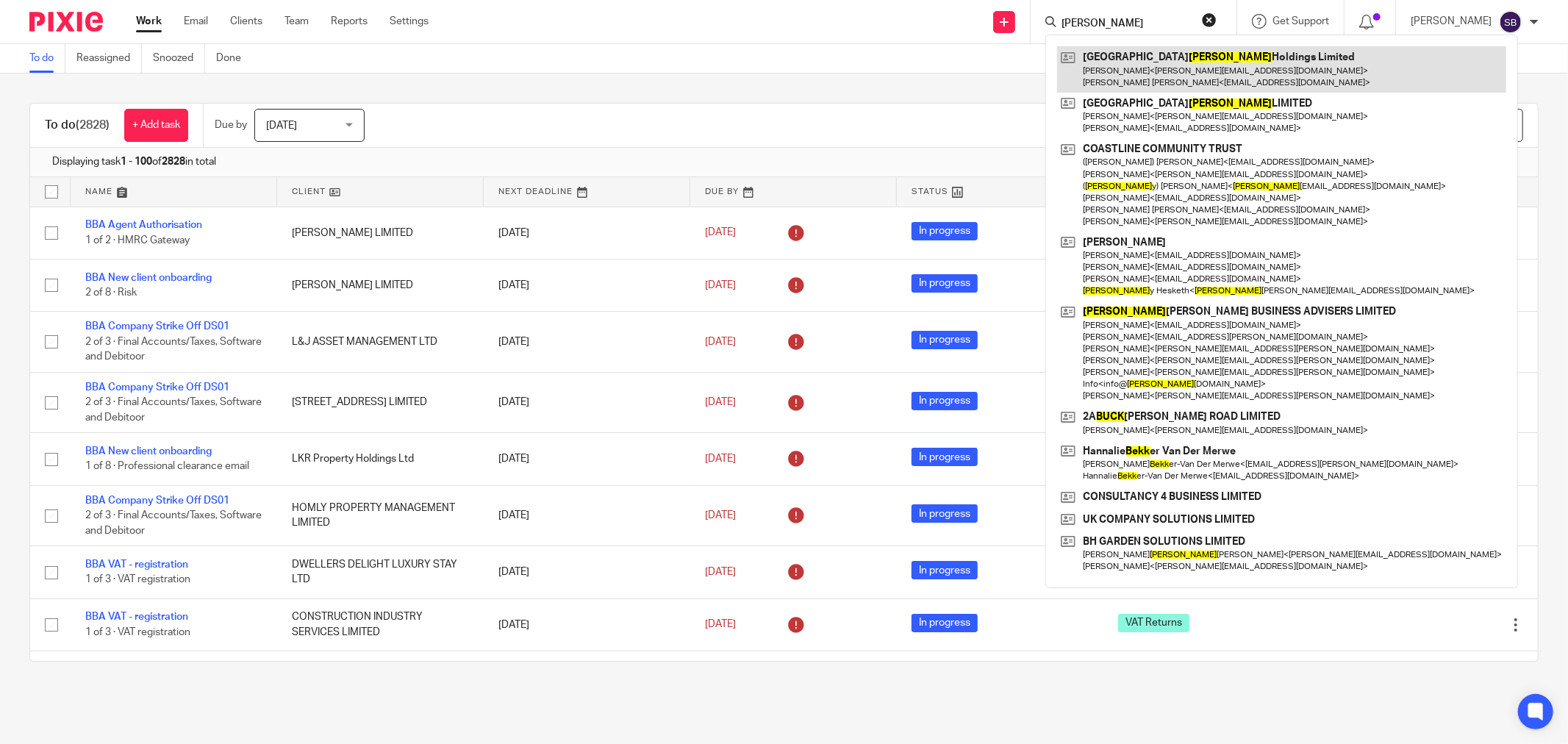
type input "beck"
click at [1141, 56] on link at bounding box center [1282, 69] width 449 height 46
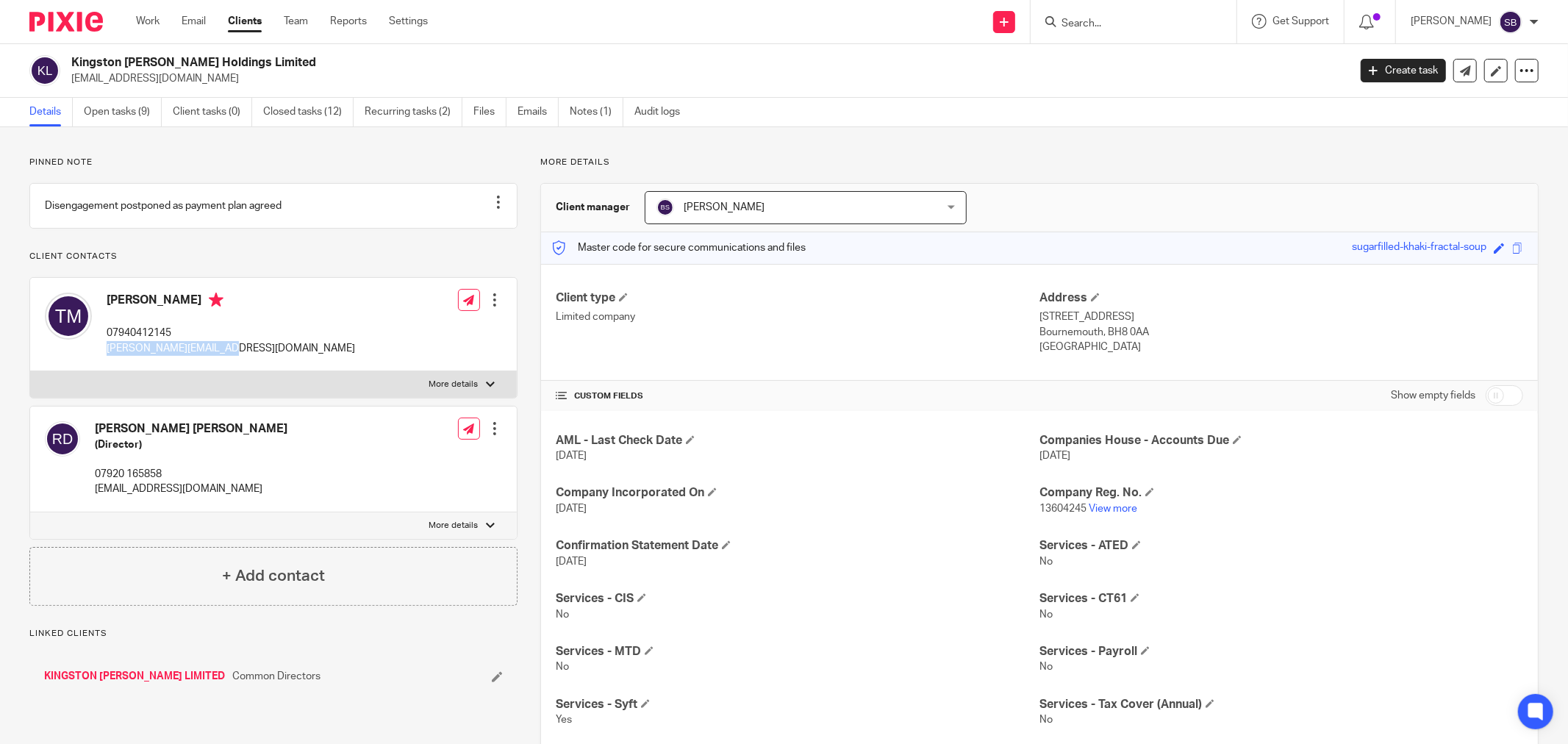
drag, startPoint x: 104, startPoint y: 363, endPoint x: 241, endPoint y: 365, distance: 137.0
click at [241, 363] on div "[PERSON_NAME] 07940412145 [PERSON_NAME][EMAIL_ADDRESS][DOMAIN_NAME]" at bounding box center [200, 324] width 310 height 78
copy p "[PERSON_NAME][EMAIL_ADDRESS][DOMAIN_NAME]"
drag, startPoint x: 94, startPoint y: 505, endPoint x: 227, endPoint y: 503, distance: 133.0
click at [227, 496] on p "[EMAIL_ADDRESS][DOMAIN_NAME]" at bounding box center [191, 488] width 192 height 14
